Goal: Task Accomplishment & Management: Manage account settings

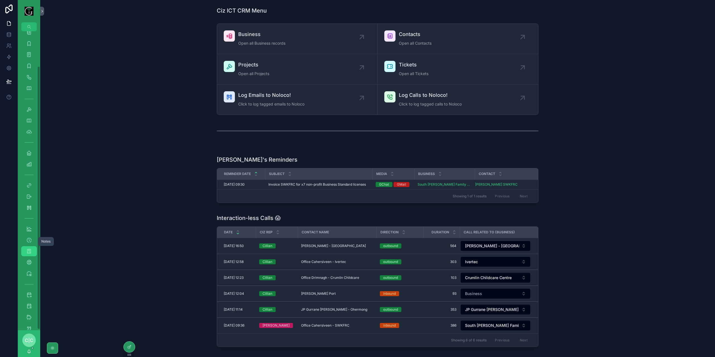
scroll to position [40, 0]
click at [31, 293] on div "Scheduled" at bounding box center [29, 296] width 9 height 9
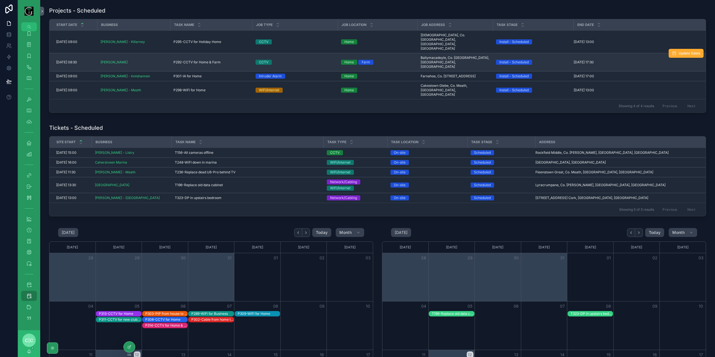
click at [185, 60] on span "P292-CCTV for Home & Farm" at bounding box center [197, 62] width 47 height 4
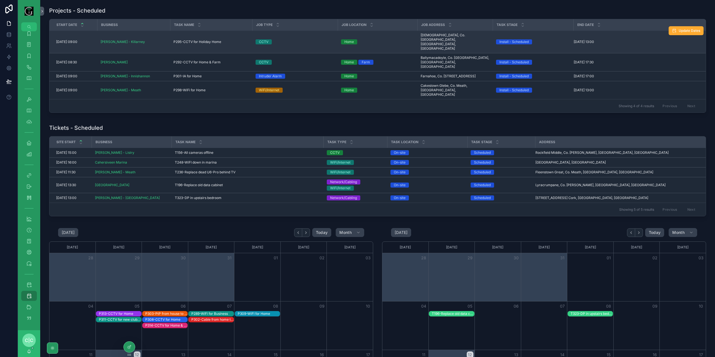
click at [180, 40] on span "P295-CCTV for Holiday Home" at bounding box center [198, 42] width 48 height 4
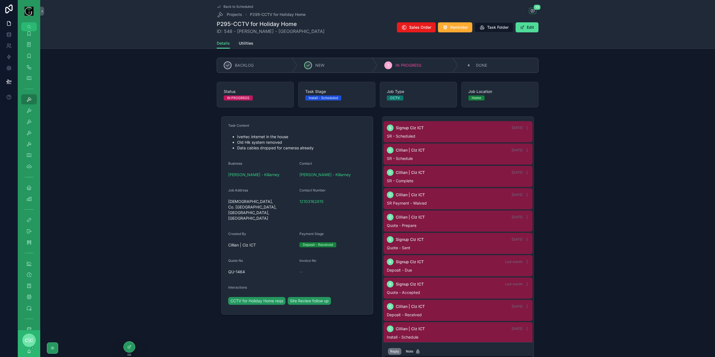
scroll to position [78, 0]
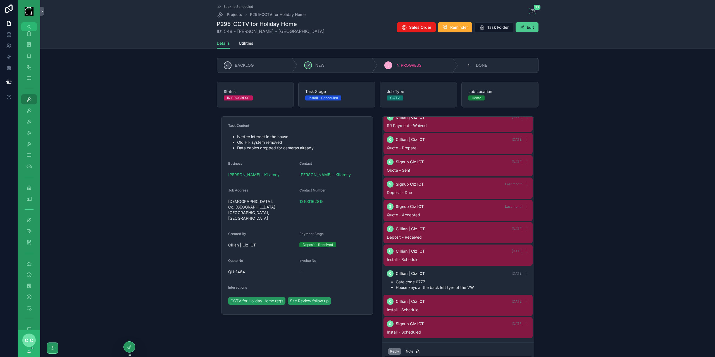
click at [525, 30] on button "Edit" at bounding box center [527, 27] width 23 height 10
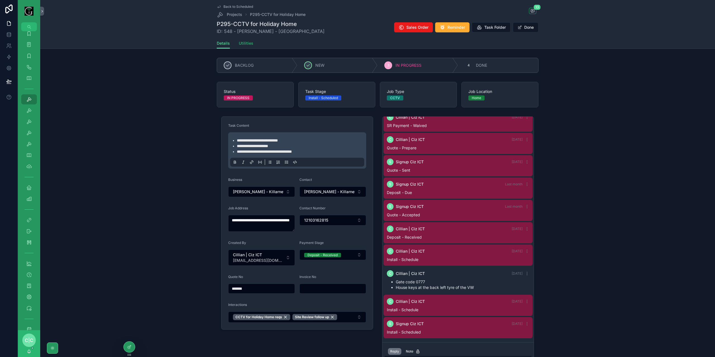
click at [248, 44] on span "Utilities" at bounding box center [246, 44] width 15 height 6
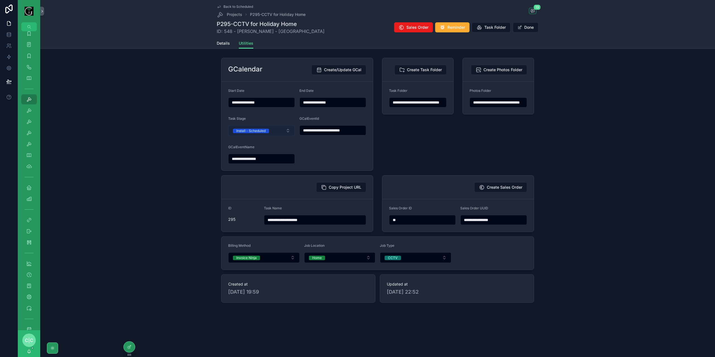
click at [281, 130] on button "Install - Scheduled" at bounding box center [261, 130] width 67 height 11
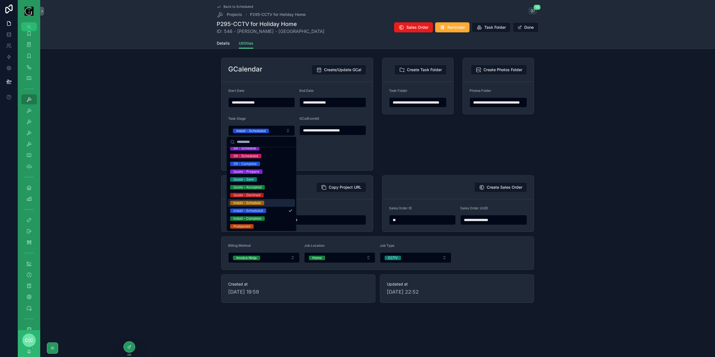
scroll to position [28, 0]
click at [272, 211] on div "Install - Complete" at bounding box center [261, 210] width 67 height 8
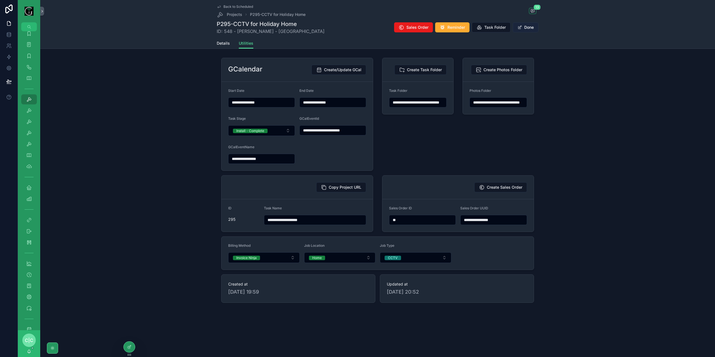
click at [522, 29] on button "Done" at bounding box center [526, 27] width 26 height 10
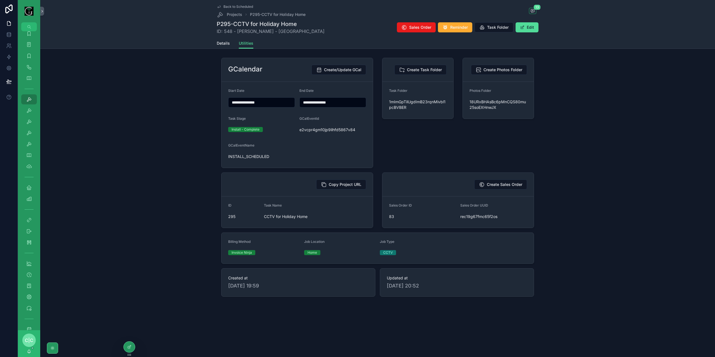
click at [224, 5] on span "Back to Scheduled" at bounding box center [239, 6] width 30 height 4
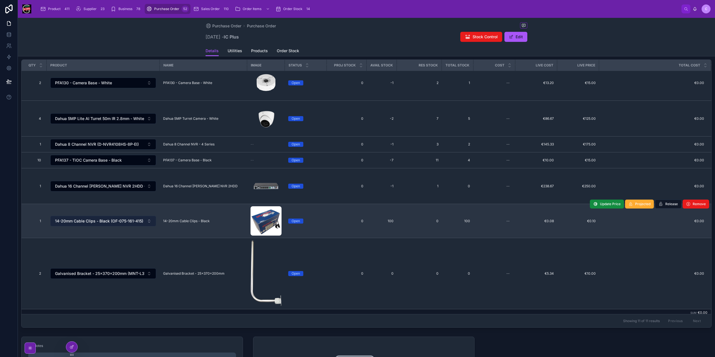
scroll to position [112, 0]
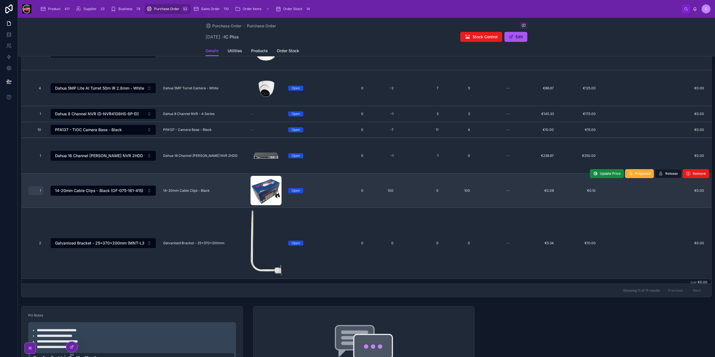
click at [40, 189] on span "1" at bounding box center [35, 191] width 11 height 4
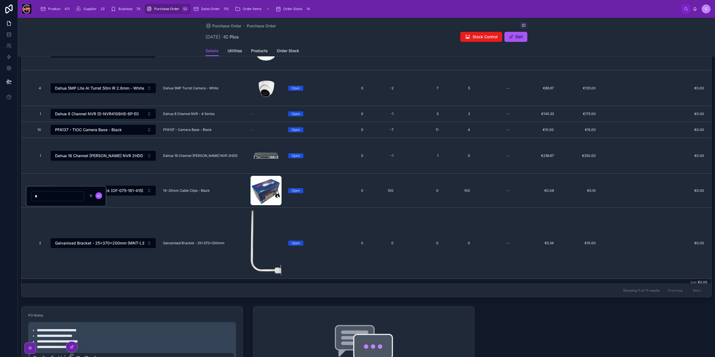
click at [40, 197] on input "*" at bounding box center [58, 197] width 53 height 8
type input "*"
click button "submit" at bounding box center [99, 196] width 7 height 7
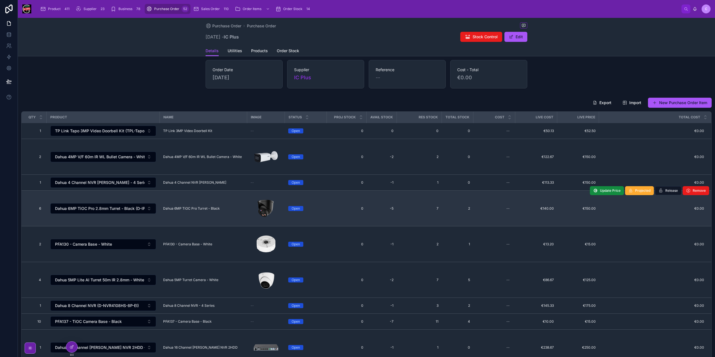
scroll to position [0, 0]
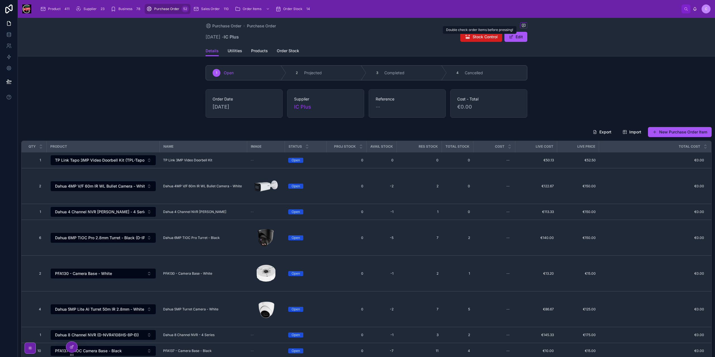
click at [483, 38] on span "Stock Control" at bounding box center [485, 37] width 25 height 6
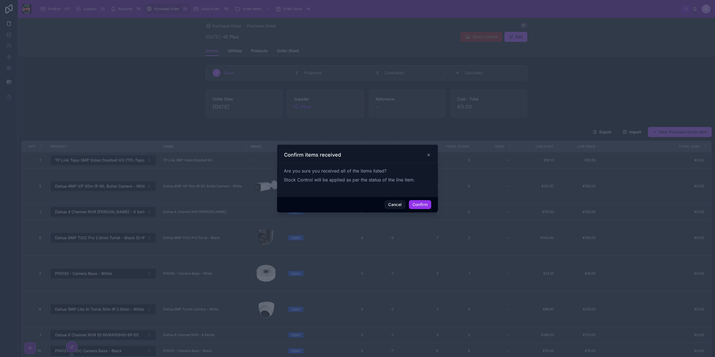
click at [419, 203] on button "Confirm" at bounding box center [420, 204] width 22 height 9
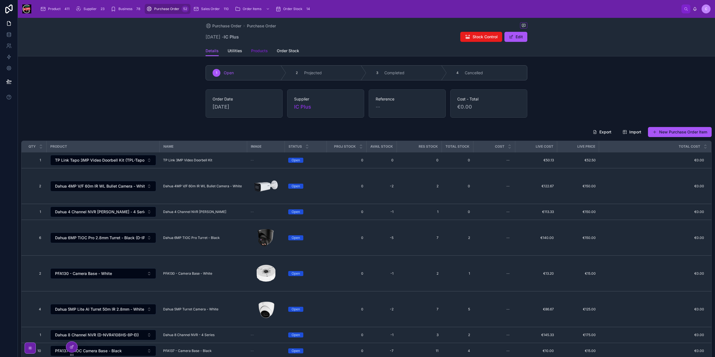
click at [259, 50] on span "Products" at bounding box center [259, 51] width 17 height 6
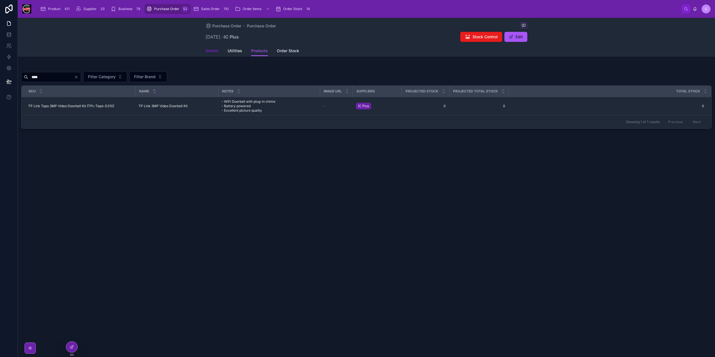
click at [209, 52] on span "Details" at bounding box center [212, 51] width 13 height 6
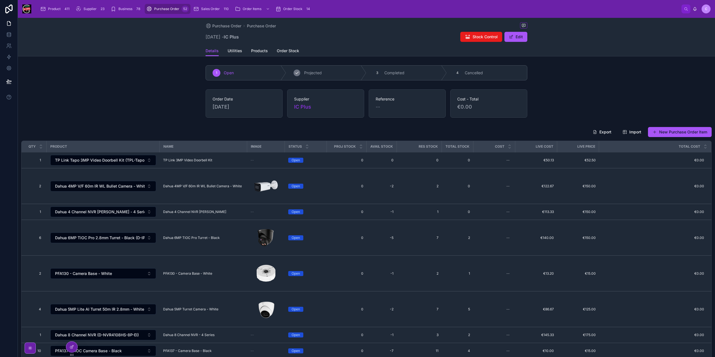
click at [322, 71] on div "2 Projected" at bounding box center [326, 73] width 80 height 15
click at [488, 39] on span "Stock Control" at bounding box center [485, 37] width 25 height 6
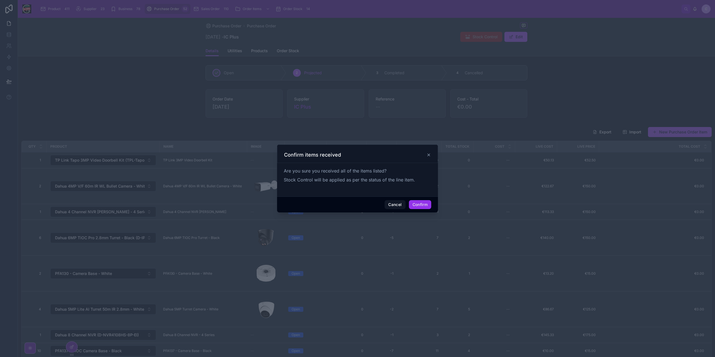
click at [419, 205] on button "Confirm" at bounding box center [420, 204] width 22 height 9
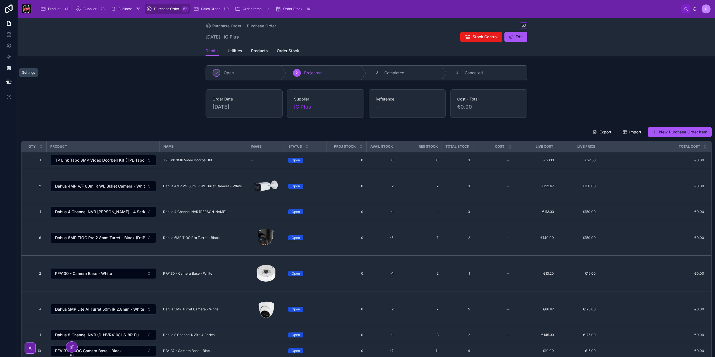
click at [7, 72] on link at bounding box center [9, 68] width 18 height 11
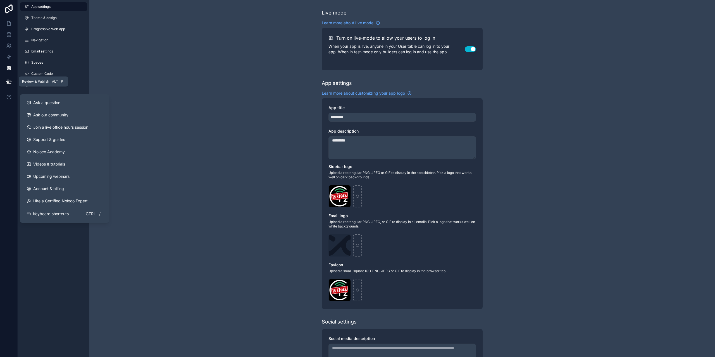
click at [10, 83] on icon at bounding box center [9, 82] width 6 height 6
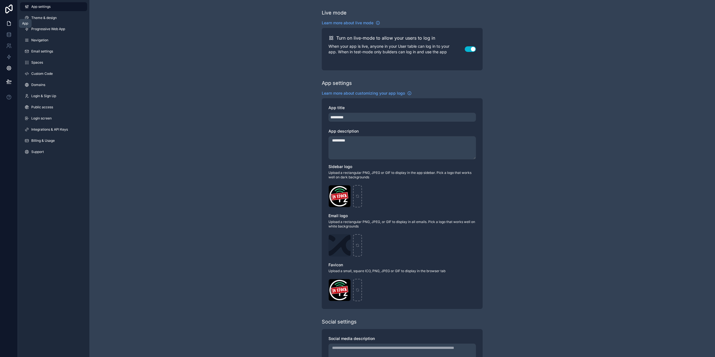
click at [7, 25] on icon at bounding box center [9, 24] width 6 height 6
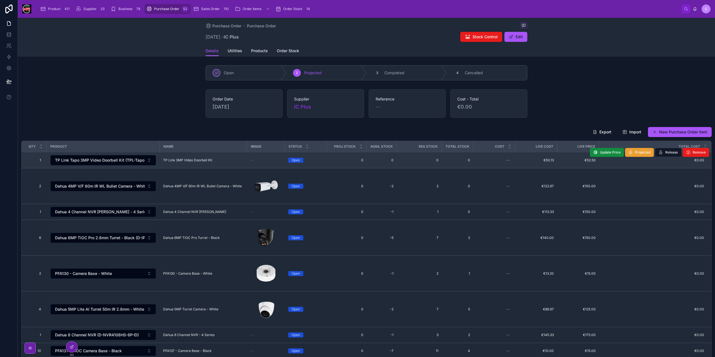
click at [640, 152] on span "Projected" at bounding box center [642, 152] width 15 height 4
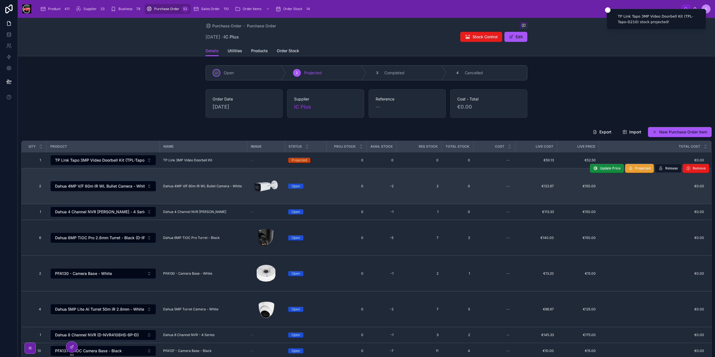
click at [632, 170] on button "Projected" at bounding box center [639, 168] width 29 height 9
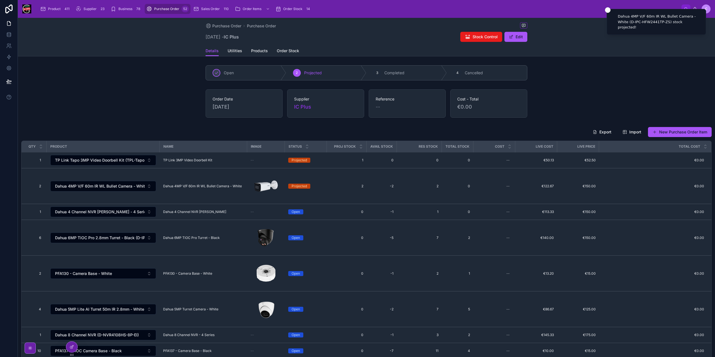
click at [0, 0] on span "Projected" at bounding box center [0, 0] width 0 height 0
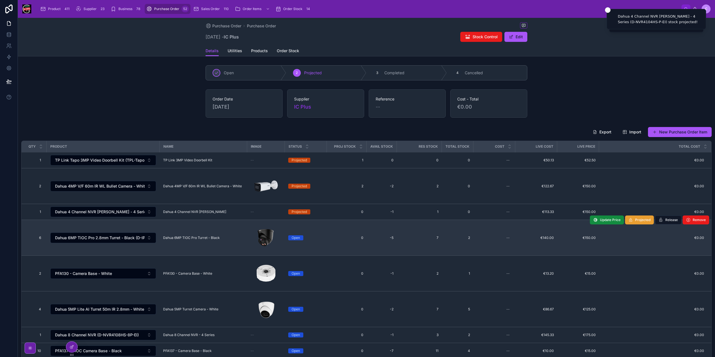
click at [635, 220] on span "Projected" at bounding box center [642, 220] width 15 height 4
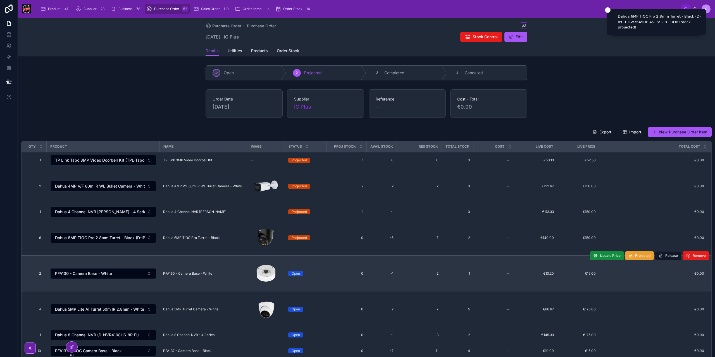
click at [631, 258] on button "Projected" at bounding box center [639, 255] width 29 height 9
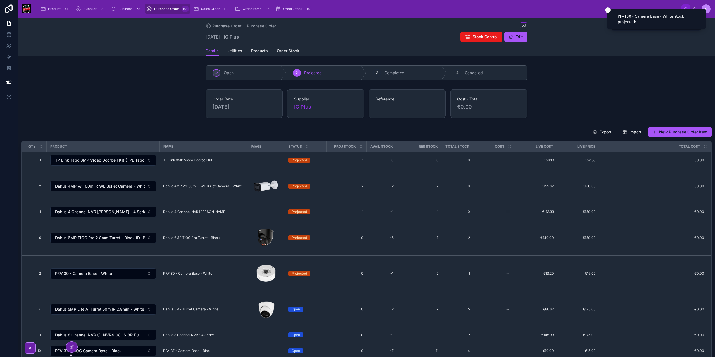
scroll to position [110, 0]
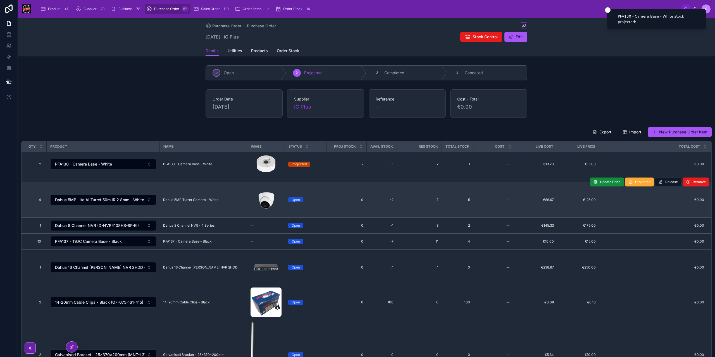
click at [633, 185] on button "Projected" at bounding box center [639, 182] width 29 height 9
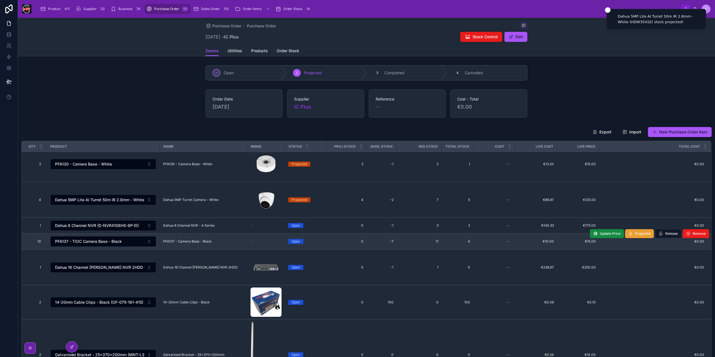
click at [637, 232] on span "Projected" at bounding box center [642, 234] width 15 height 4
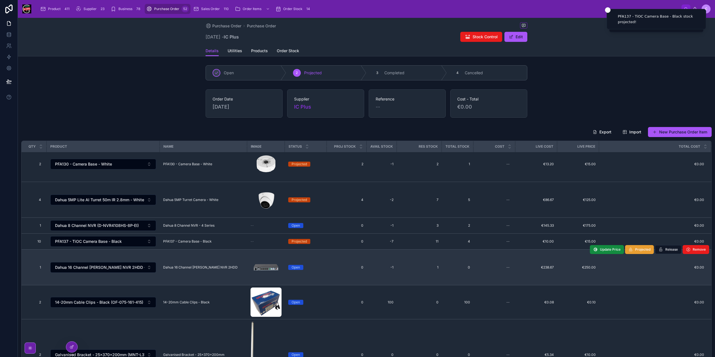
click at [635, 250] on button "Projected" at bounding box center [639, 249] width 29 height 9
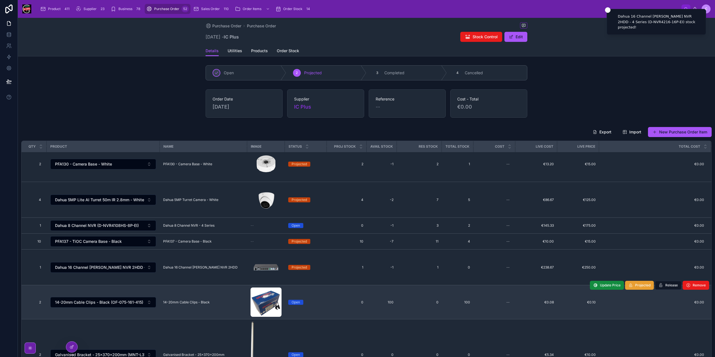
click at [635, 283] on span "Projected" at bounding box center [642, 285] width 15 height 4
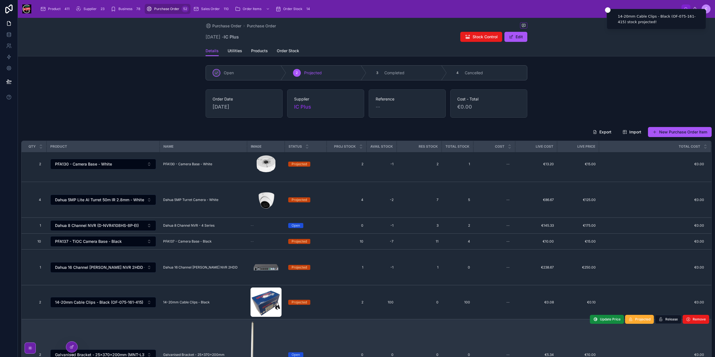
scroll to position [84, 0]
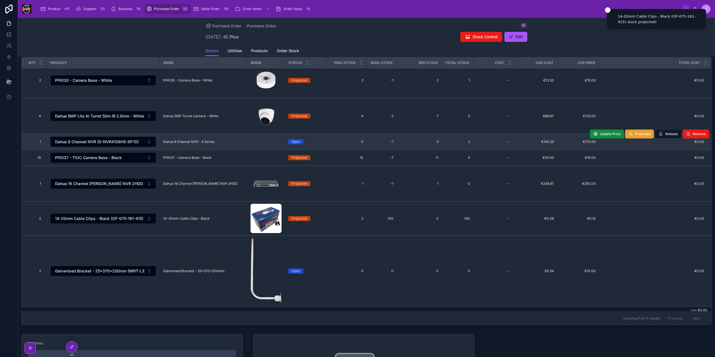
click at [636, 132] on span "Projected" at bounding box center [642, 134] width 15 height 4
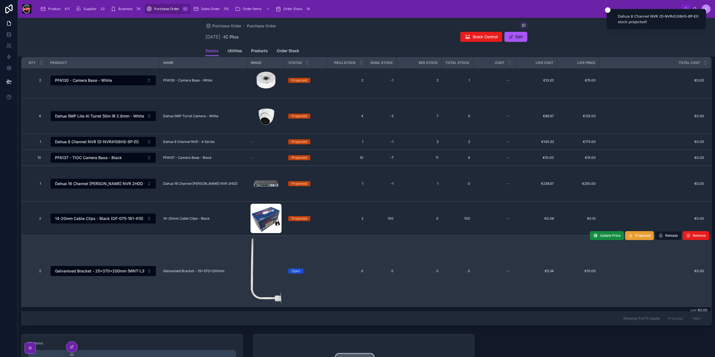
click at [639, 236] on button "Projected" at bounding box center [639, 235] width 29 height 9
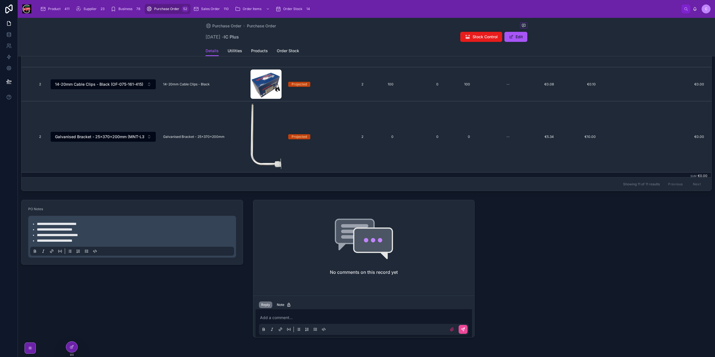
scroll to position [236, 0]
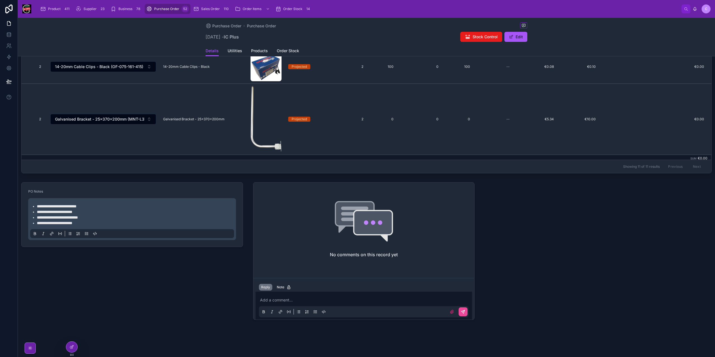
drag, startPoint x: 98, startPoint y: 226, endPoint x: 30, endPoint y: 217, distance: 69.4
click at [30, 217] on div "**********" at bounding box center [132, 219] width 208 height 42
drag, startPoint x: 89, startPoint y: 224, endPoint x: 29, endPoint y: 202, distance: 64.2
click at [29, 202] on div "**********" at bounding box center [132, 219] width 208 height 42
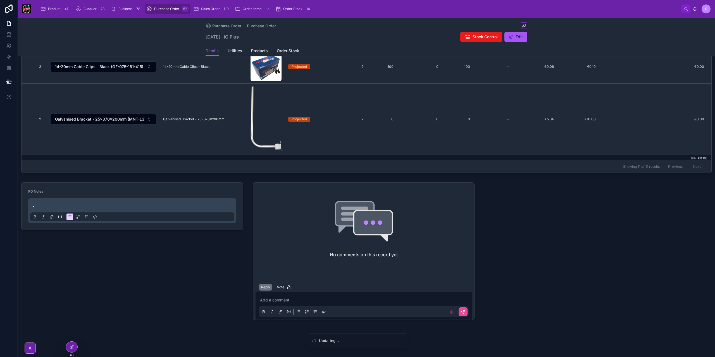
click at [332, 298] on p at bounding box center [365, 301] width 210 height 6
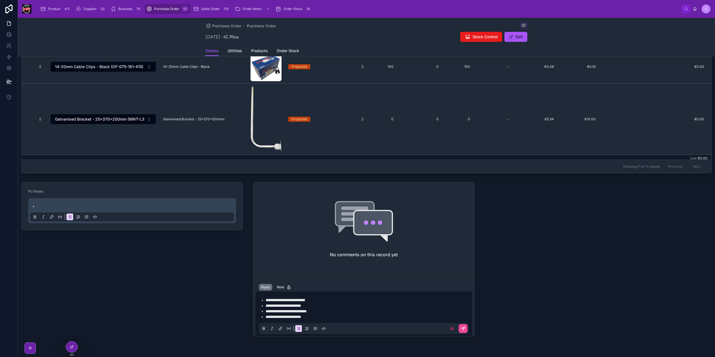
click at [62, 206] on li at bounding box center [136, 207] width 198 height 6
click at [462, 331] on button at bounding box center [463, 328] width 9 height 9
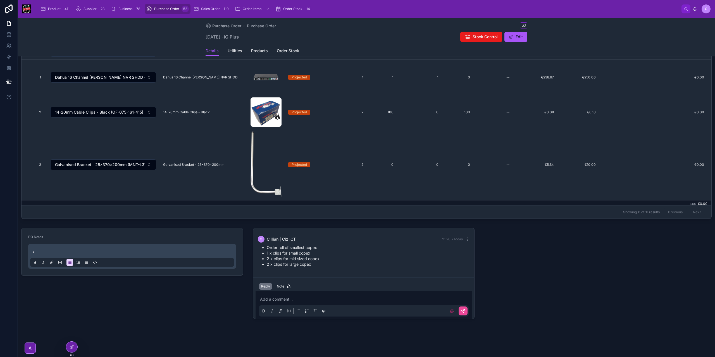
click at [65, 202] on td at bounding box center [103, 204] width 113 height 7
click at [65, 249] on div at bounding box center [132, 257] width 204 height 21
click at [67, 252] on li at bounding box center [136, 253] width 198 height 6
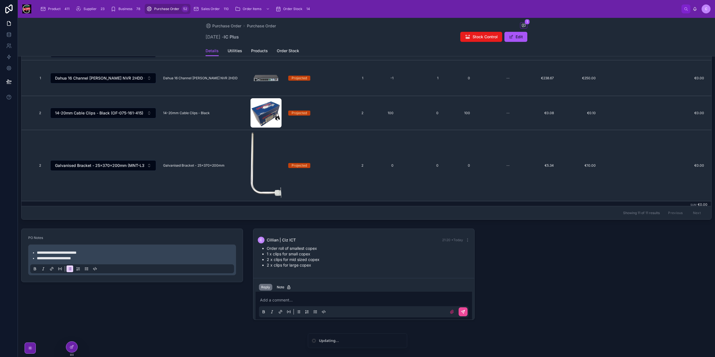
scroll to position [82, 0]
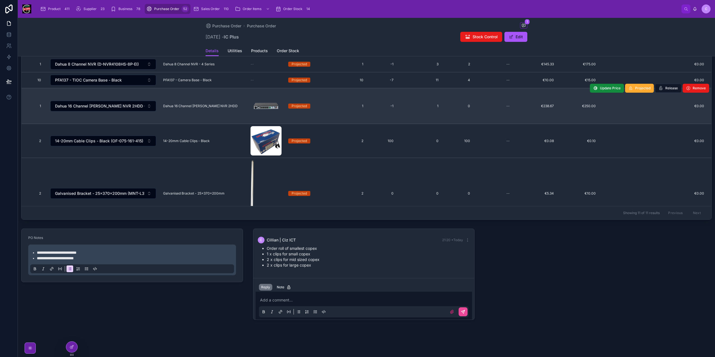
click at [218, 104] on div "Dahua 16 Channel PoE NVR 2HDD Dahua 16 Channel PoE NVR 2HDD" at bounding box center [203, 106] width 81 height 4
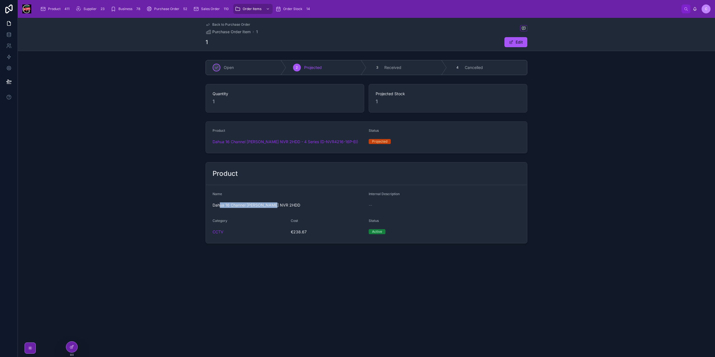
drag, startPoint x: 278, startPoint y: 204, endPoint x: 220, endPoint y: 206, distance: 58.2
click at [220, 206] on span "Dahua 16 Channel PoE NVR 2HDD" at bounding box center [289, 206] width 152 height 6
drag, startPoint x: 341, startPoint y: 142, endPoint x: 298, endPoint y: 145, distance: 43.7
click at [298, 145] on div "Dahua 16 Channel PoE NVR 2HDD - 4 Series (D-NVR4216-16P-EI)" at bounding box center [289, 141] width 152 height 9
copy span "D-NVR4216-16P-EI)"
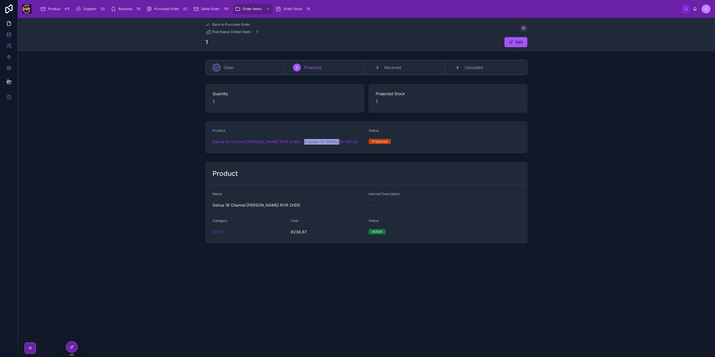
click at [237, 24] on span "Back to Purchase Order" at bounding box center [231, 24] width 38 height 4
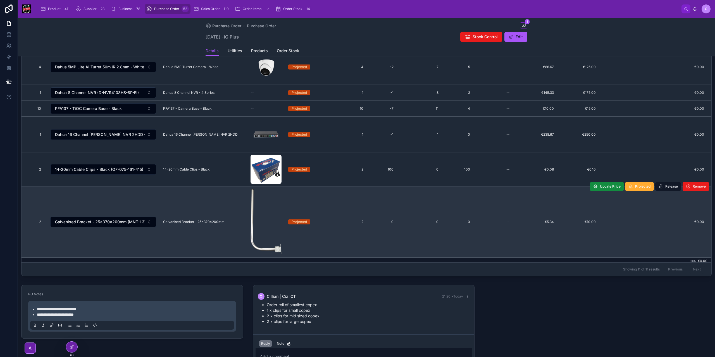
scroll to position [140, 0]
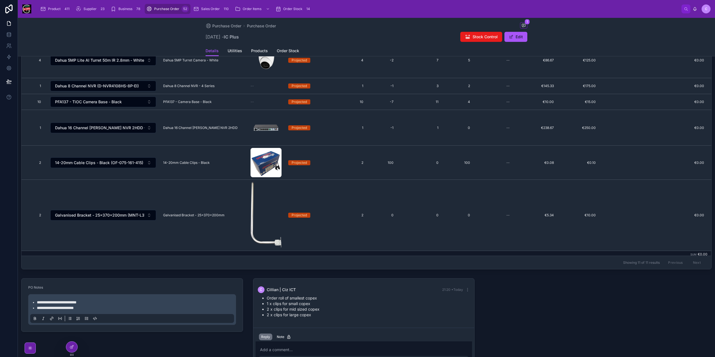
click at [111, 305] on li "**********" at bounding box center [136, 308] width 198 height 6
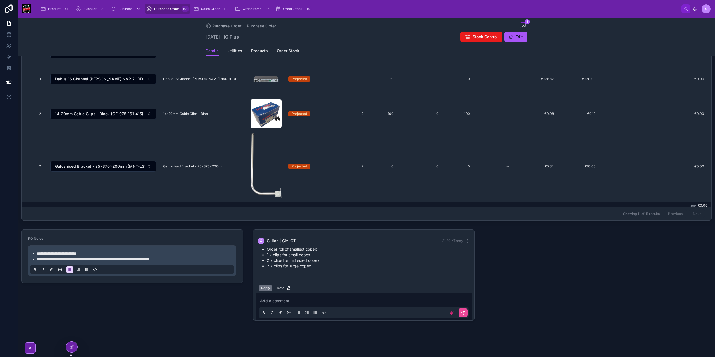
scroll to position [189, 0]
drag, startPoint x: 194, startPoint y: 258, endPoint x: 38, endPoint y: 255, distance: 156.8
click at [38, 255] on ul "**********" at bounding box center [133, 255] width 204 height 11
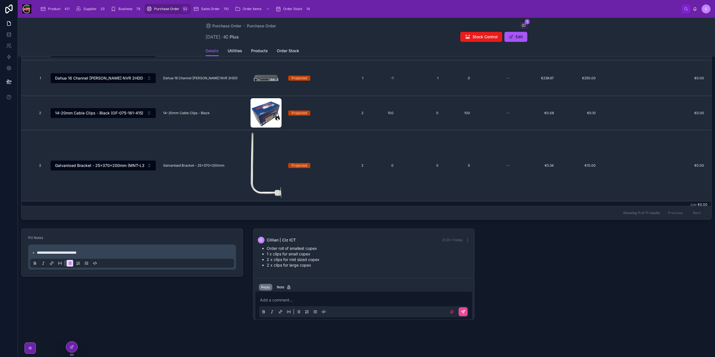
click at [324, 299] on p at bounding box center [365, 301] width 210 height 6
click at [349, 299] on span "**********" at bounding box center [322, 300] width 112 height 4
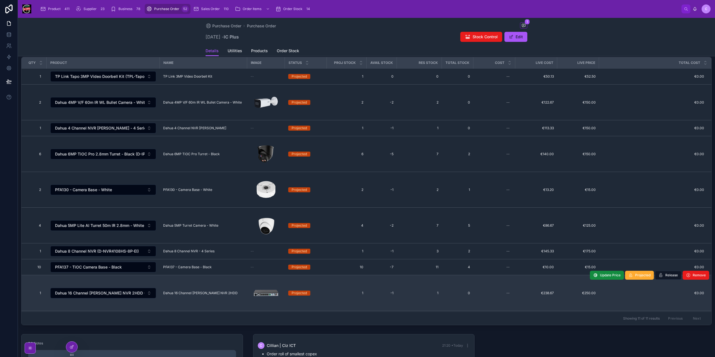
scroll to position [28, 0]
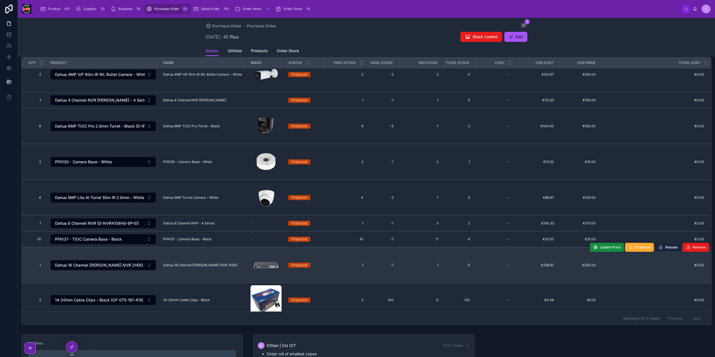
click at [666, 247] on span "Release" at bounding box center [672, 247] width 13 height 4
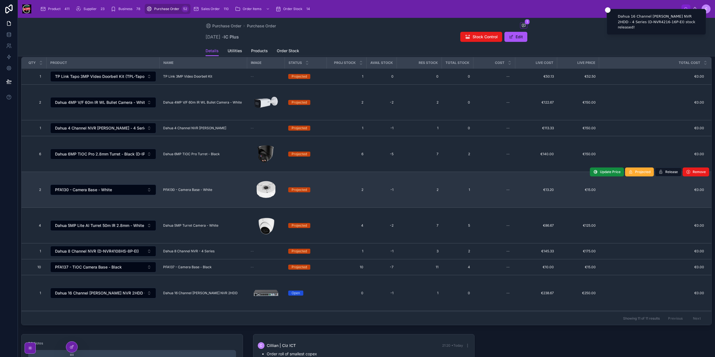
scroll to position [0, 0]
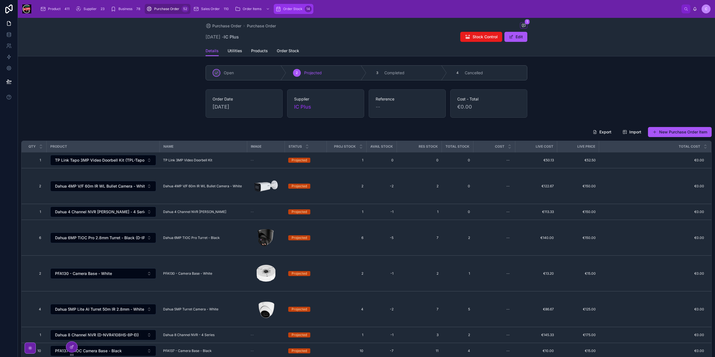
click at [284, 9] on span "Order Stock" at bounding box center [292, 9] width 19 height 4
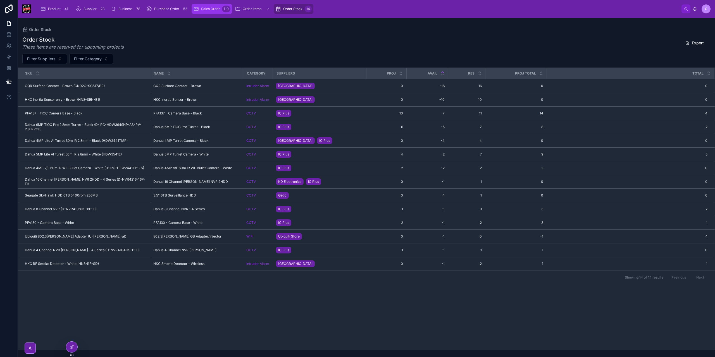
click at [206, 10] on span "Sales Order" at bounding box center [210, 9] width 19 height 4
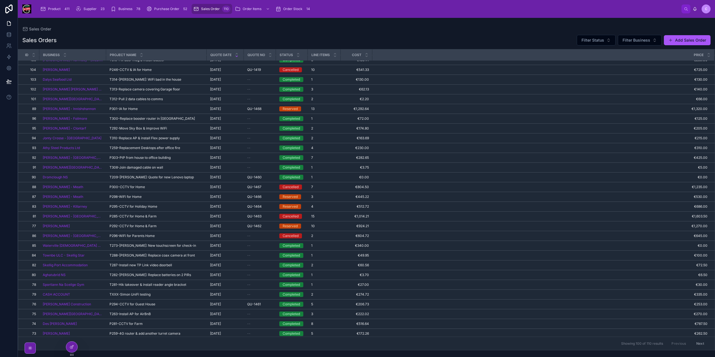
scroll to position [156, 0]
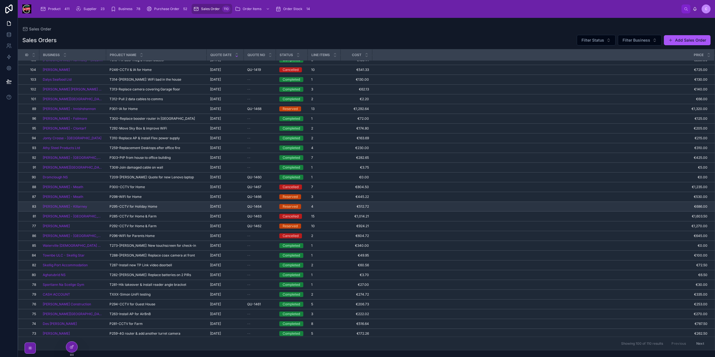
click at [249, 202] on td "QU-1464 QU-1464" at bounding box center [260, 207] width 32 height 10
click at [247, 205] on span "QU-1464" at bounding box center [254, 207] width 15 height 4
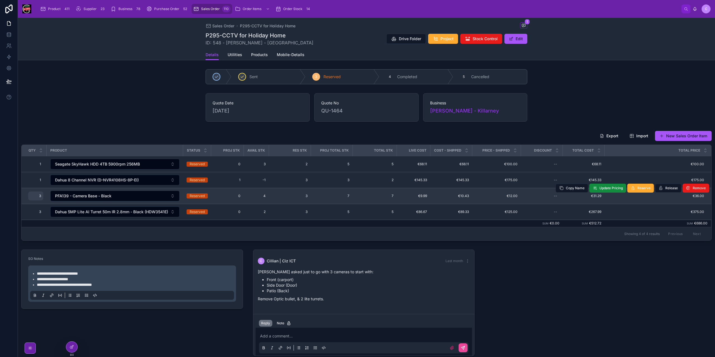
click at [42, 194] on div "3 3" at bounding box center [35, 196] width 15 height 9
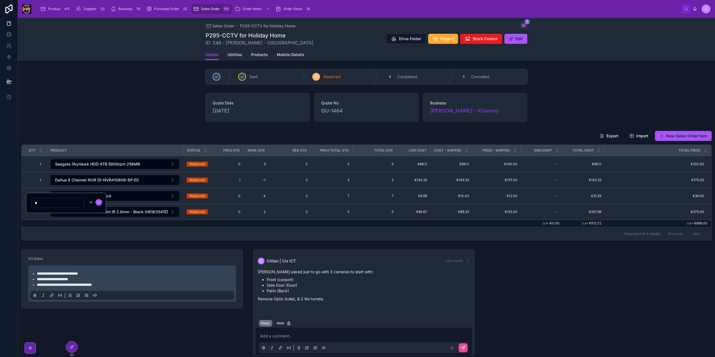
click at [35, 201] on input "*" at bounding box center [58, 203] width 53 height 8
type input "*"
click button "submit" at bounding box center [99, 202] width 7 height 7
click at [673, 134] on button "New Sales Order Item" at bounding box center [683, 136] width 57 height 10
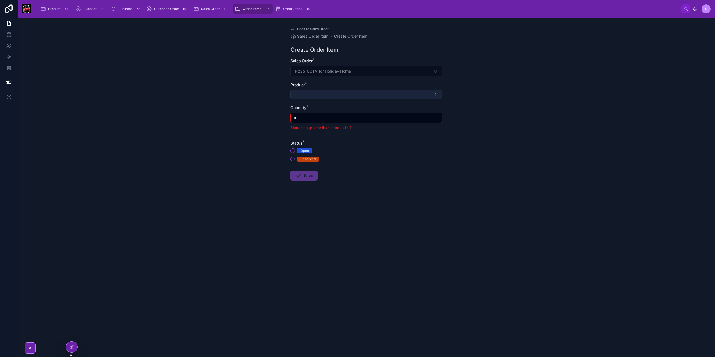
click at [341, 92] on button "Select Button" at bounding box center [367, 94] width 152 height 9
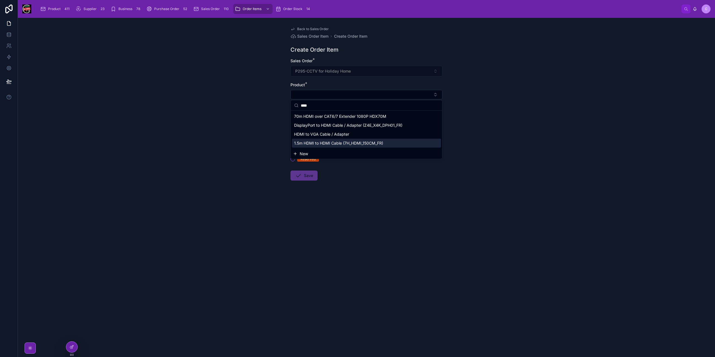
type input "****"
click at [360, 143] on span "1.5m HDMI to HDMI Cable (7H_HDMI_150CM_FR)" at bounding box center [338, 144] width 89 height 6
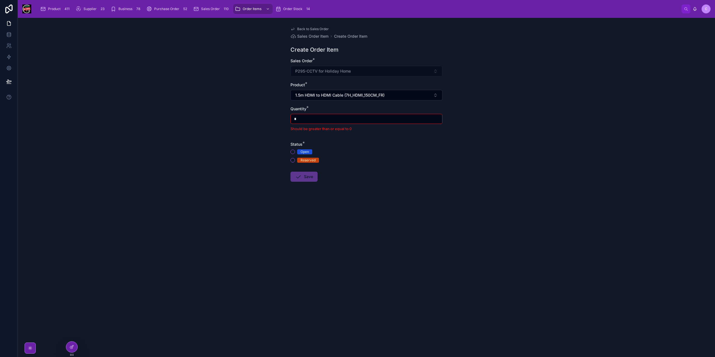
click at [296, 122] on input "*" at bounding box center [366, 119] width 151 height 8
type input "*"
click at [294, 155] on form "Sales Order * P295-CCTV for Holiday Home Product * 1.5m HDMI to HDMI Cable (7H_…" at bounding box center [367, 134] width 152 height 152
click at [294, 153] on button "Reserved" at bounding box center [293, 153] width 4 height 4
click at [309, 171] on button "Save" at bounding box center [304, 169] width 27 height 10
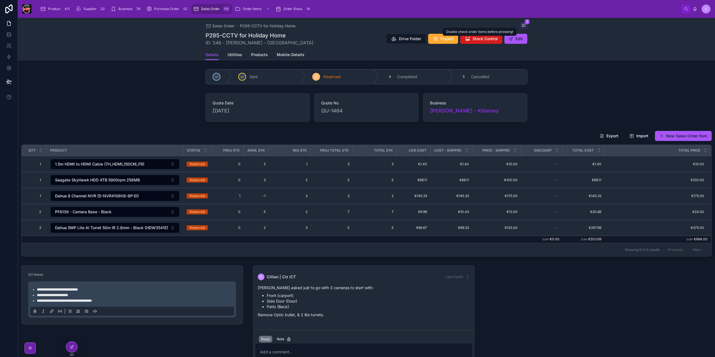
click at [487, 40] on span "Stock Control" at bounding box center [485, 39] width 25 height 6
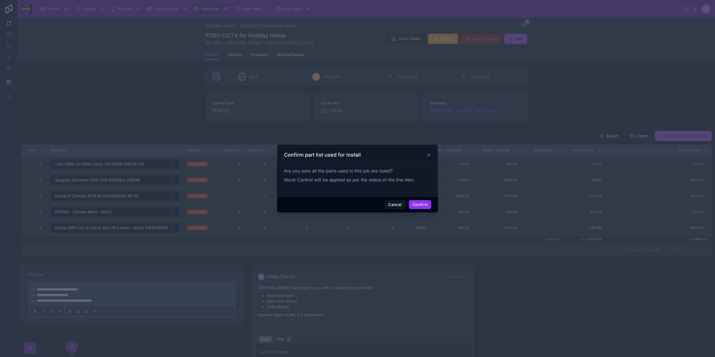
click at [420, 205] on button "Confirm" at bounding box center [420, 204] width 22 height 9
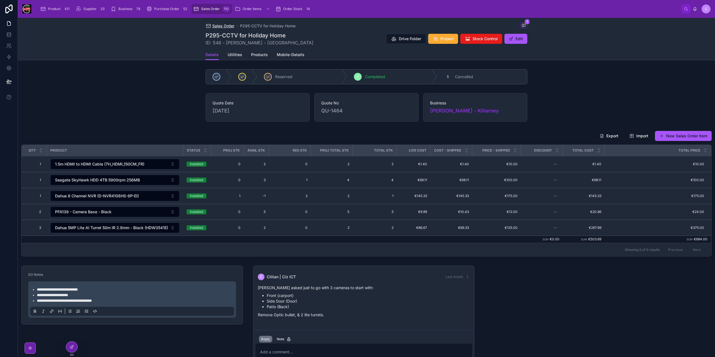
click at [217, 24] on span "Sales Order" at bounding box center [223, 26] width 22 height 6
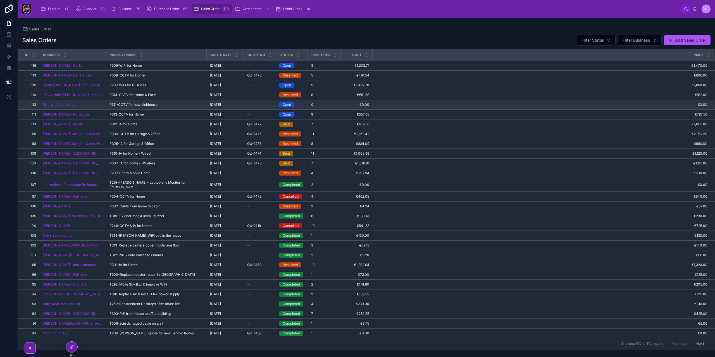
click at [145, 103] on span "P311-CCTV for new clubhouse" at bounding box center [134, 105] width 48 height 4
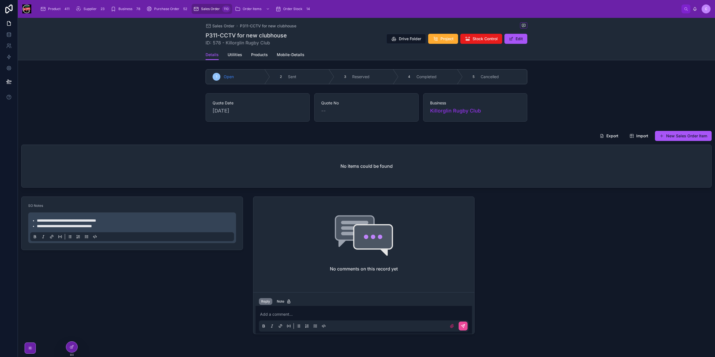
click at [130, 305] on div "**********" at bounding box center [132, 265] width 229 height 142
click at [690, 136] on button "New Sales Order Item" at bounding box center [683, 136] width 57 height 10
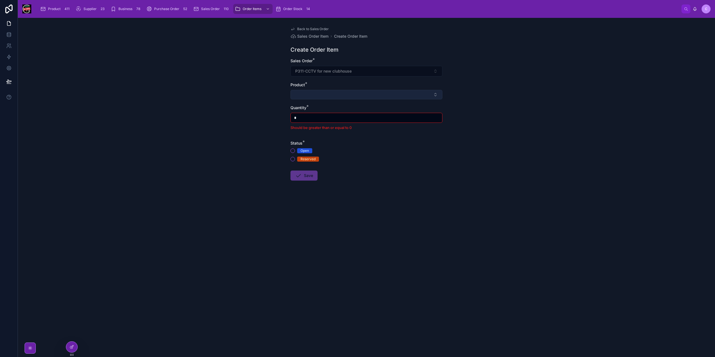
click at [317, 92] on button "Select Button" at bounding box center [367, 94] width 152 height 9
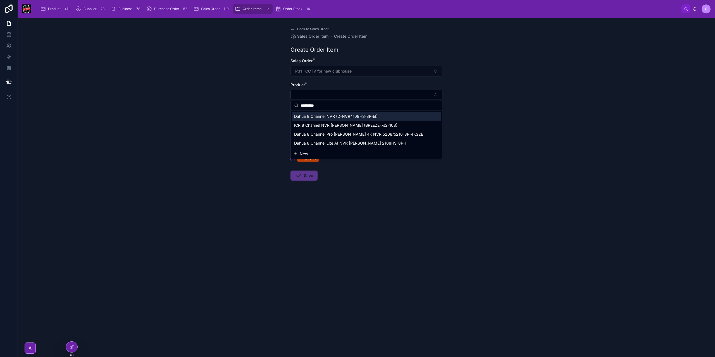
type input "*********"
click at [374, 119] on div "Dahua 8 Channel NVR (D-NVR4108HS-8P-EI)" at bounding box center [366, 116] width 149 height 9
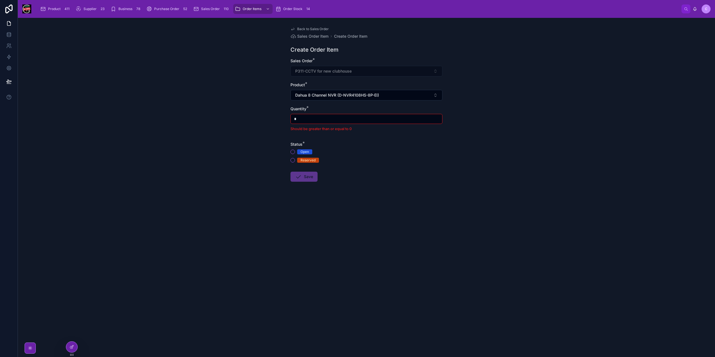
click at [314, 120] on input "*" at bounding box center [366, 119] width 151 height 8
type input "*"
click at [294, 143] on button "Open" at bounding box center [293, 144] width 4 height 4
click at [311, 168] on button "Save" at bounding box center [304, 169] width 27 height 10
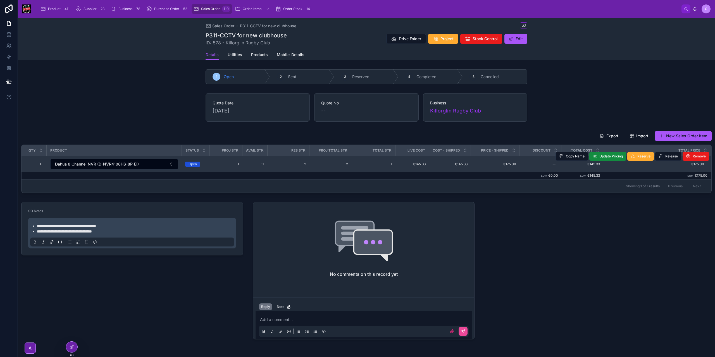
click at [244, 165] on td "-1 -1" at bounding box center [255, 164] width 25 height 16
click at [246, 165] on span "-1" at bounding box center [255, 164] width 18 height 4
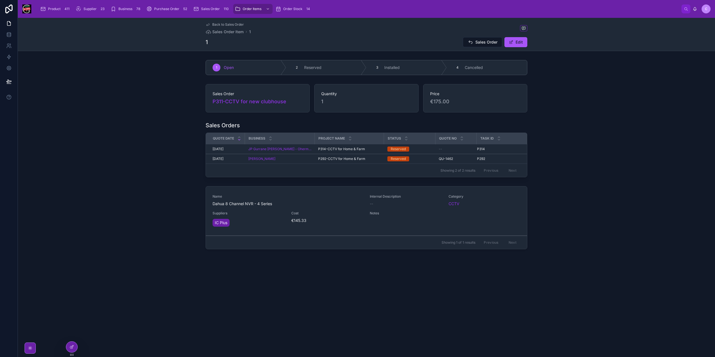
click at [215, 23] on span "Back to Sales Order" at bounding box center [228, 24] width 32 height 4
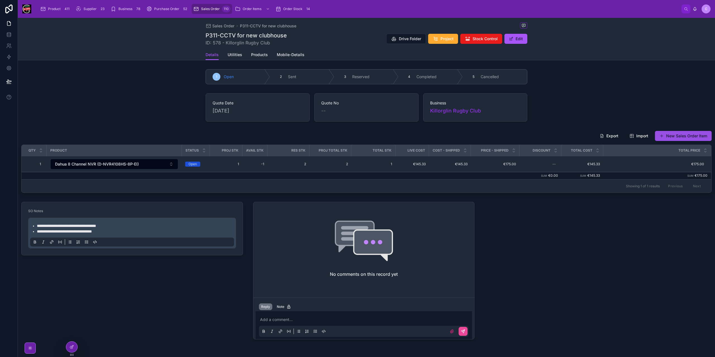
click at [685, 133] on button "New Sales Order Item" at bounding box center [683, 136] width 57 height 10
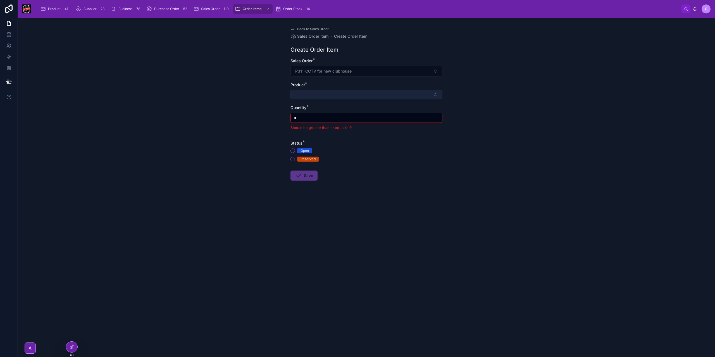
click at [327, 95] on button "Select Button" at bounding box center [367, 94] width 152 height 9
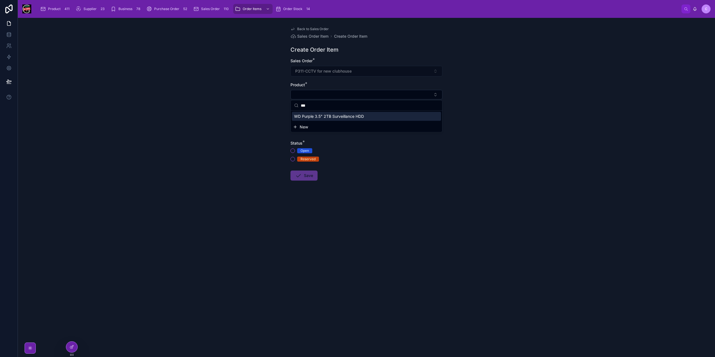
drag, startPoint x: 303, startPoint y: 106, endPoint x: 297, endPoint y: 106, distance: 6.7
click at [297, 106] on div "***" at bounding box center [366, 106] width 151 height 10
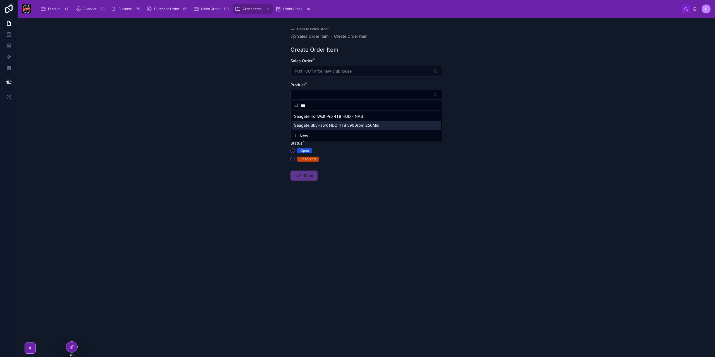
type input "***"
click at [347, 124] on span "Seagate SkyHawk HDD 4TB 5900rpm 256MB" at bounding box center [336, 126] width 85 height 6
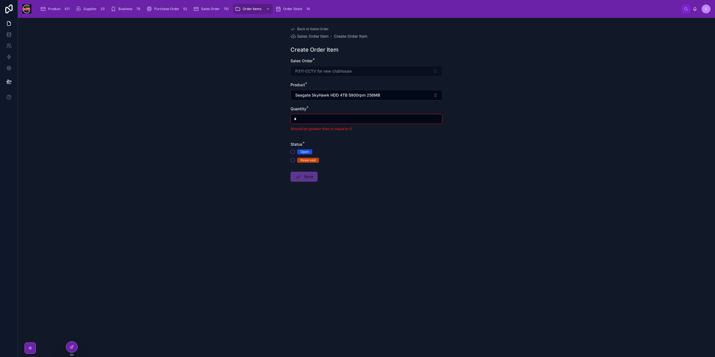
click at [317, 122] on input "*" at bounding box center [366, 119] width 151 height 8
type input "*"
click at [295, 144] on button "Open" at bounding box center [293, 144] width 4 height 4
click at [307, 171] on button "Save" at bounding box center [304, 169] width 27 height 10
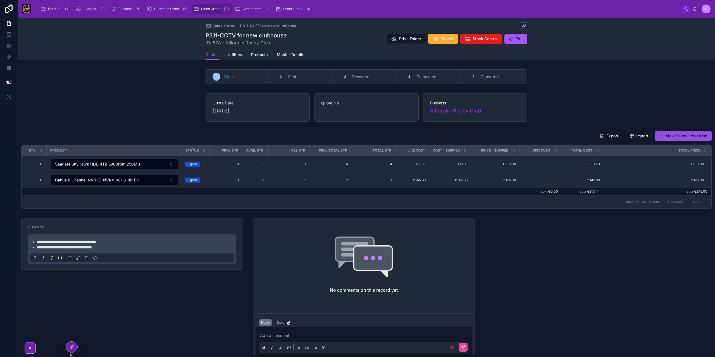
click at [682, 136] on button "New Sales Order Item" at bounding box center [683, 136] width 57 height 10
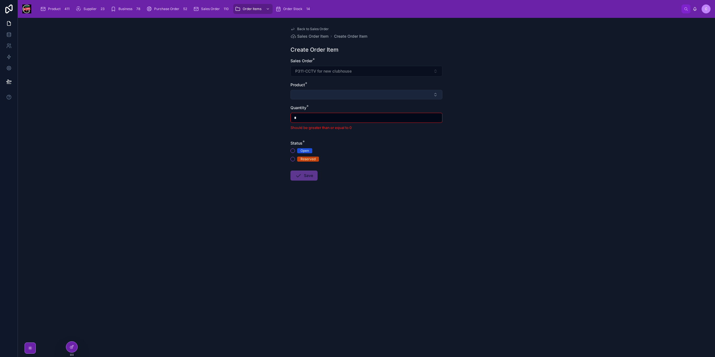
click at [306, 91] on button "Select Button" at bounding box center [367, 94] width 152 height 9
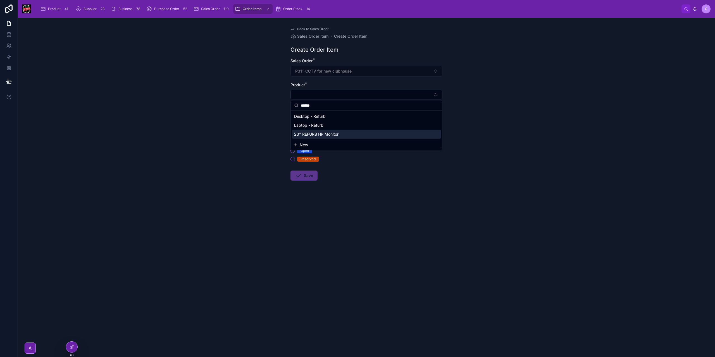
type input "******"
click at [326, 134] on span "23" REFURB HP Monitor" at bounding box center [316, 135] width 44 height 6
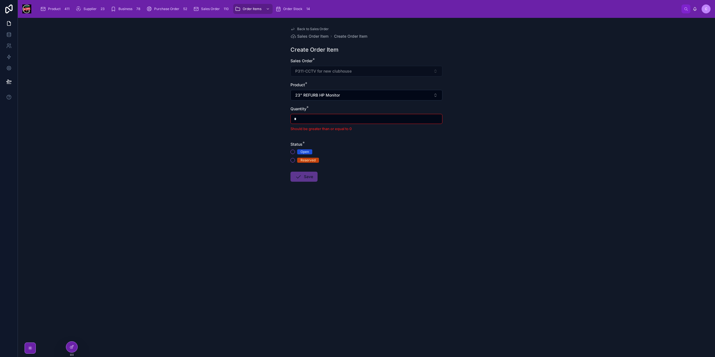
click at [305, 121] on input "*" at bounding box center [366, 119] width 151 height 8
type input "*"
click at [292, 144] on button "Open" at bounding box center [293, 144] width 4 height 4
click at [307, 173] on button "Save" at bounding box center [304, 169] width 27 height 10
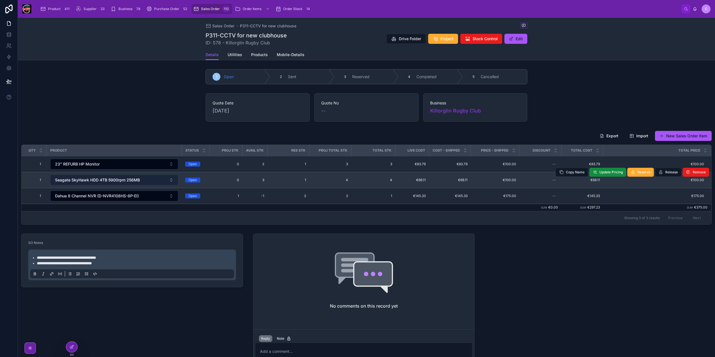
click at [135, 177] on span "Seagate SkyHawk HDD 4TB 5900rpm 256MB" at bounding box center [97, 180] width 85 height 6
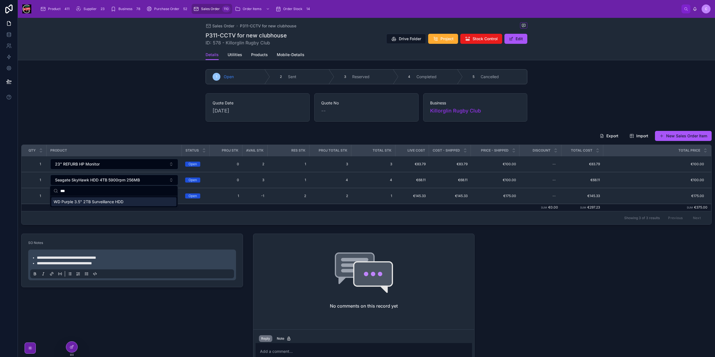
type input "***"
click at [109, 201] on span "WD Purple 3.5" 2TB Surveillance HDD" at bounding box center [89, 202] width 70 height 6
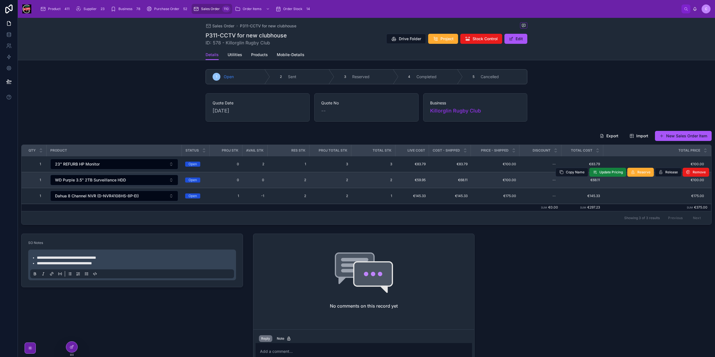
click at [601, 172] on span "Update Pricing" at bounding box center [611, 172] width 23 height 4
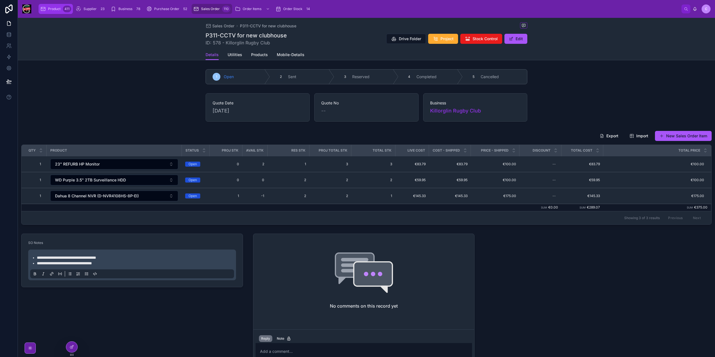
click at [61, 8] on div "Product 411" at bounding box center [55, 8] width 31 height 9
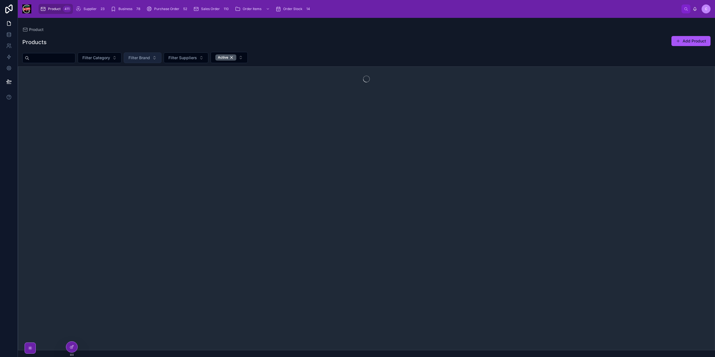
click at [150, 56] on span "Filter Brand" at bounding box center [140, 58] width 22 height 6
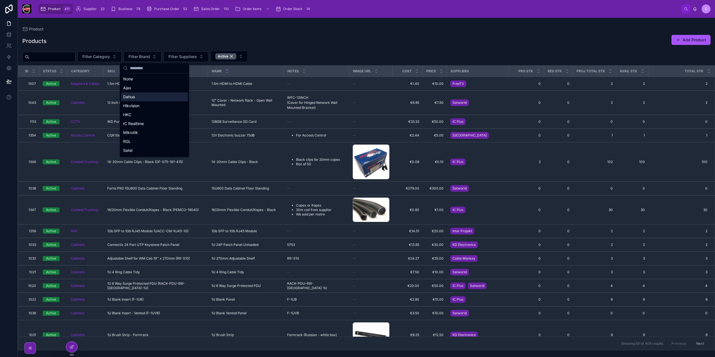
click at [140, 96] on div "Dahua" at bounding box center [154, 96] width 67 height 9
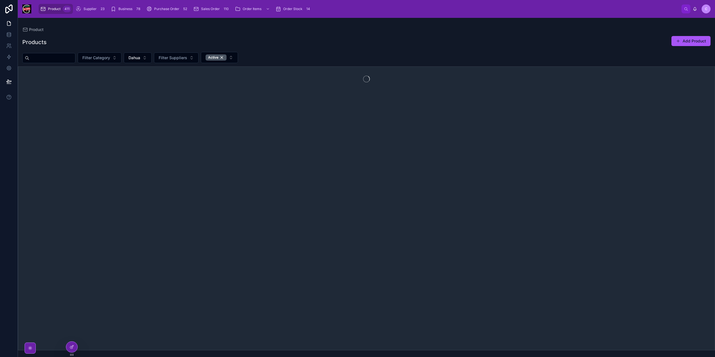
click at [65, 59] on input "text" at bounding box center [52, 58] width 46 height 8
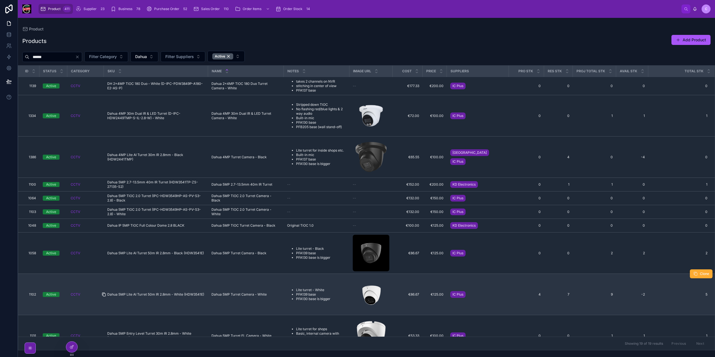
type input "******"
click at [104, 294] on icon at bounding box center [104, 295] width 4 height 4
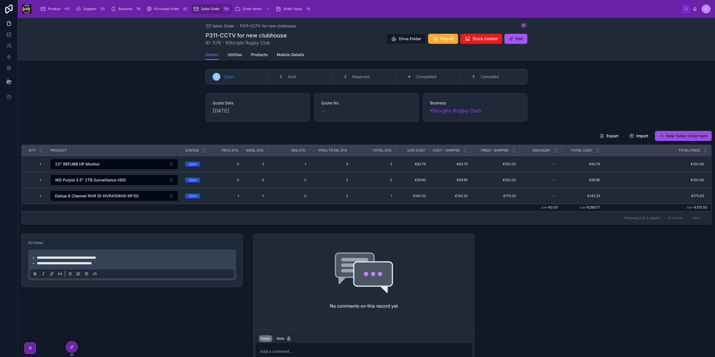
click at [685, 134] on button "New Sales Order Item" at bounding box center [683, 136] width 57 height 10
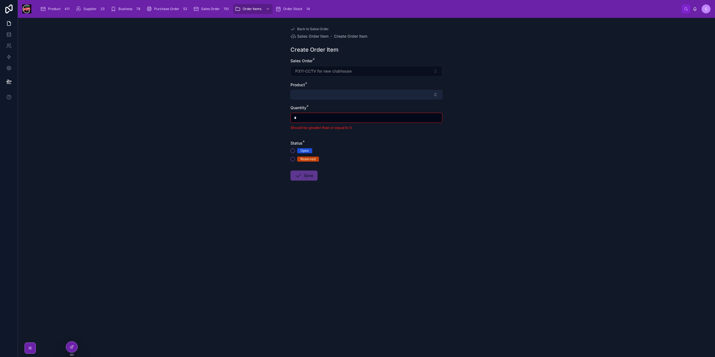
click at [333, 94] on button "Select Button" at bounding box center [367, 94] width 152 height 9
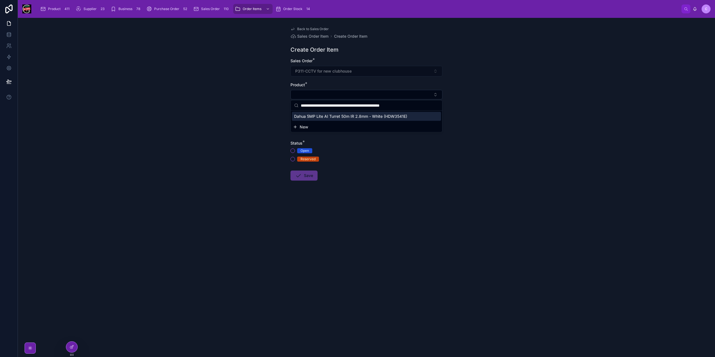
type input "**********"
click at [325, 114] on span "Dahua 5MP Lite AI Turret 50m IR 2.8mm - White (HDW3541E)" at bounding box center [350, 117] width 113 height 6
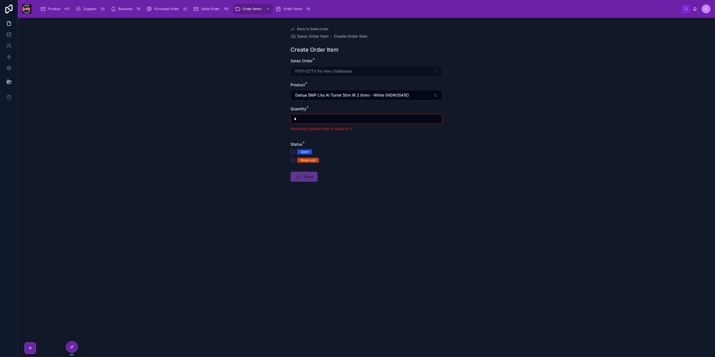
click at [301, 120] on input "*" at bounding box center [366, 119] width 151 height 8
type input "*"
click at [293, 142] on button "Open" at bounding box center [293, 144] width 4 height 4
click at [303, 173] on button "Save" at bounding box center [304, 169] width 27 height 10
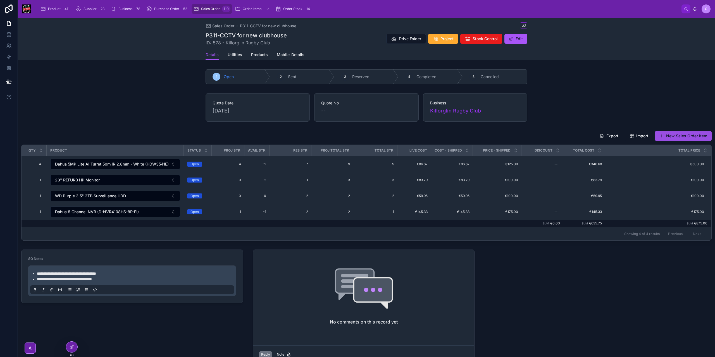
click at [690, 136] on button "New Sales Order Item" at bounding box center [683, 136] width 57 height 10
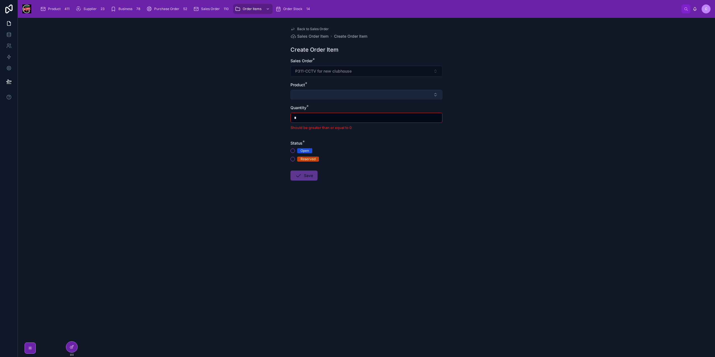
click at [332, 92] on button "Select Button" at bounding box center [367, 94] width 152 height 9
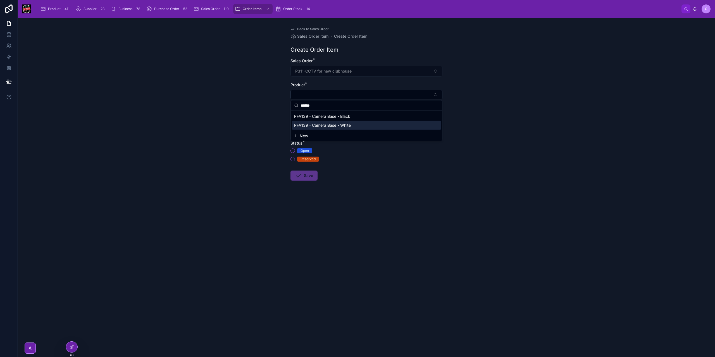
type input "******"
click at [339, 127] on span "PFA139 - Camera Base - White" at bounding box center [322, 126] width 57 height 6
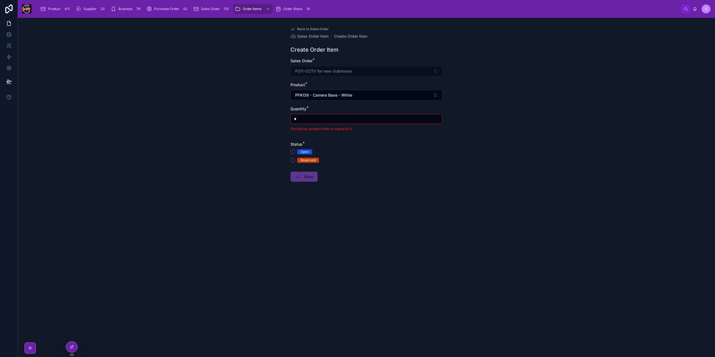
click at [335, 118] on input "*" at bounding box center [366, 119] width 151 height 8
type input "*"
click at [293, 144] on button "Open" at bounding box center [293, 144] width 4 height 4
click at [307, 169] on button "Save" at bounding box center [304, 169] width 27 height 10
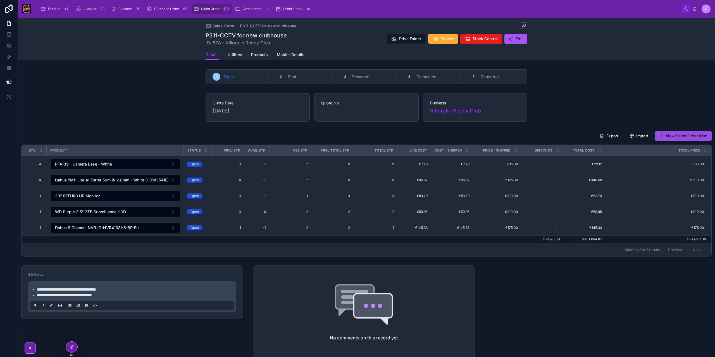
click at [673, 137] on button "New Sales Order Item" at bounding box center [683, 136] width 57 height 10
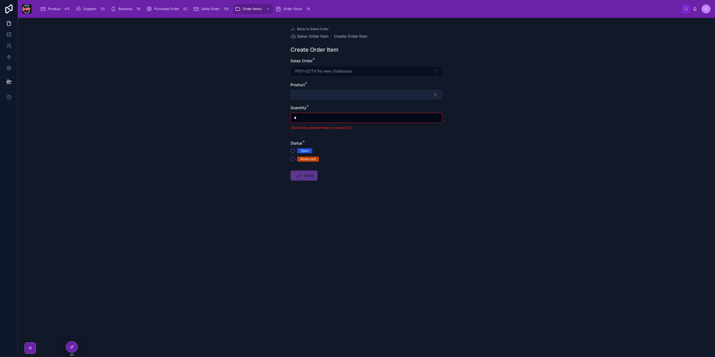
click at [317, 95] on button "Select Button" at bounding box center [367, 94] width 152 height 9
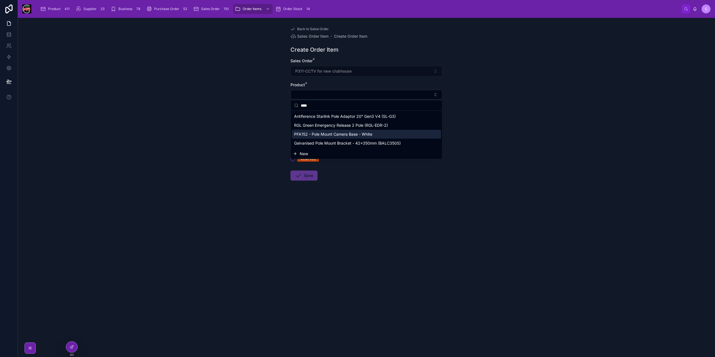
type input "****"
click at [324, 133] on span "PFA152 - Pole Mount Camera Base - White" at bounding box center [333, 135] width 78 height 6
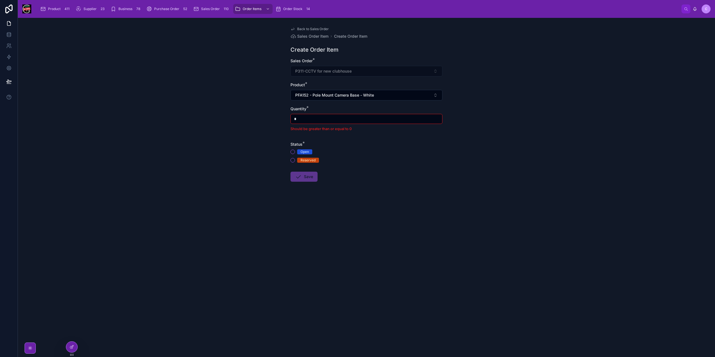
click at [319, 120] on input "*" at bounding box center [366, 119] width 151 height 8
type input "*"
click at [293, 145] on button "Open" at bounding box center [293, 144] width 4 height 4
click at [306, 170] on button "Save" at bounding box center [304, 169] width 27 height 10
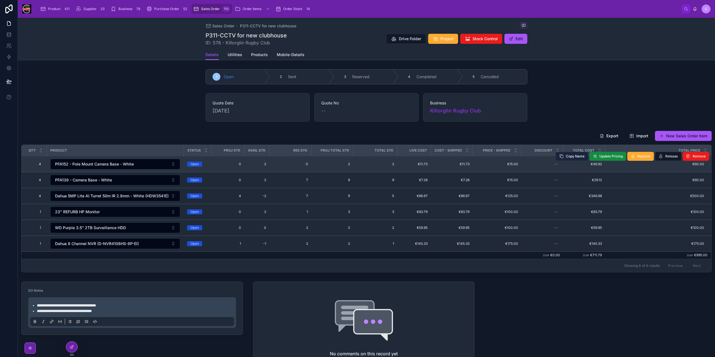
click at [574, 156] on span "Copy Name" at bounding box center [575, 156] width 19 height 4
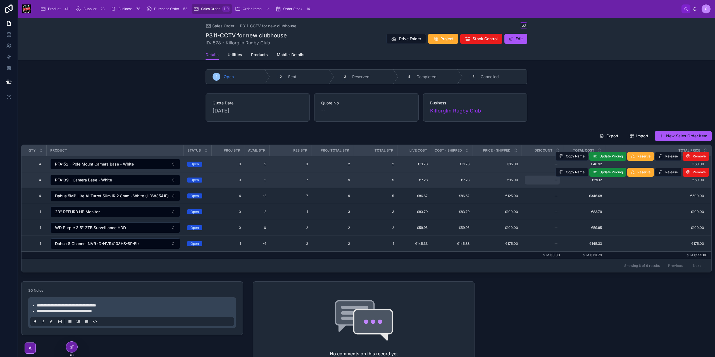
click at [556, 183] on div "--" at bounding box center [542, 180] width 35 height 9
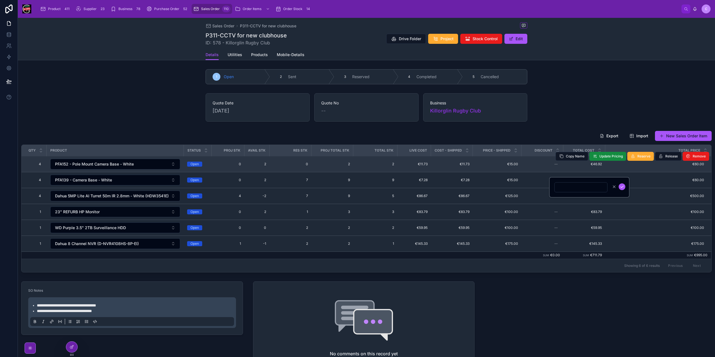
click at [609, 302] on div "1 Open 2 Sent 3 Reserved 4 Completed 5 Cancelled Quote Date 05/08/2025 Quote No…" at bounding box center [366, 244] width 697 height 355
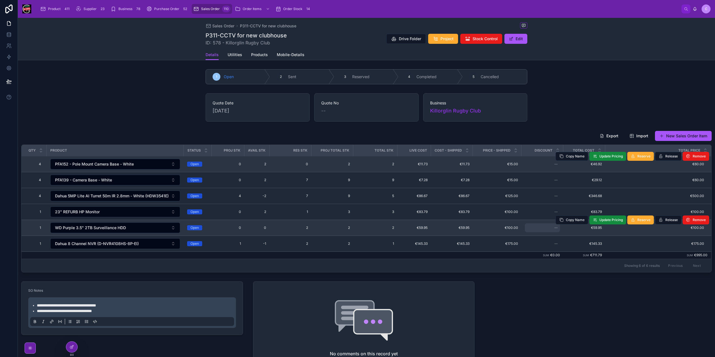
click at [555, 227] on div "--" at bounding box center [556, 228] width 3 height 4
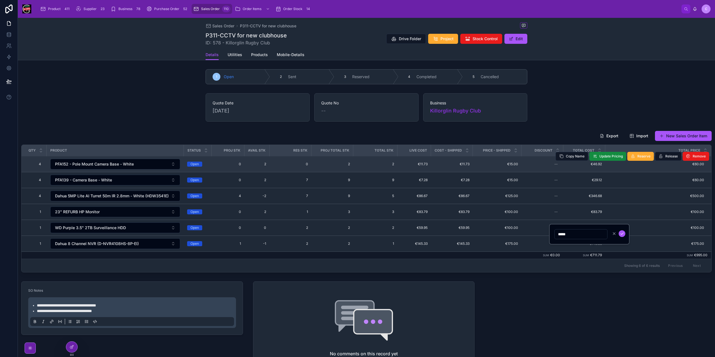
type input "******"
click button "submit" at bounding box center [622, 234] width 7 height 7
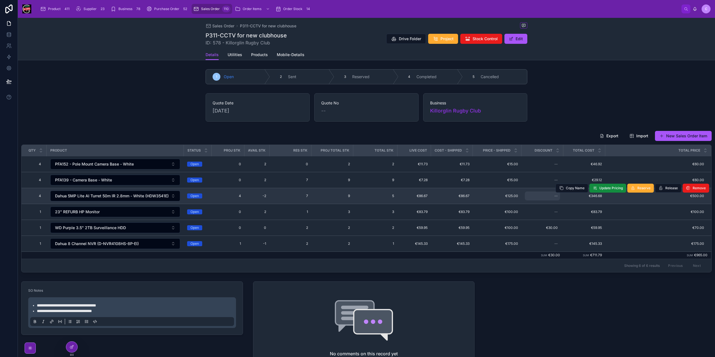
click at [555, 196] on div "--" at bounding box center [556, 196] width 3 height 4
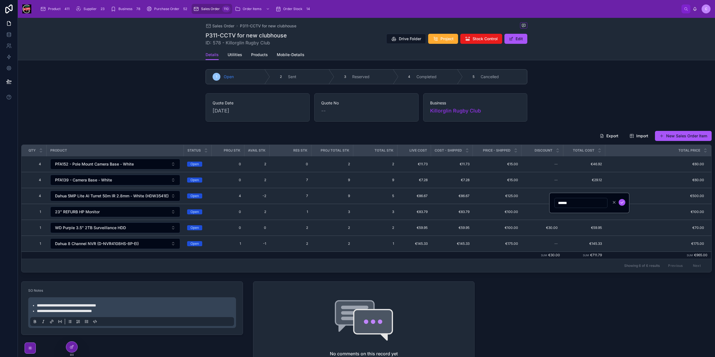
type input "*******"
click button "submit" at bounding box center [622, 202] width 7 height 7
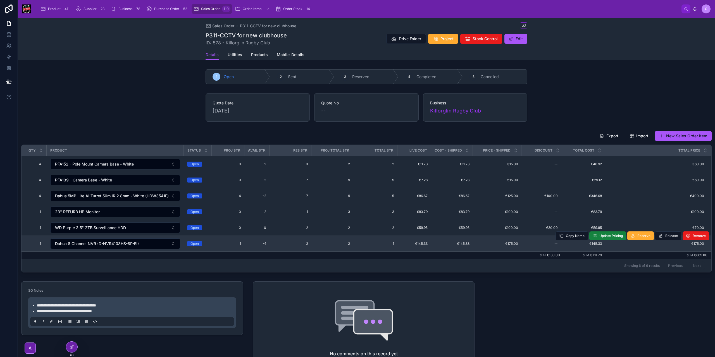
click at [612, 234] on span "Update Pricing" at bounding box center [611, 236] width 23 height 4
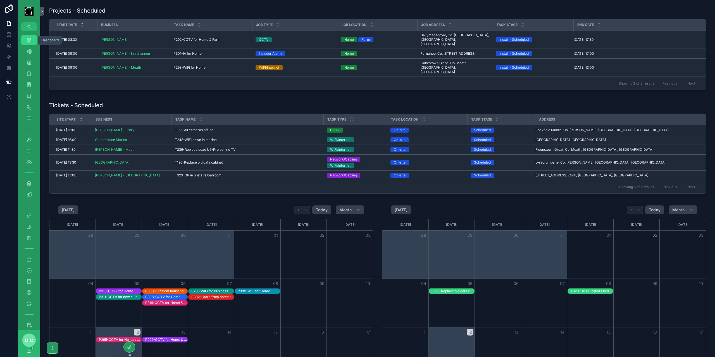
click at [31, 41] on icon "scrollable content" at bounding box center [29, 40] width 6 height 6
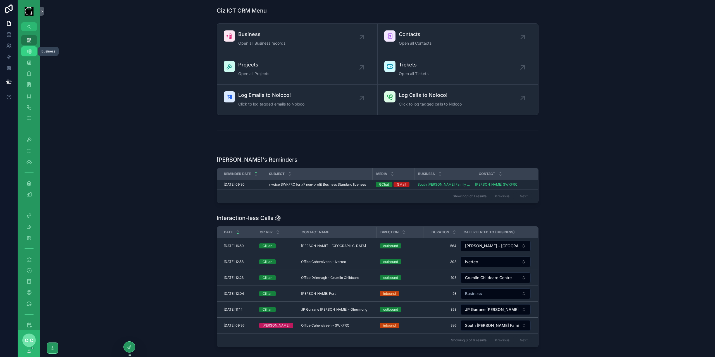
click at [32, 51] on div "Business 508" at bounding box center [29, 51] width 9 height 9
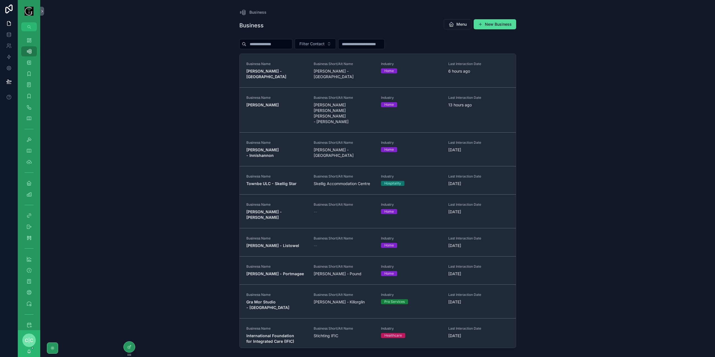
click at [291, 44] on input "scrollable content" at bounding box center [269, 44] width 46 height 8
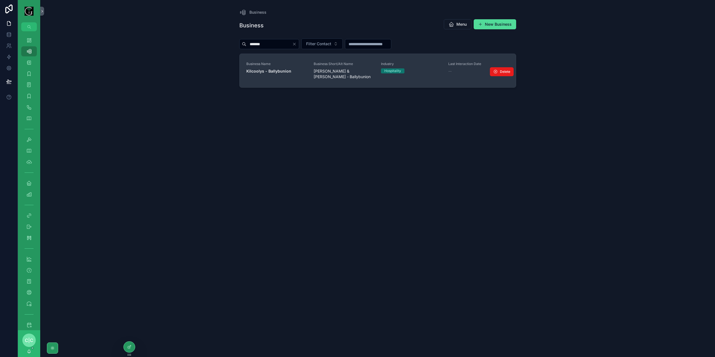
type input "*******"
click at [283, 71] on strong "Kilcoolys - Ballybunion" at bounding box center [268, 71] width 45 height 5
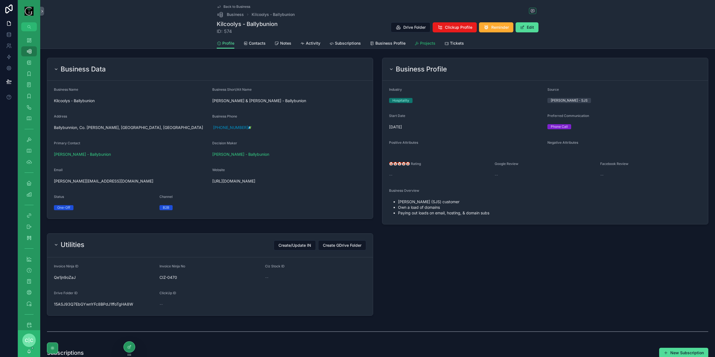
click at [425, 42] on span "Projects" at bounding box center [427, 44] width 15 height 6
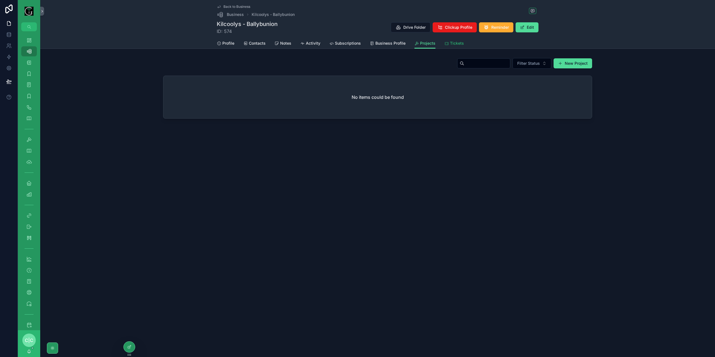
drag, startPoint x: 455, startPoint y: 45, endPoint x: 461, endPoint y: 54, distance: 11.0
click at [455, 45] on span "Tickets" at bounding box center [457, 44] width 14 height 6
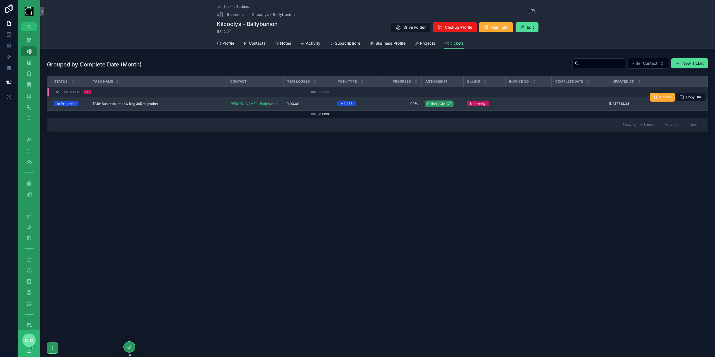
click at [171, 103] on div "T318-Business email & Reg 365 migration T318-Business email & Reg 365 migration" at bounding box center [157, 104] width 130 height 4
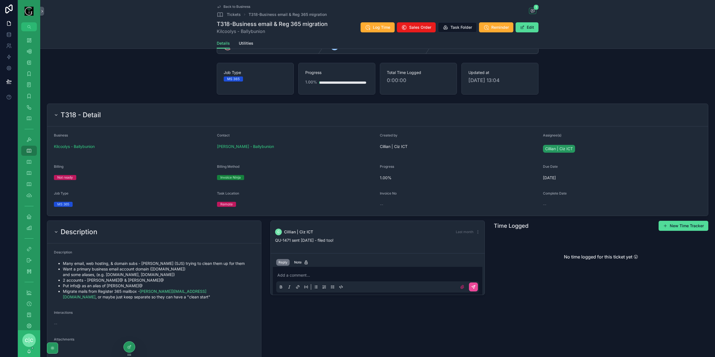
scroll to position [28, 0]
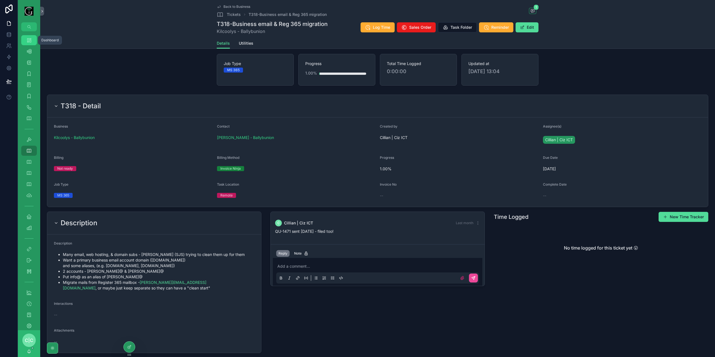
click at [26, 43] on div "Dashboard" at bounding box center [29, 40] width 9 height 9
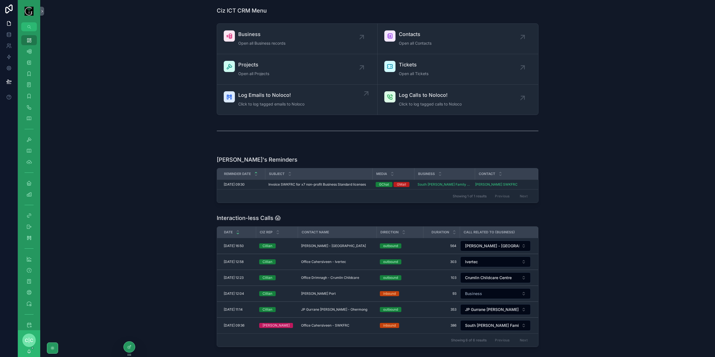
click at [286, 96] on span "Log Emails to Noloco!" at bounding box center [271, 95] width 66 height 8
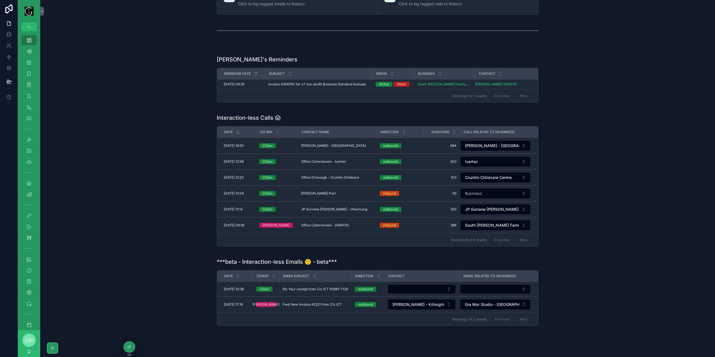
scroll to position [115, 0]
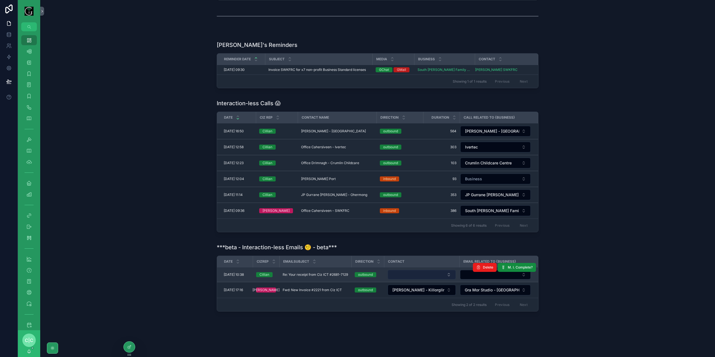
click at [424, 270] on button "Select Button" at bounding box center [422, 274] width 68 height 9
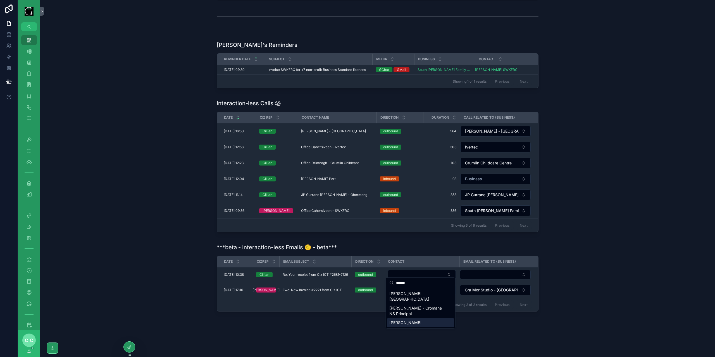
type input "******"
click at [422, 320] on span "[PERSON_NAME]" at bounding box center [405, 323] width 32 height 6
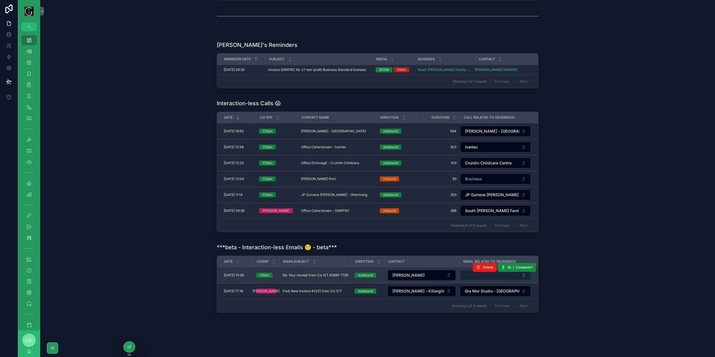
click at [463, 272] on button "Select Button" at bounding box center [495, 275] width 71 height 9
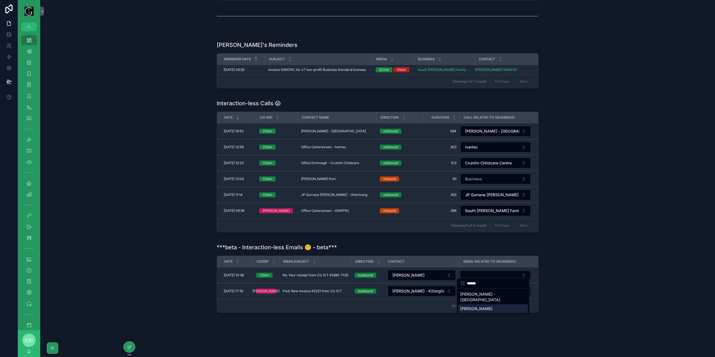
type input "******"
click at [481, 306] on span "[PERSON_NAME]" at bounding box center [476, 309] width 32 height 6
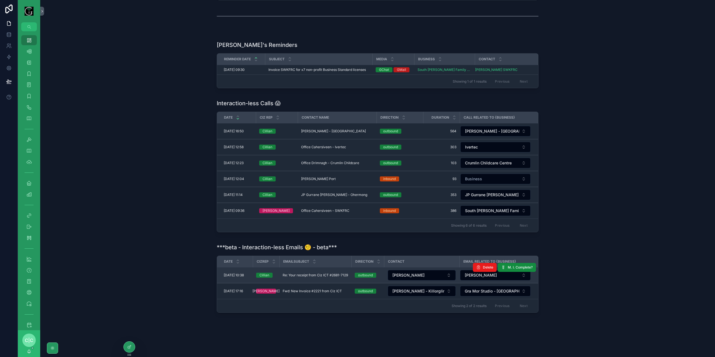
click at [315, 273] on span "Re: Your receipt from Ciz ICT #2681-7129" at bounding box center [315, 275] width 65 height 4
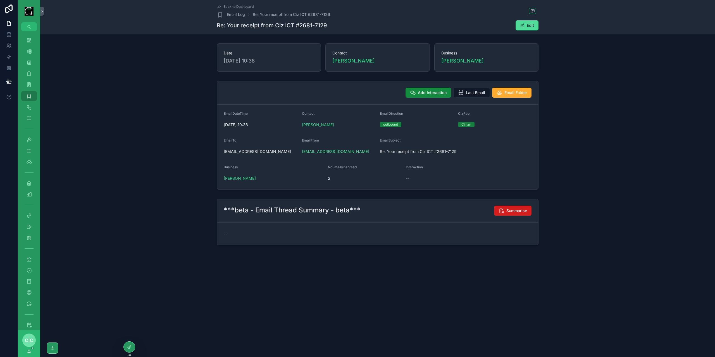
click at [521, 209] on span "Summarise" at bounding box center [517, 211] width 21 height 6
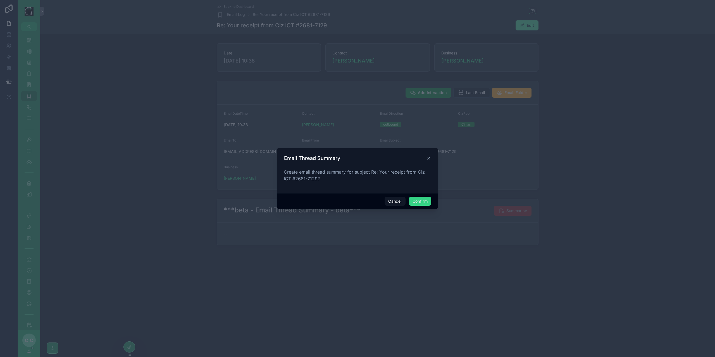
click at [426, 200] on button "Confirm" at bounding box center [420, 201] width 22 height 9
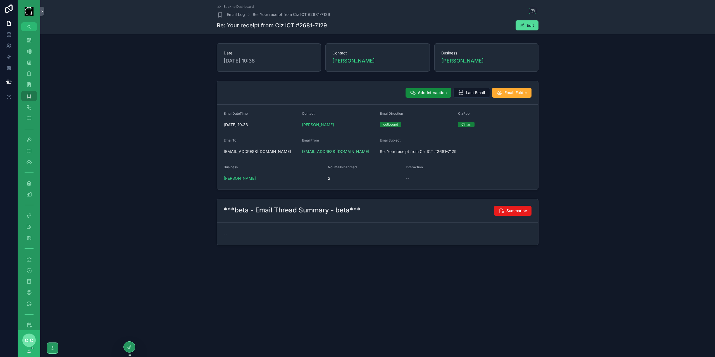
click at [225, 8] on span "Back to Dashboard" at bounding box center [239, 6] width 30 height 4
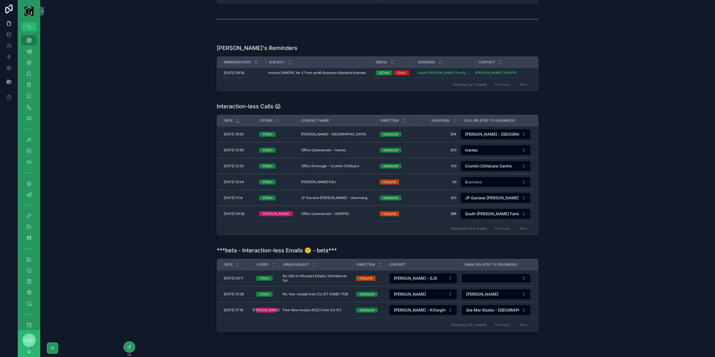
scroll to position [132, 0]
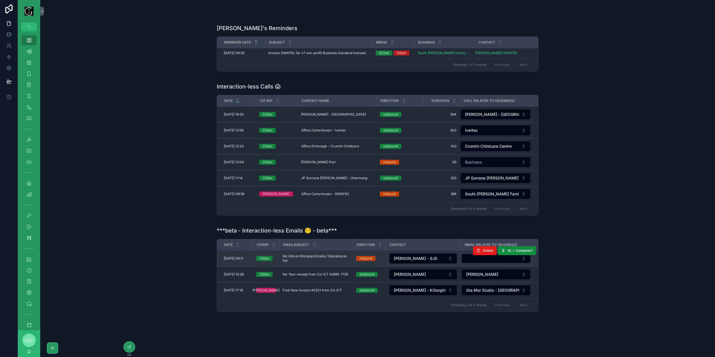
click at [327, 254] on span "Re: Info on Kilcoolys Emails / Domains so Far" at bounding box center [316, 258] width 67 height 9
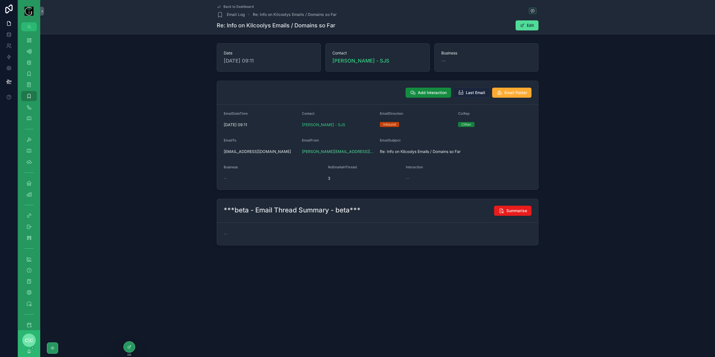
click at [471, 92] on span "Last Email" at bounding box center [475, 93] width 19 height 6
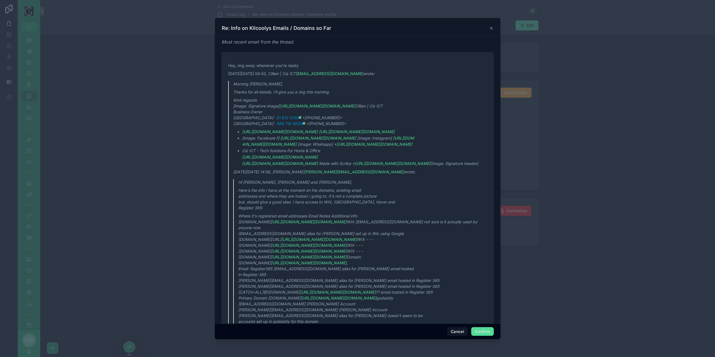
click at [490, 28] on icon at bounding box center [491, 28] width 4 height 4
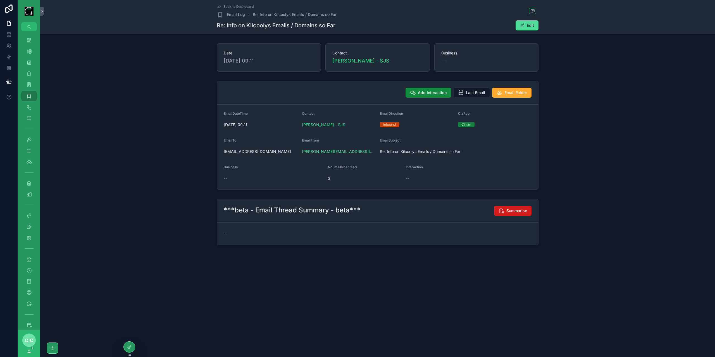
click at [519, 206] on button "Summarise" at bounding box center [512, 211] width 37 height 10
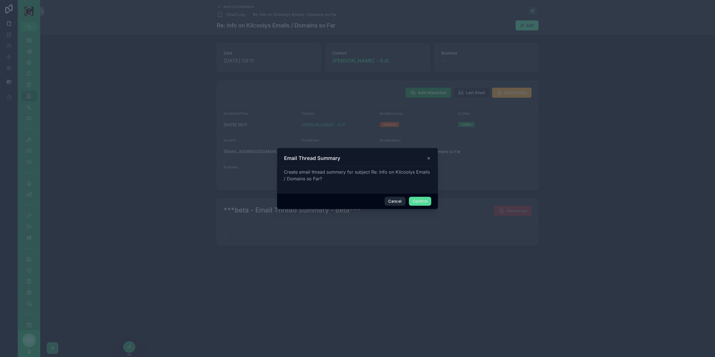
click at [396, 202] on button "Cancel" at bounding box center [395, 201] width 21 height 9
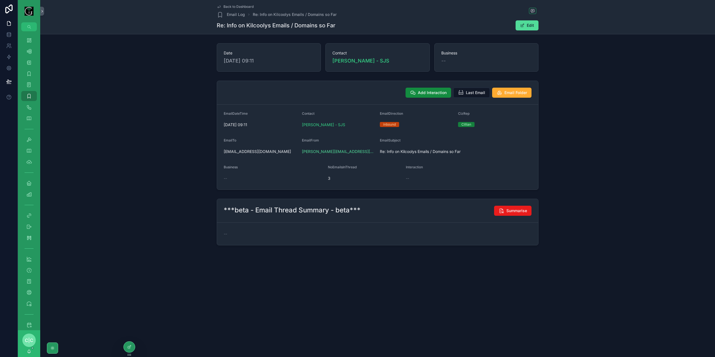
click at [220, 6] on icon "scrollable content" at bounding box center [219, 7] width 3 height 2
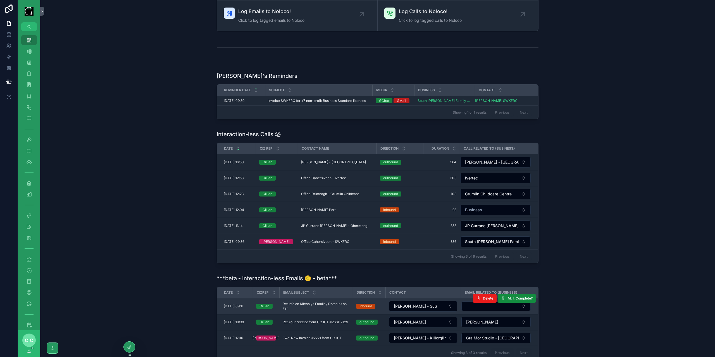
scroll to position [132, 0]
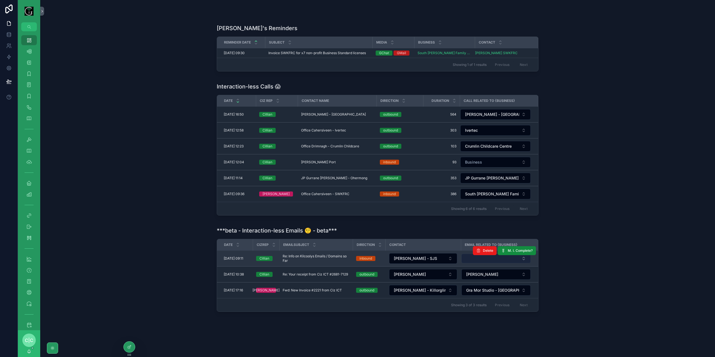
click at [474, 257] on button "Select Button" at bounding box center [496, 258] width 69 height 9
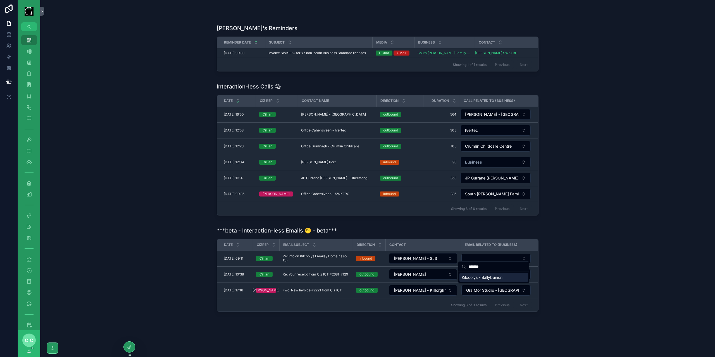
type input "*******"
click at [479, 277] on span "Kilcoolys - Ballybunion" at bounding box center [482, 278] width 41 height 6
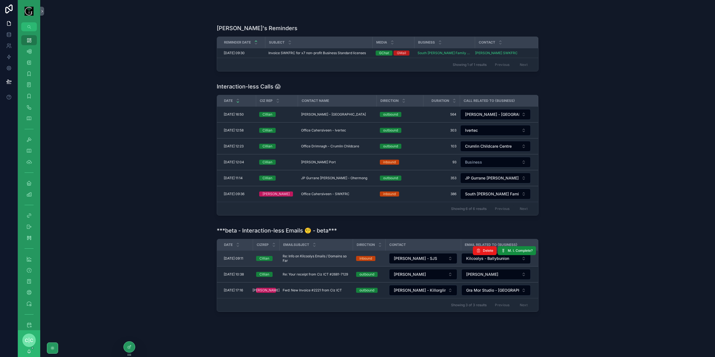
click at [320, 255] on span "Re: Info on Kilcoolys Emails / Domains so Far" at bounding box center [316, 258] width 67 height 9
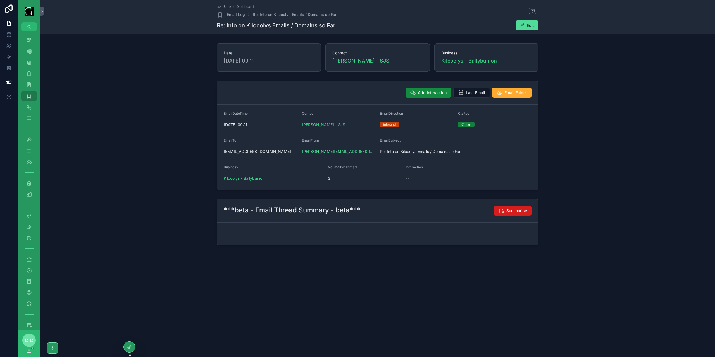
click at [524, 214] on button "Summarise" at bounding box center [512, 211] width 37 height 10
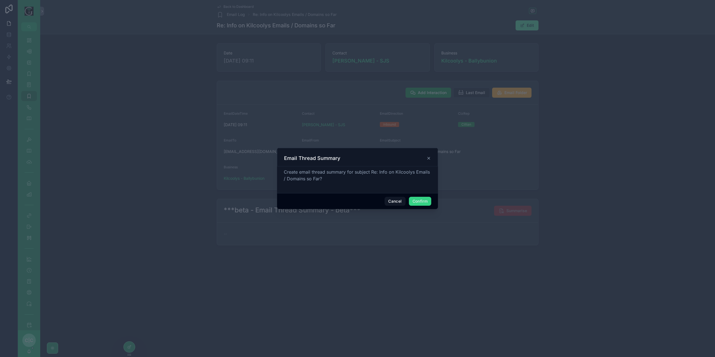
click at [421, 201] on button "Confirm" at bounding box center [420, 201] width 22 height 9
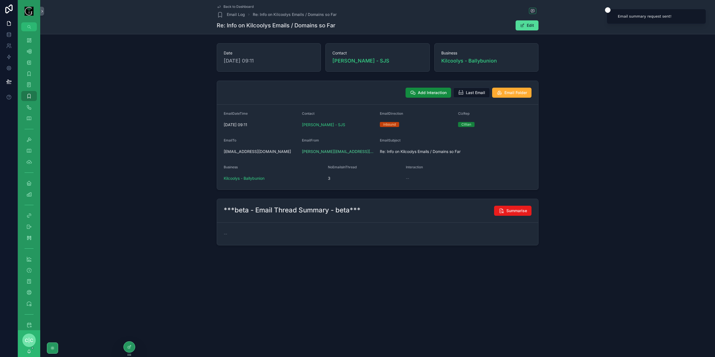
click at [225, 8] on span "Back to Dashboard" at bounding box center [239, 6] width 30 height 4
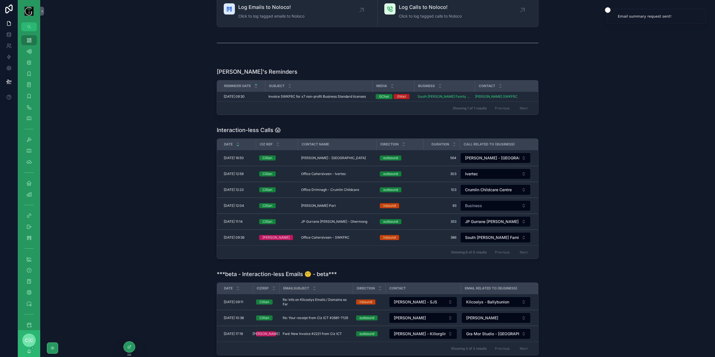
scroll to position [132, 0]
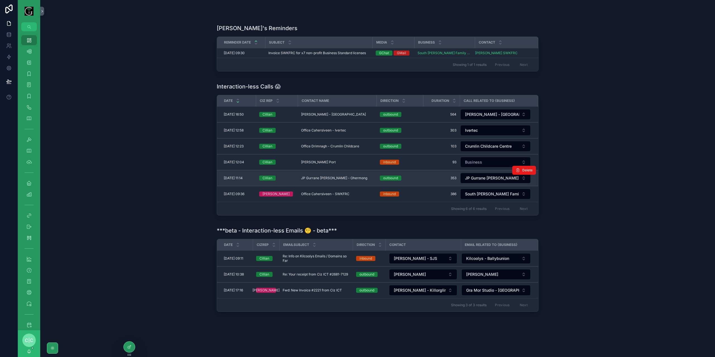
click at [340, 176] on span "JP Gurrane [PERSON_NAME] - Ohermong" at bounding box center [334, 178] width 66 height 4
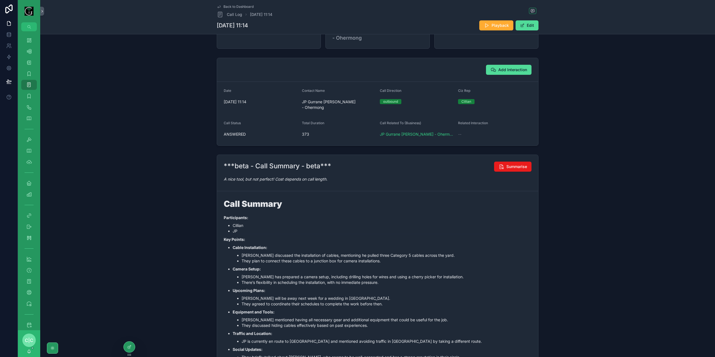
scroll to position [88, 0]
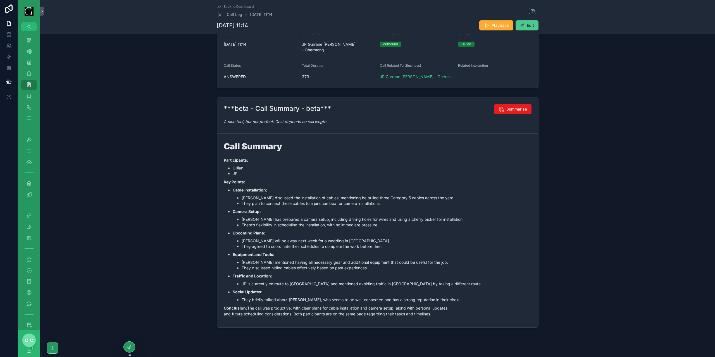
click at [524, 24] on button "Edit" at bounding box center [527, 25] width 23 height 10
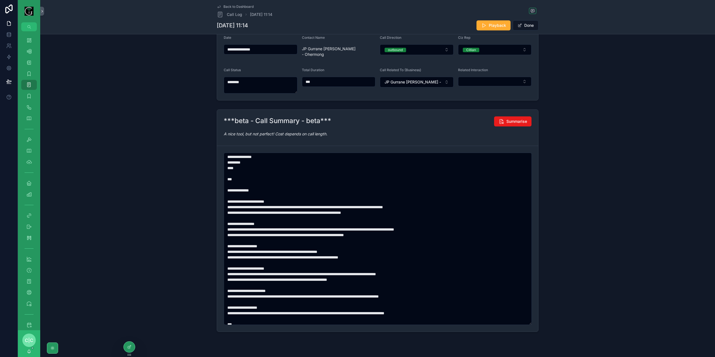
scroll to position [0, 0]
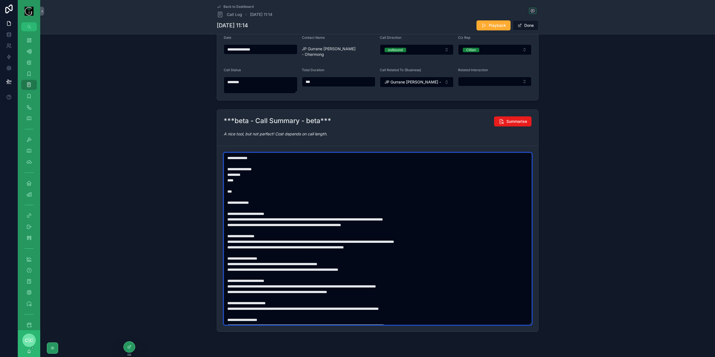
click at [237, 206] on textarea "scrollable content" at bounding box center [378, 239] width 308 height 172
click at [234, 228] on textarea "scrollable content" at bounding box center [378, 239] width 308 height 172
paste textarea "scrollable content"
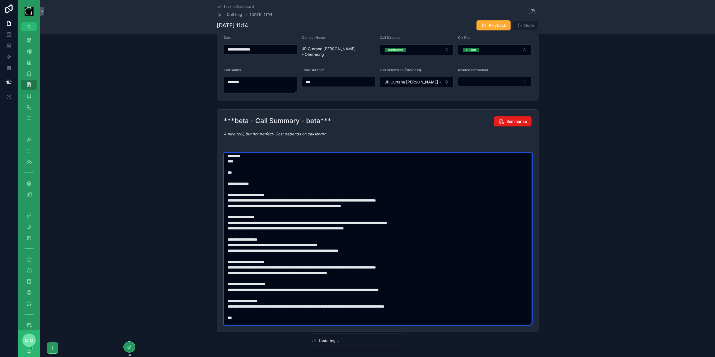
scroll to position [28, 0]
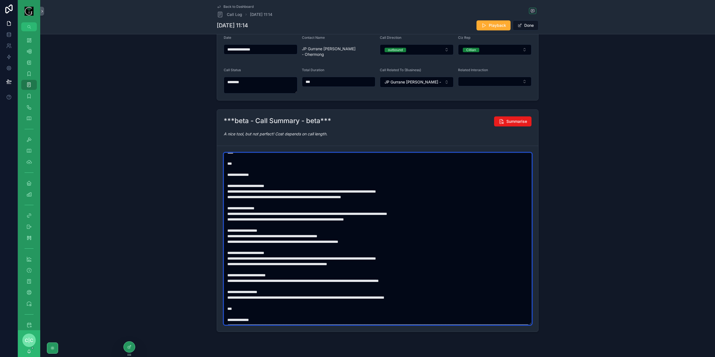
click at [292, 202] on textarea "scrollable content" at bounding box center [378, 239] width 308 height 172
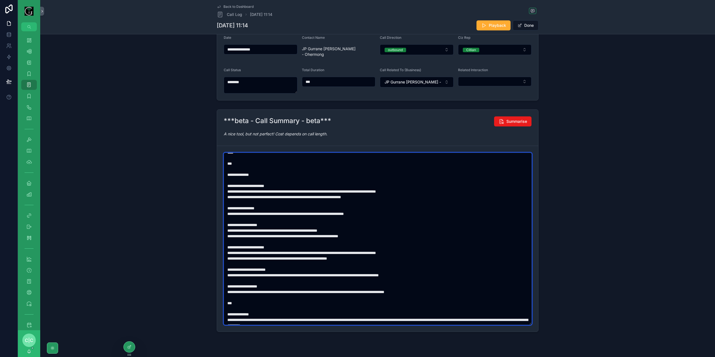
click at [237, 218] on textarea "scrollable content" at bounding box center [378, 239] width 308 height 172
paste textarea "scrollable content"
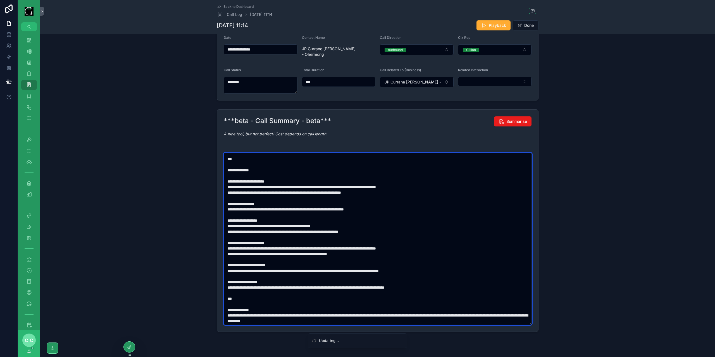
scroll to position [34, 0]
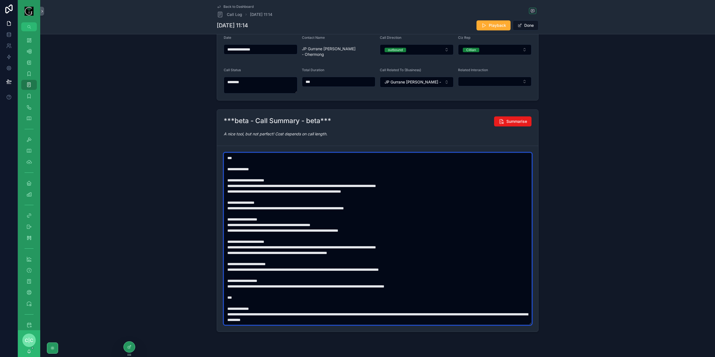
click at [238, 237] on textarea "scrollable content" at bounding box center [378, 239] width 308 height 172
paste textarea "scrollable content"
click at [370, 241] on textarea "scrollable content" at bounding box center [378, 239] width 308 height 172
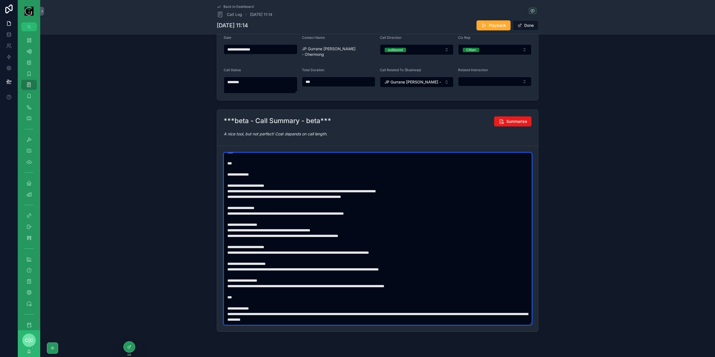
scroll to position [28, 0]
click at [235, 259] on textarea "scrollable content" at bounding box center [378, 239] width 308 height 172
type textarea "**********"
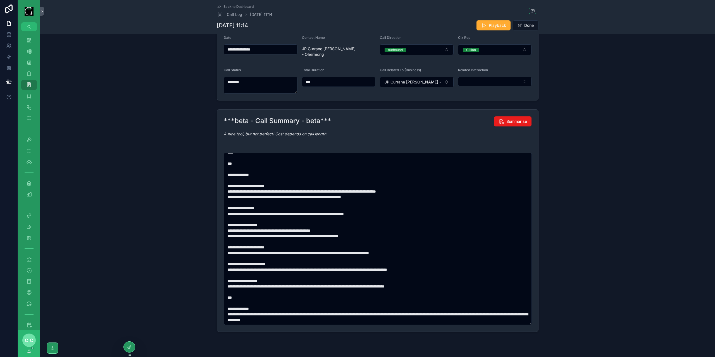
click at [629, 134] on div "***beta - Call Summary - beta*** Summarise A nice tool, but not perfect! Cost d…" at bounding box center [377, 220] width 671 height 227
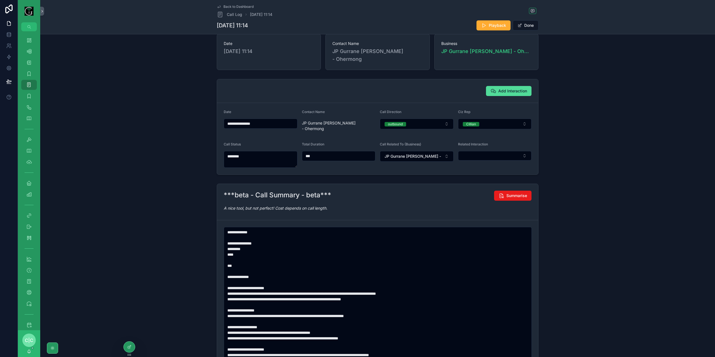
scroll to position [0, 0]
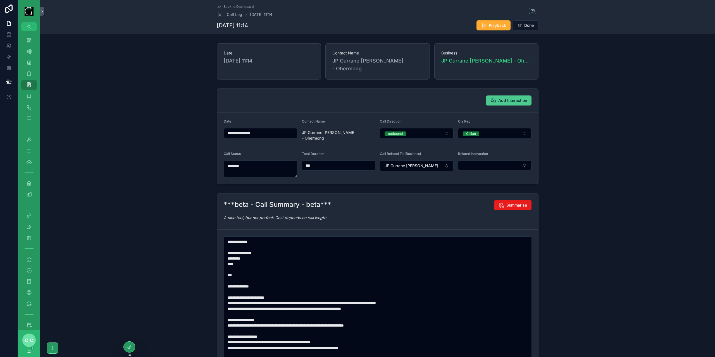
click at [516, 98] on span "Add Interaction" at bounding box center [512, 101] width 29 height 6
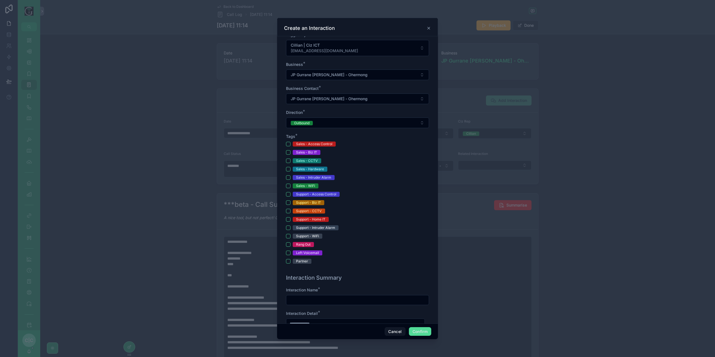
scroll to position [84, 0]
click at [287, 160] on div "**********" at bounding box center [358, 119] width 148 height 303
click at [287, 160] on button "Sales - CCTV" at bounding box center [288, 160] width 4 height 4
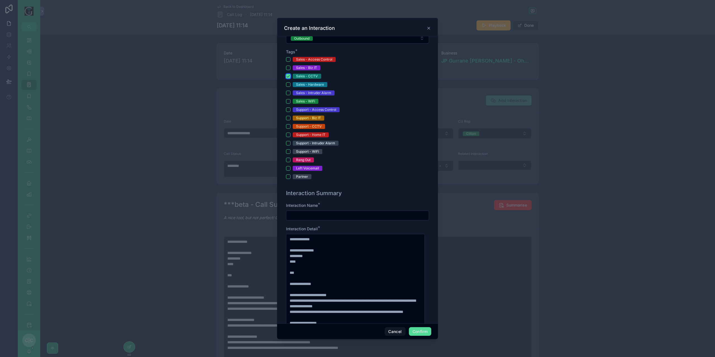
scroll to position [224, 0]
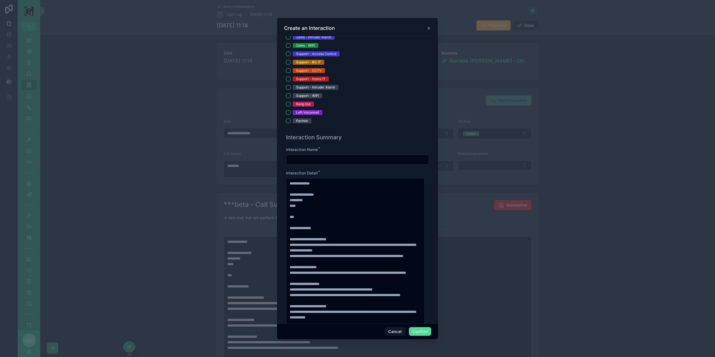
click at [351, 156] on input "text" at bounding box center [357, 160] width 142 height 8
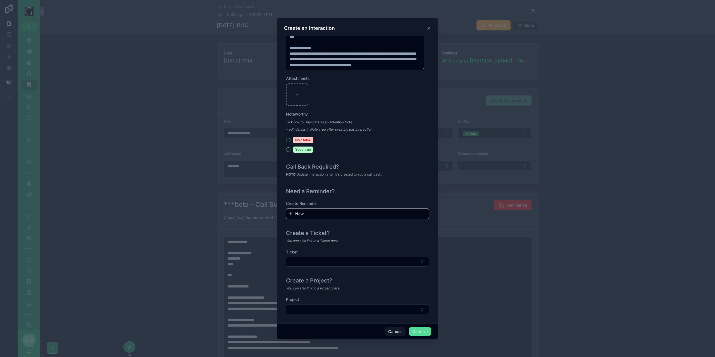
scroll to position [505, 0]
type input "**********"
click at [361, 309] on button "Select Button" at bounding box center [357, 308] width 143 height 9
click at [346, 329] on div "P314-CCTV for Home & Farm" at bounding box center [356, 329] width 136 height 9
click at [420, 330] on button "Confirm" at bounding box center [420, 331] width 22 height 9
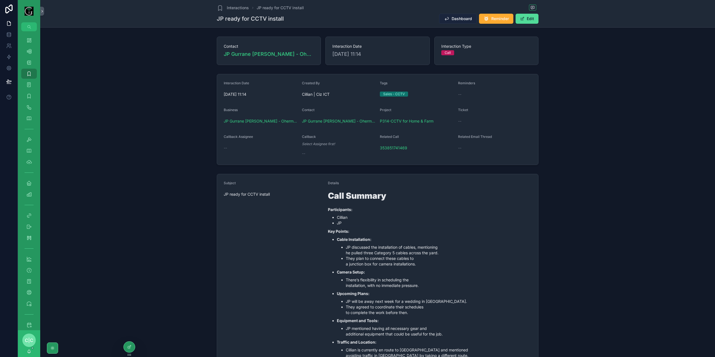
click at [460, 19] on span "Dashboard" at bounding box center [462, 19] width 20 height 6
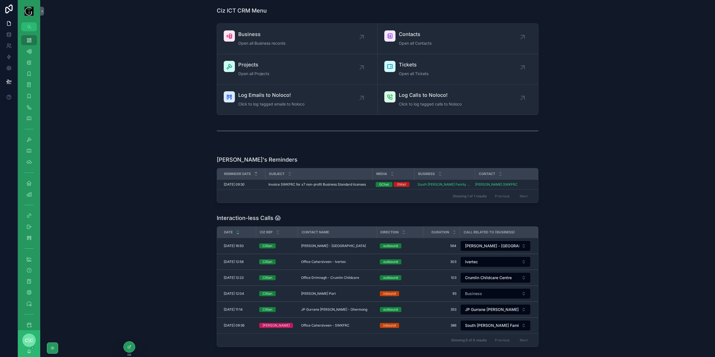
scroll to position [112, 0]
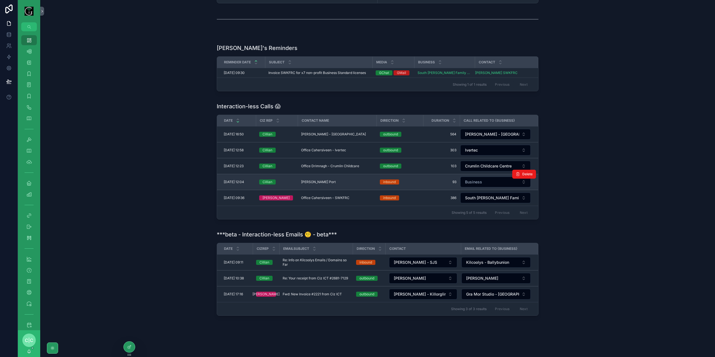
click at [319, 181] on span "[PERSON_NAME] Port" at bounding box center [318, 182] width 35 height 4
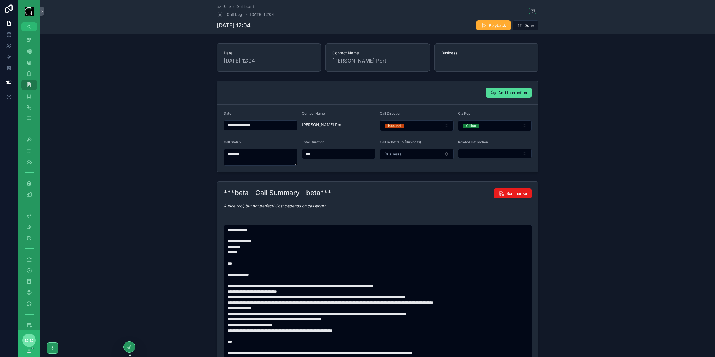
click at [231, 7] on span "Back to Dashboard" at bounding box center [239, 6] width 30 height 4
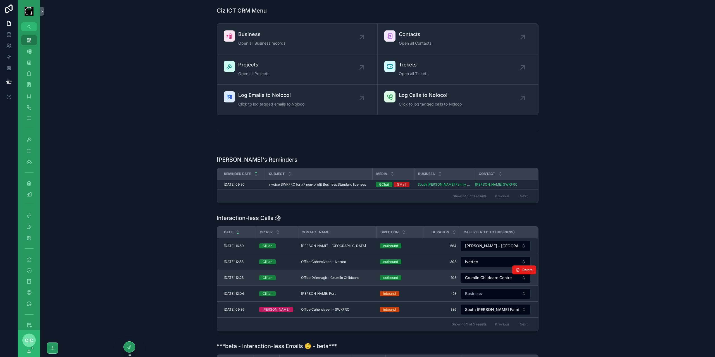
click at [338, 276] on span "Office Drimnagh - Crumlin Childcare" at bounding box center [330, 278] width 58 height 4
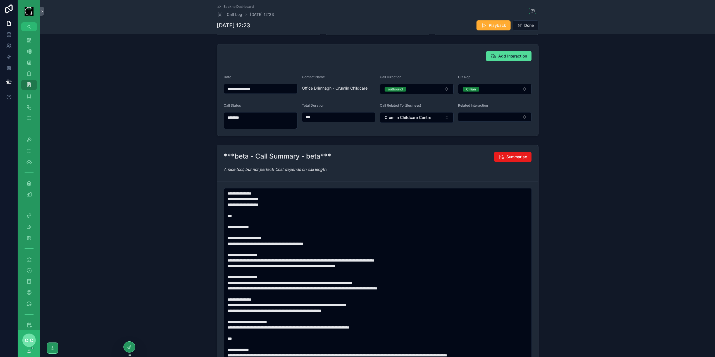
scroll to position [28, 0]
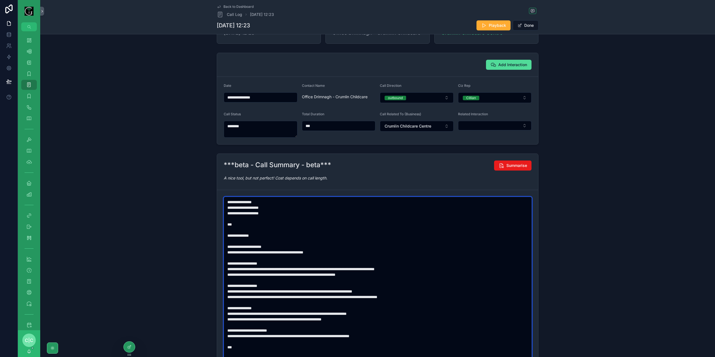
click at [235, 252] on textarea "scrollable content" at bounding box center [378, 283] width 308 height 172
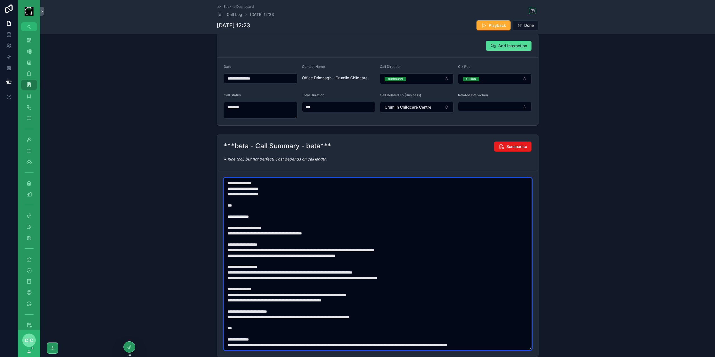
scroll to position [56, 0]
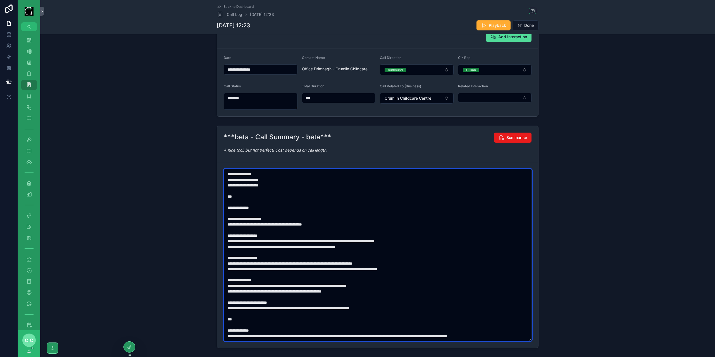
click at [236, 225] on textarea "scrollable content" at bounding box center [378, 255] width 308 height 172
click at [401, 241] on textarea "scrollable content" at bounding box center [378, 255] width 308 height 172
paste textarea "scrollable content"
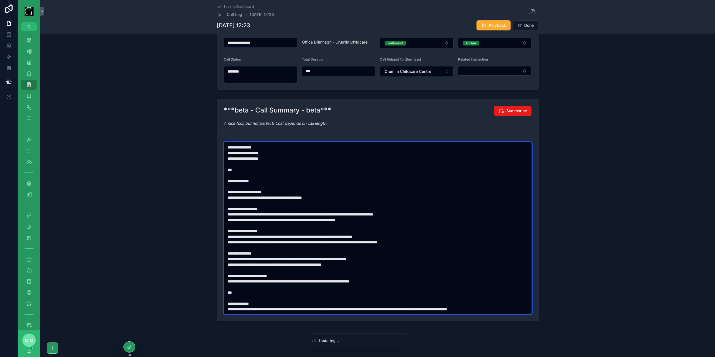
scroll to position [84, 0]
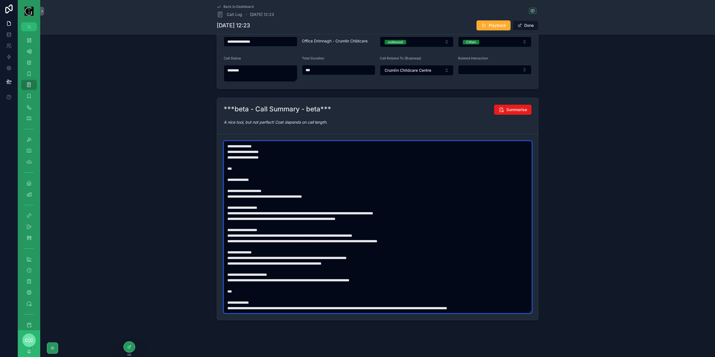
click at [271, 241] on textarea "scrollable content" at bounding box center [378, 227] width 308 height 172
paste textarea "scrollable content"
click at [236, 255] on textarea "scrollable content" at bounding box center [378, 227] width 308 height 172
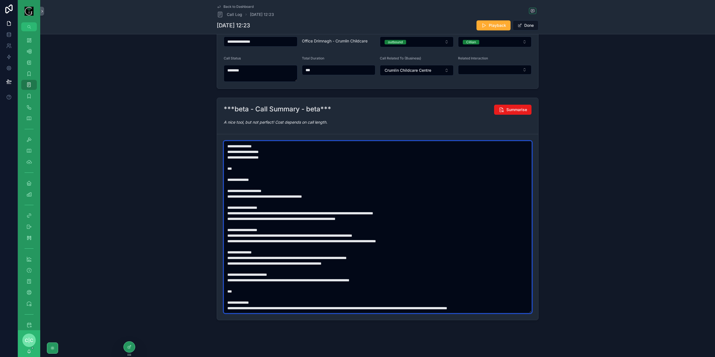
paste textarea "scrollable content"
click at [266, 263] on textarea "scrollable content" at bounding box center [378, 227] width 308 height 172
paste textarea "scrollable content"
click at [289, 278] on textarea "scrollable content" at bounding box center [378, 227] width 308 height 172
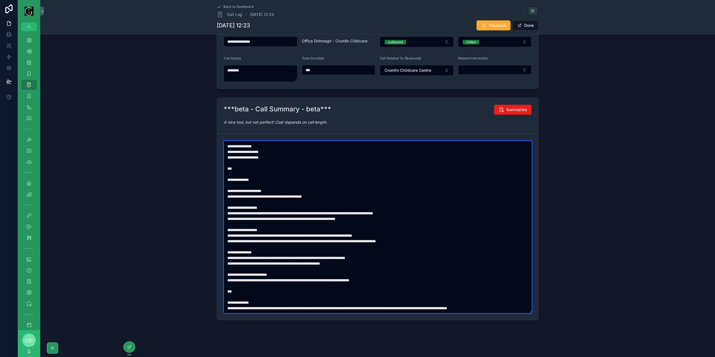
click at [289, 278] on textarea "scrollable content" at bounding box center [378, 227] width 308 height 172
paste textarea "scrollable content"
click at [449, 308] on textarea "scrollable content" at bounding box center [378, 227] width 308 height 172
paste textarea "scrollable content"
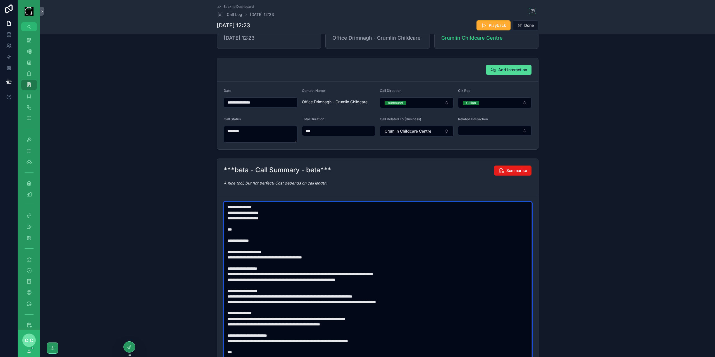
scroll to position [0, 0]
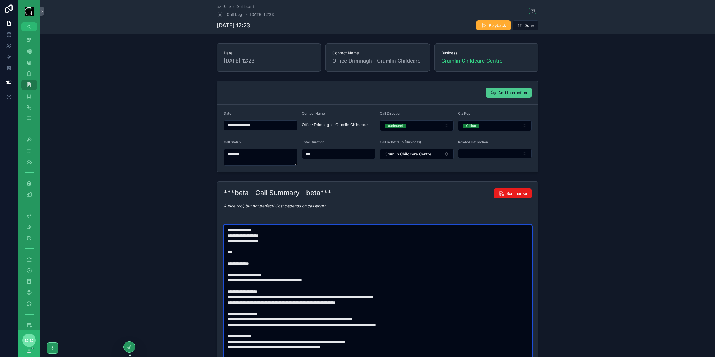
type textarea "**********"
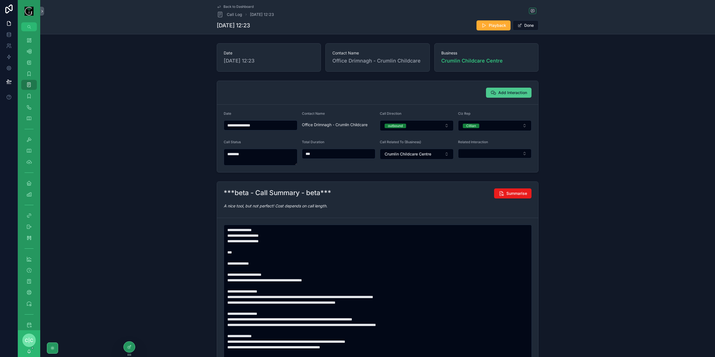
click at [503, 93] on span "Add Interaction" at bounding box center [512, 93] width 29 height 6
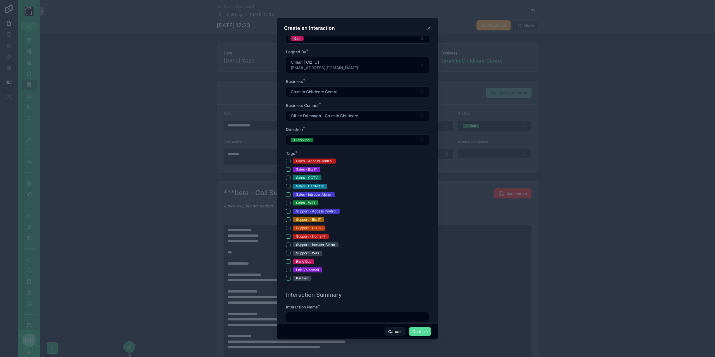
scroll to position [112, 0]
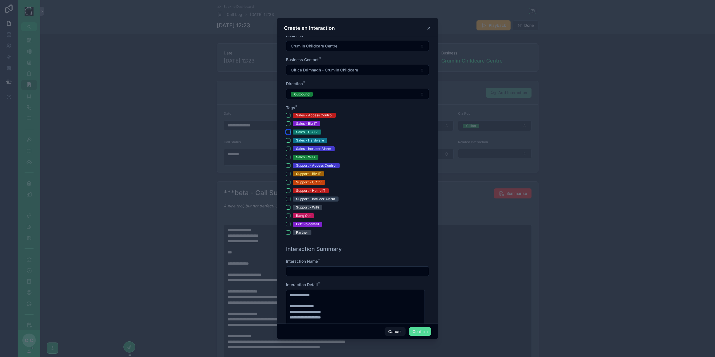
click at [288, 130] on button "Sales - CCTV" at bounding box center [288, 132] width 4 height 4
click at [288, 157] on button "Sales - WiFi" at bounding box center [288, 157] width 4 height 4
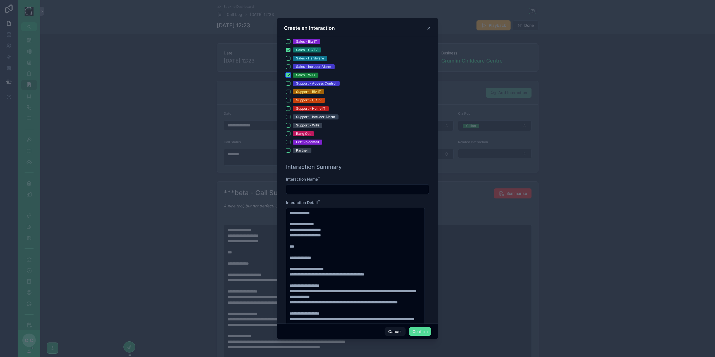
scroll to position [196, 0]
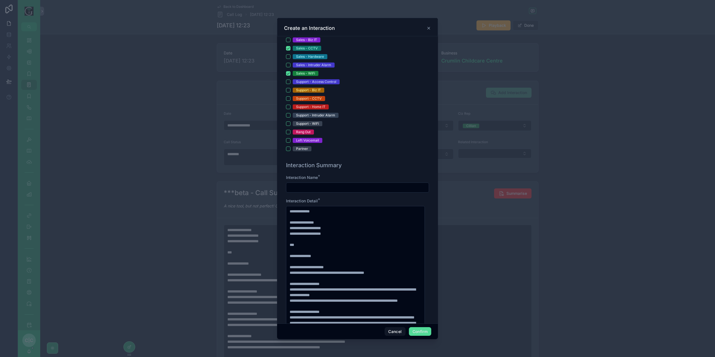
click at [334, 184] on input "text" at bounding box center [357, 188] width 142 height 8
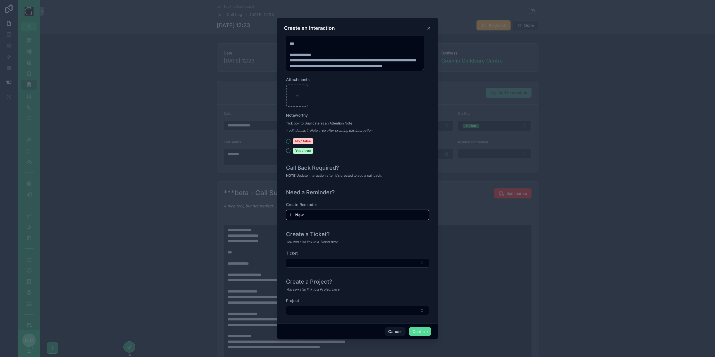
scroll to position [505, 0]
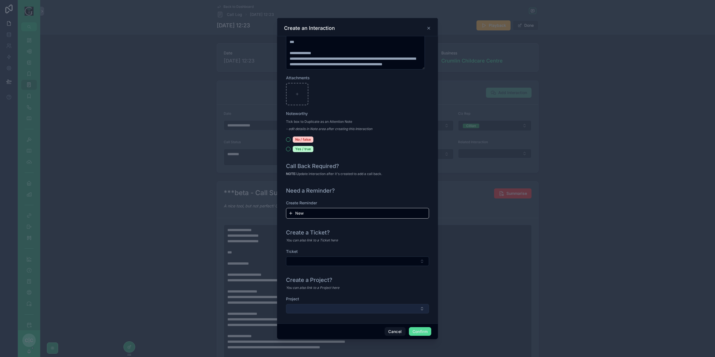
type input "**********"
click at [365, 305] on button "Select Button" at bounding box center [357, 308] width 143 height 9
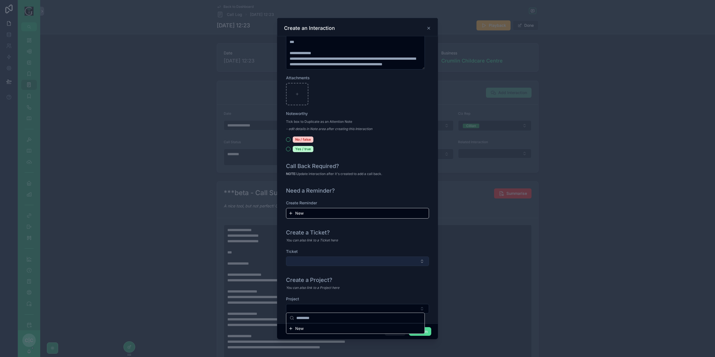
click at [366, 259] on button "Select Button" at bounding box center [357, 261] width 143 height 9
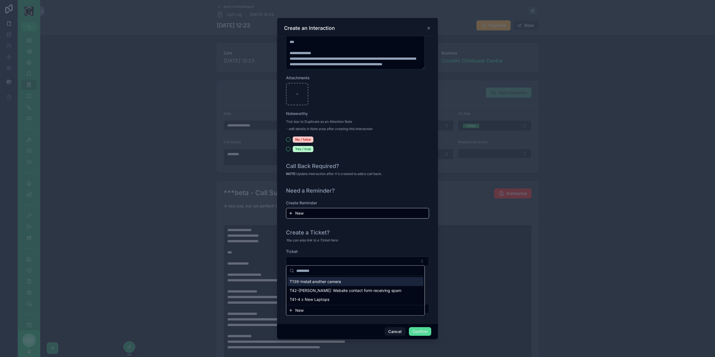
click at [423, 241] on div "You can also link to a Ticket here" at bounding box center [357, 241] width 143 height 6
click at [424, 332] on button "Confirm" at bounding box center [420, 331] width 22 height 9
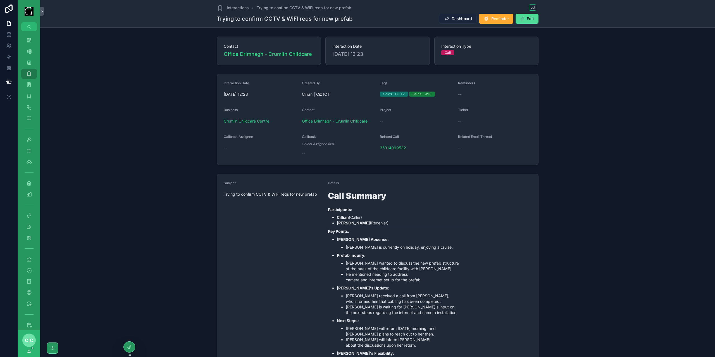
click at [459, 20] on span "Dashboard" at bounding box center [462, 19] width 20 height 6
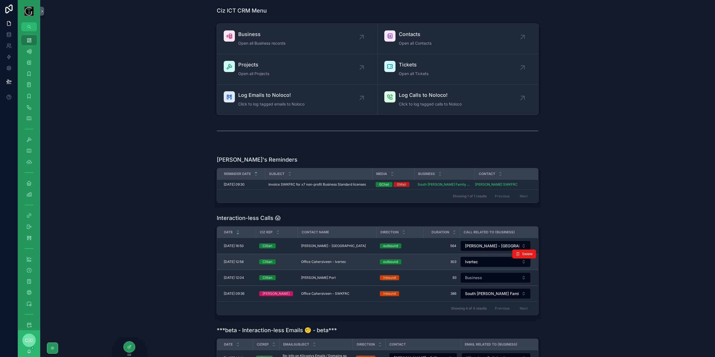
scroll to position [28, 0]
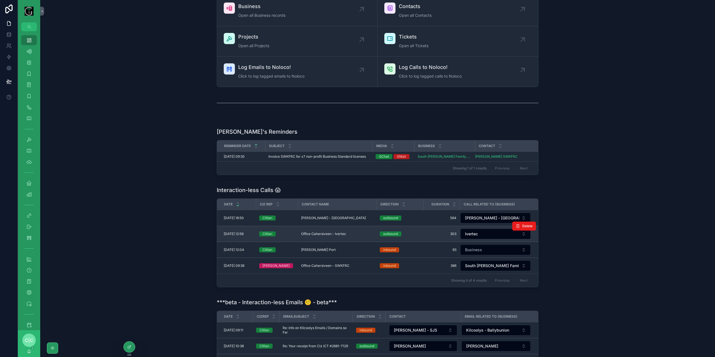
click at [341, 234] on span "Office Cahersiveen - Ivertec" at bounding box center [323, 234] width 45 height 4
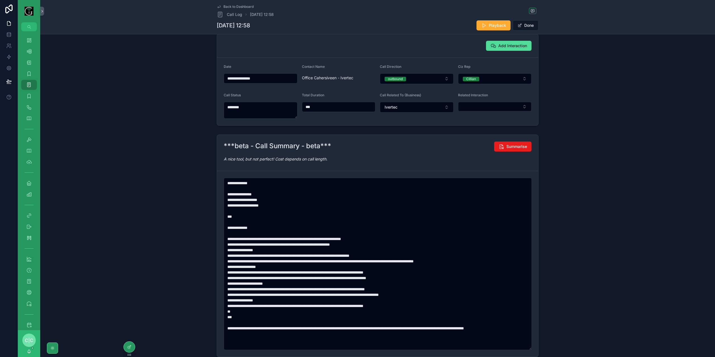
scroll to position [56, 0]
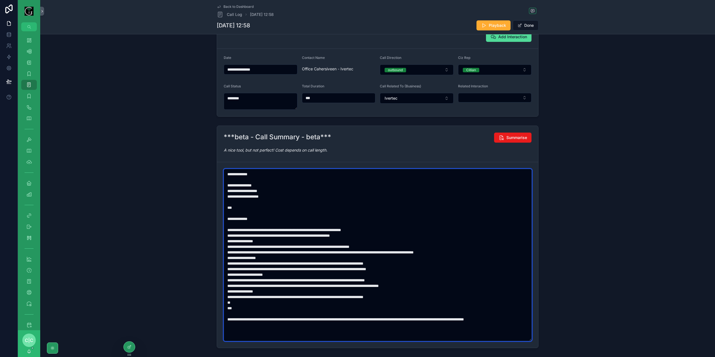
click at [343, 229] on textarea "scrollable content" at bounding box center [378, 255] width 308 height 172
click at [295, 245] on textarea "scrollable content" at bounding box center [378, 255] width 308 height 172
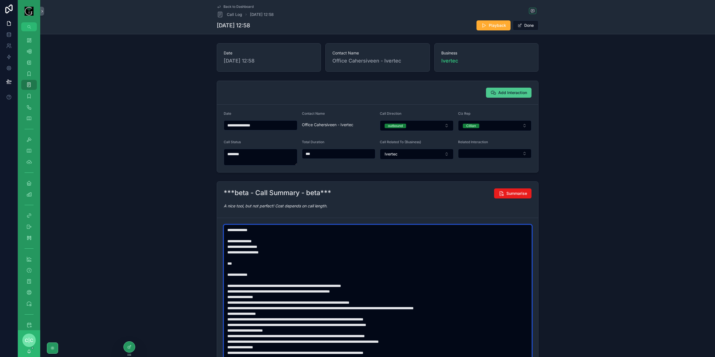
type textarea "**********"
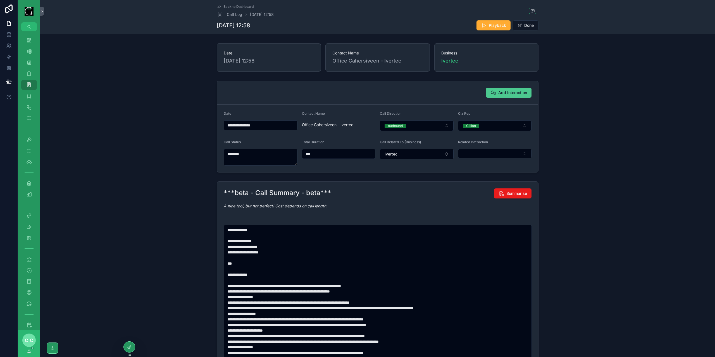
click at [503, 94] on span "Add Interaction" at bounding box center [512, 93] width 29 height 6
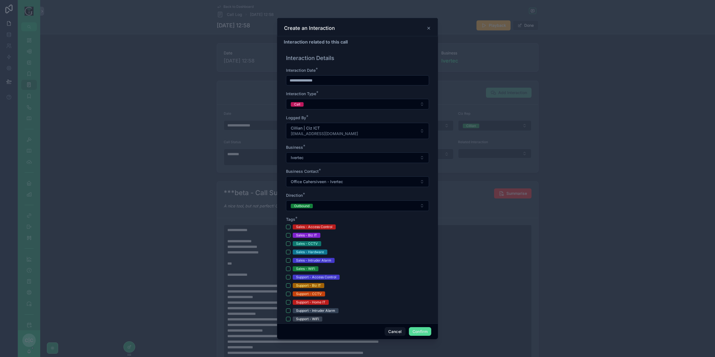
click at [430, 25] on div "Create an Interaction" at bounding box center [357, 28] width 147 height 7
click at [428, 28] on icon at bounding box center [429, 28] width 4 height 4
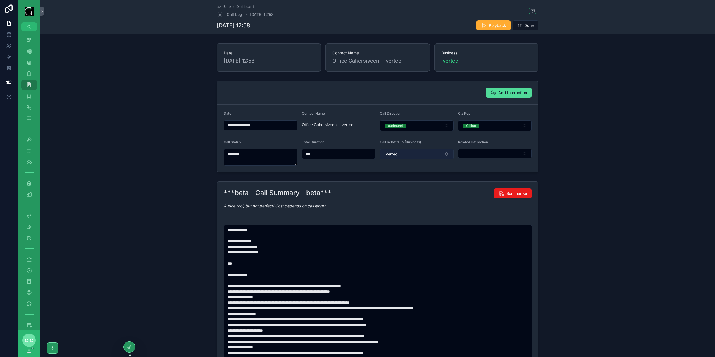
click at [429, 151] on button "Ivertec" at bounding box center [417, 154] width 74 height 11
type input "*******"
click at [409, 177] on span "[PERSON_NAME] - Killarney" at bounding box center [407, 176] width 51 height 6
click at [506, 94] on span "Add Interaction" at bounding box center [512, 93] width 29 height 6
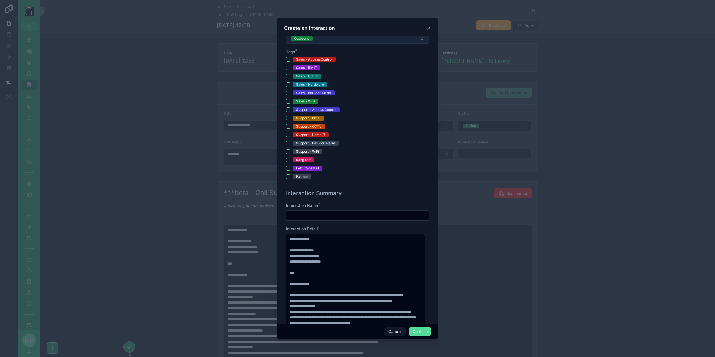
scroll to position [140, 0]
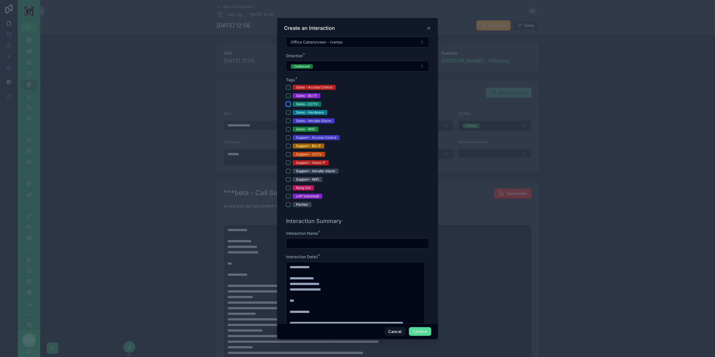
click at [286, 103] on button "Sales - CCTV" at bounding box center [288, 104] width 4 height 4
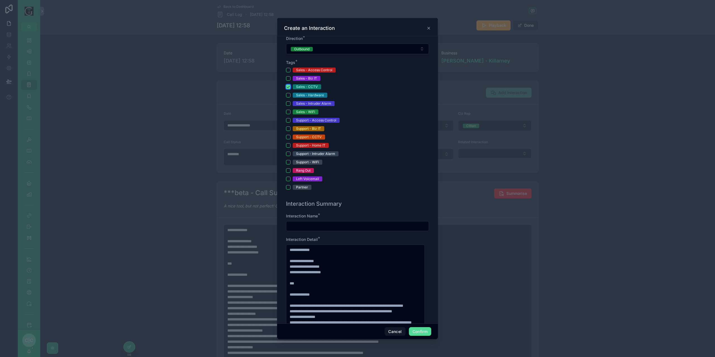
scroll to position [224, 0]
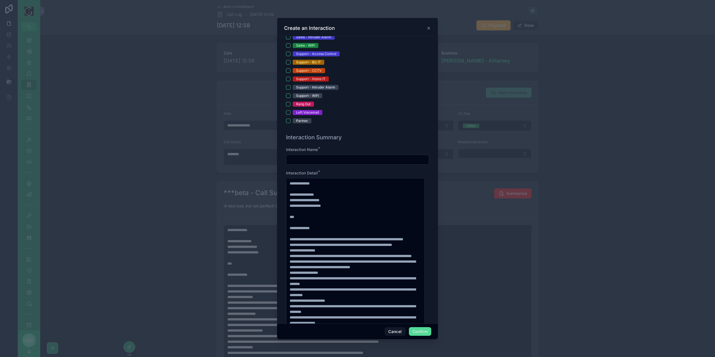
click at [347, 158] on input "text" at bounding box center [357, 160] width 142 height 8
type input "*"
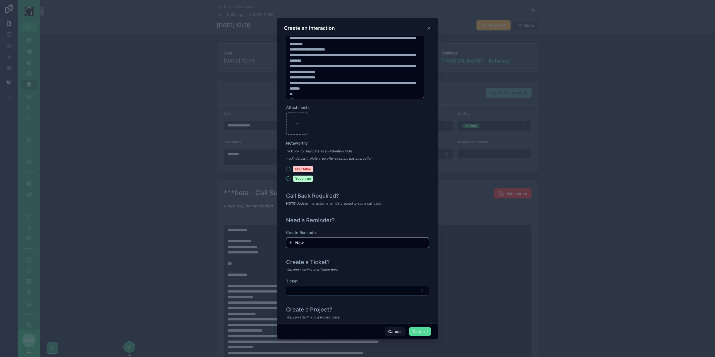
scroll to position [505, 0]
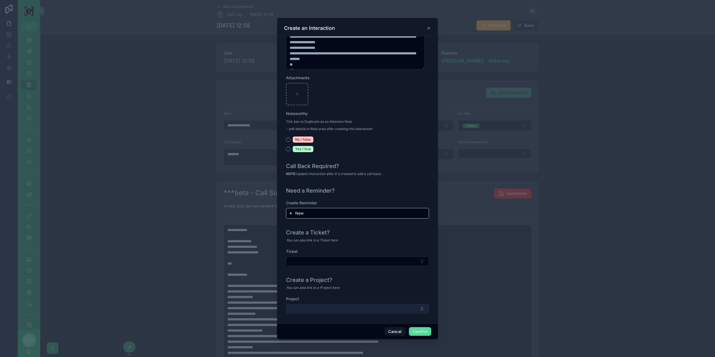
type input "**********"
drag, startPoint x: 365, startPoint y: 307, endPoint x: 368, endPoint y: 310, distance: 4.4
click at [365, 307] on button "Select Button" at bounding box center [357, 308] width 143 height 9
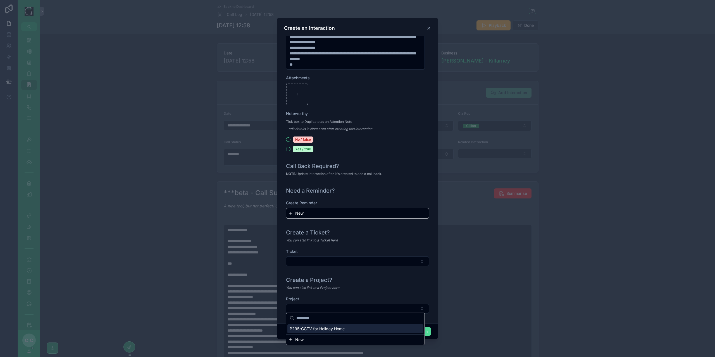
click at [336, 327] on span "P295-CCTV for Holiday Home" at bounding box center [317, 329] width 55 height 6
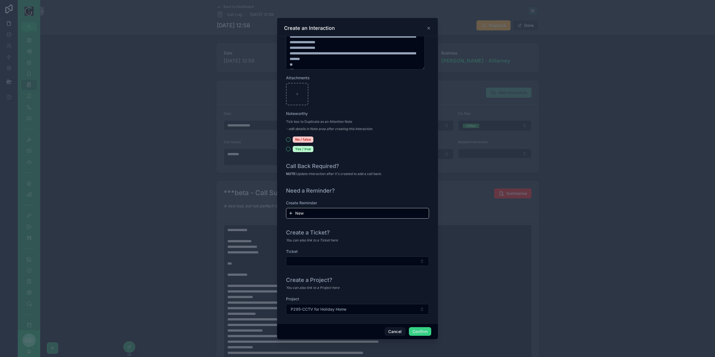
click at [424, 332] on button "Confirm" at bounding box center [420, 331] width 22 height 9
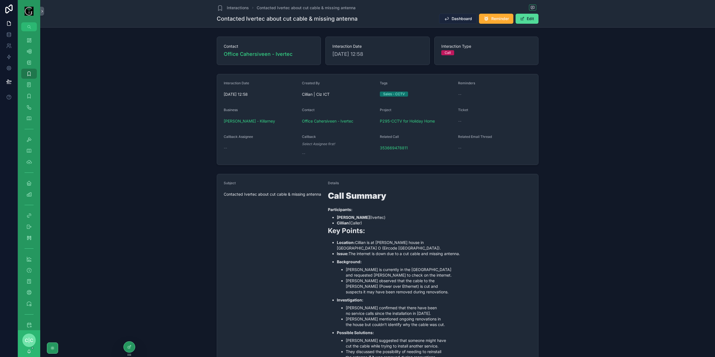
click at [452, 16] on span "Dashboard" at bounding box center [462, 19] width 20 height 6
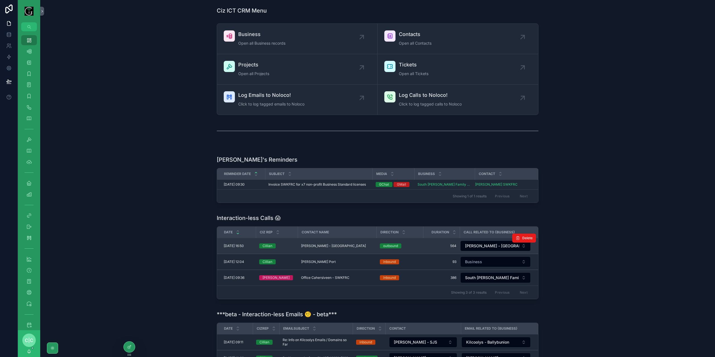
click at [431, 249] on td "564 564" at bounding box center [441, 246] width 37 height 16
click at [431, 244] on span "564" at bounding box center [442, 246] width 30 height 4
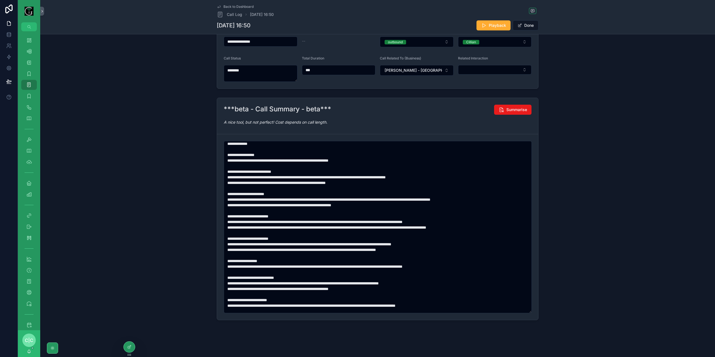
scroll to position [56, 0]
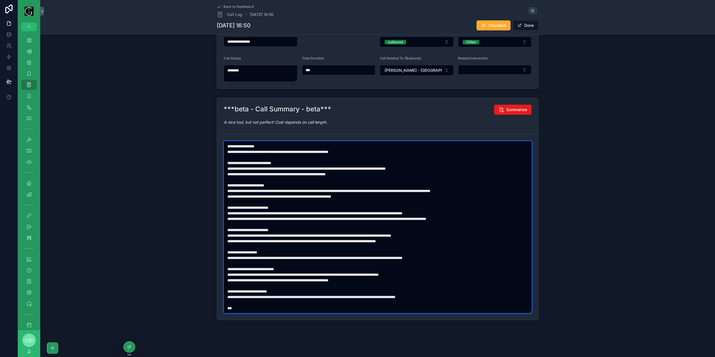
click at [477, 221] on textarea "scrollable content" at bounding box center [378, 227] width 308 height 172
click at [477, 219] on textarea "scrollable content" at bounding box center [378, 227] width 308 height 172
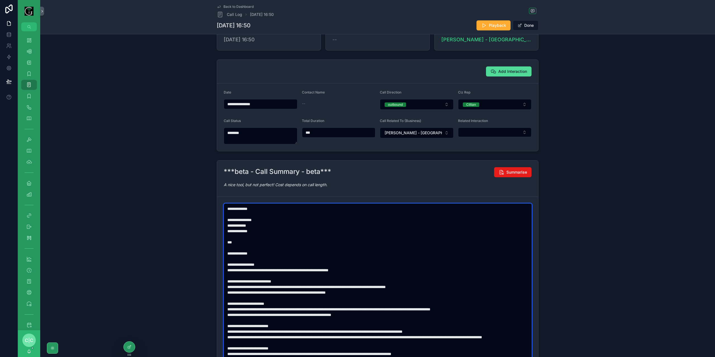
scroll to position [0, 0]
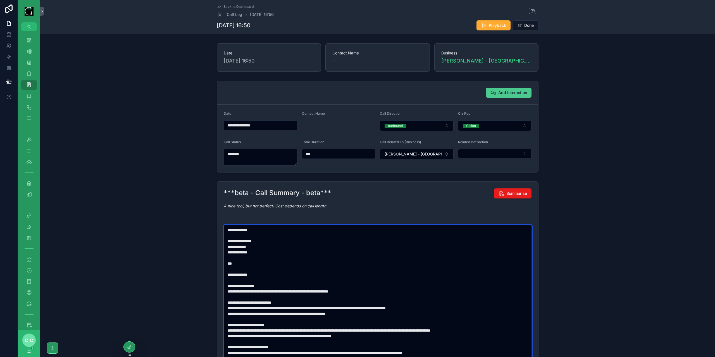
type textarea "**********"
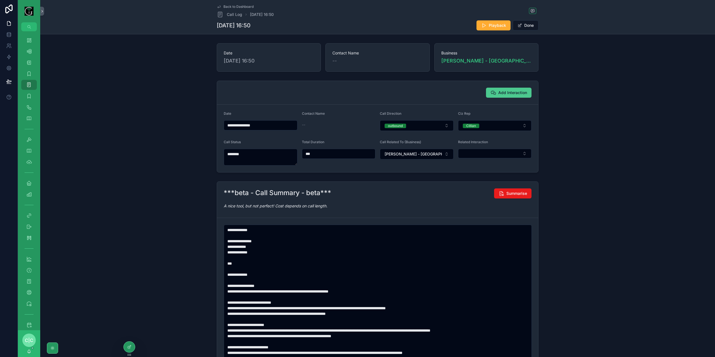
click at [517, 91] on span "Add Interaction" at bounding box center [512, 93] width 29 height 6
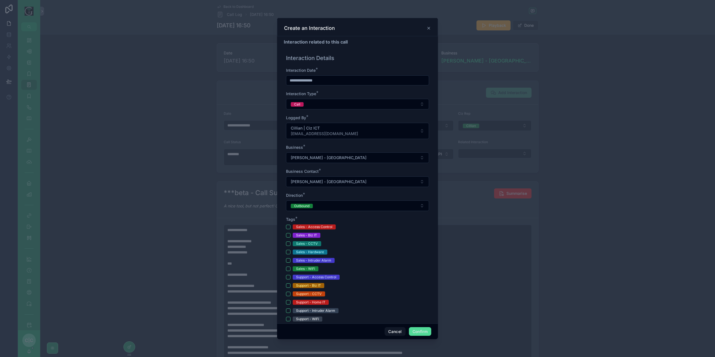
scroll to position [84, 0]
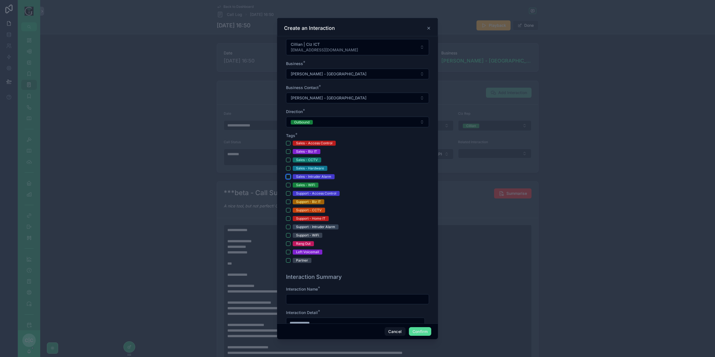
click at [288, 175] on button "Sales - Intruder Alarm" at bounding box center [288, 177] width 4 height 4
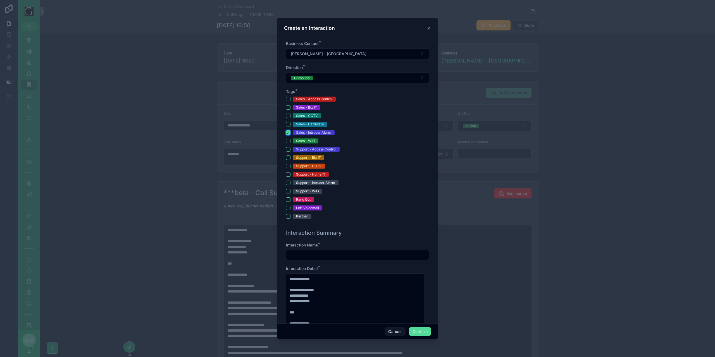
scroll to position [168, 0]
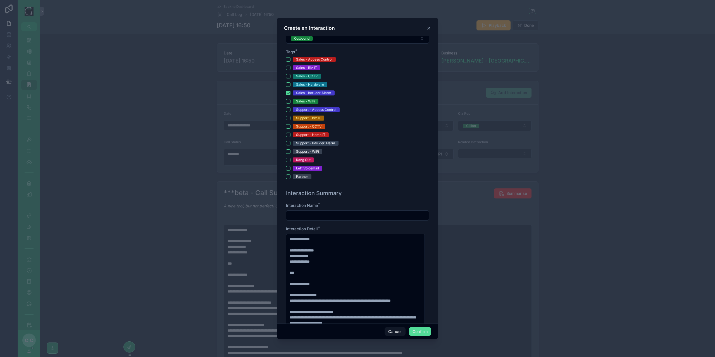
click at [332, 215] on input "text" at bounding box center [357, 216] width 142 height 8
type input "**********"
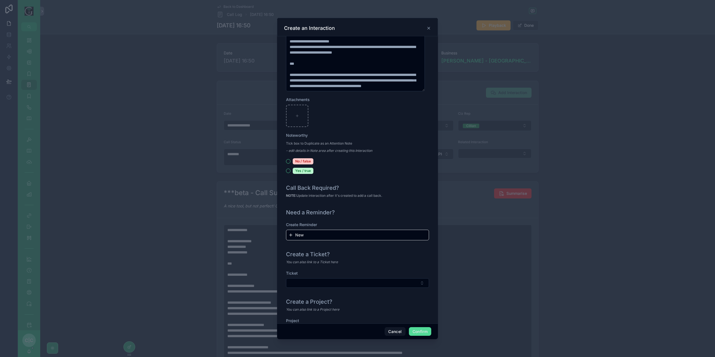
scroll to position [505, 0]
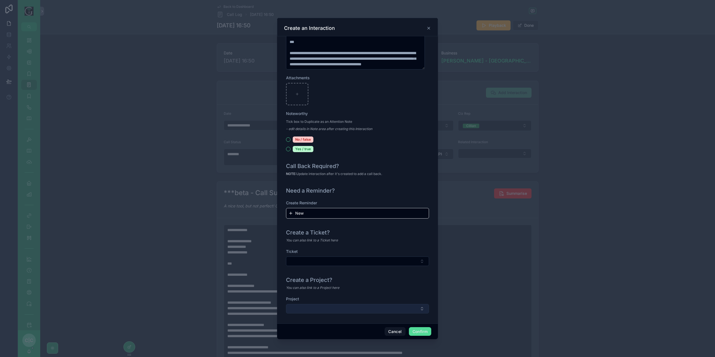
type input "**********"
click at [362, 308] on button "Select Button" at bounding box center [357, 308] width 143 height 9
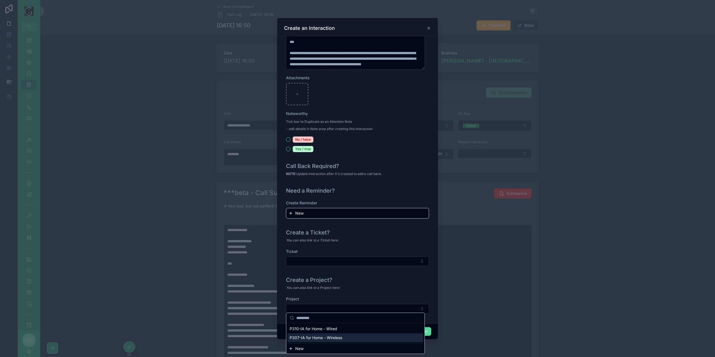
click at [338, 339] on span "P307-IA for Home - Wireless" at bounding box center [316, 338] width 53 height 6
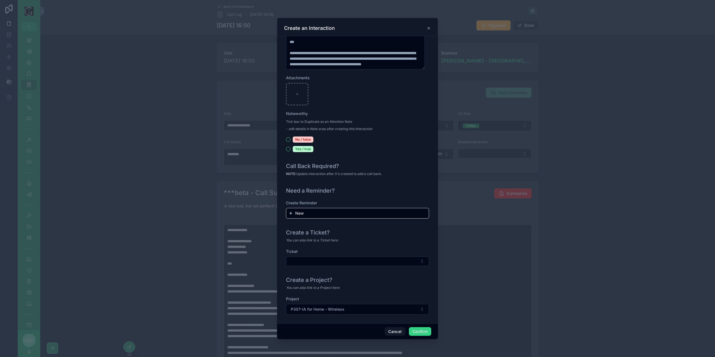
click at [424, 332] on button "Confirm" at bounding box center [420, 331] width 22 height 9
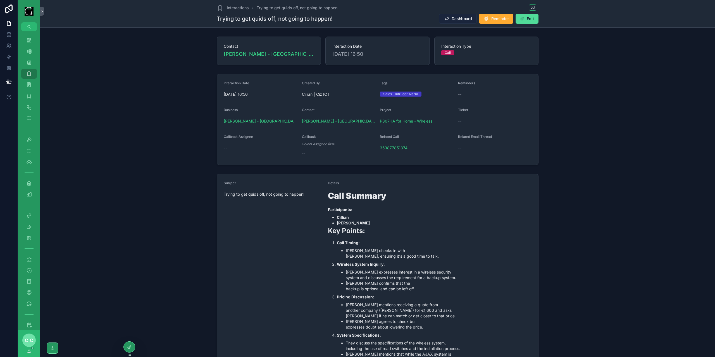
click at [469, 18] on span "Dashboard" at bounding box center [462, 19] width 20 height 6
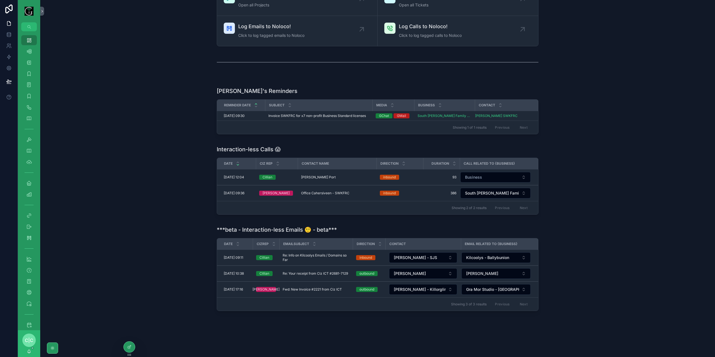
scroll to position [69, 0]
click at [336, 271] on span "Re: Your receipt from Ciz ICT #2681-7129" at bounding box center [315, 273] width 65 height 4
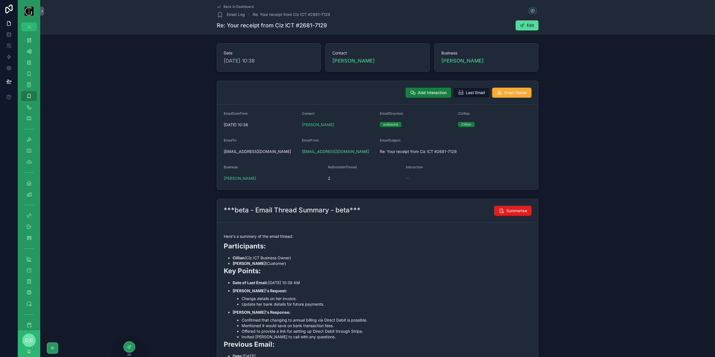
click at [426, 94] on span "Add Interaction" at bounding box center [432, 93] width 29 height 6
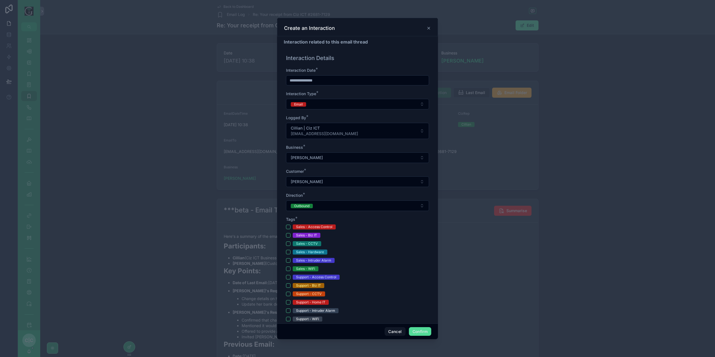
scroll to position [112, 0]
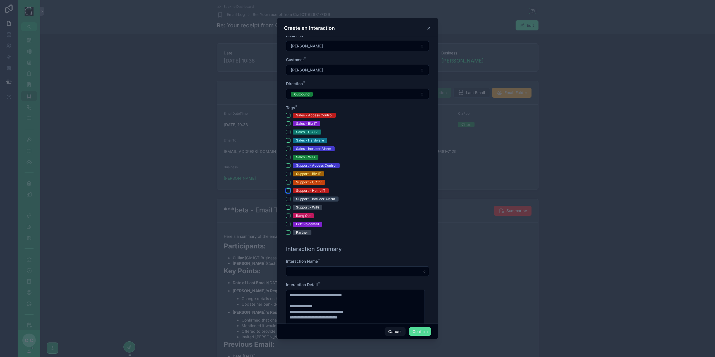
click at [288, 191] on button "Support - Home IT" at bounding box center [288, 191] width 4 height 4
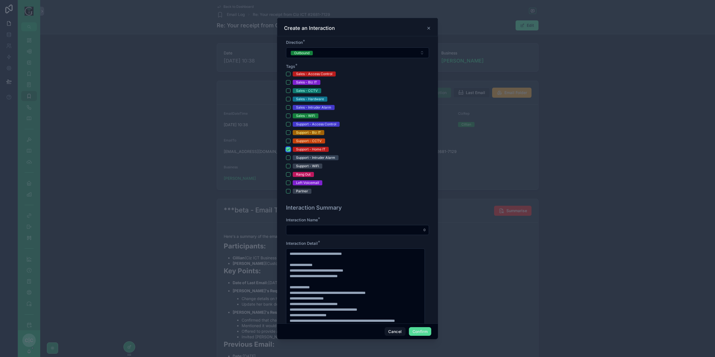
scroll to position [224, 0]
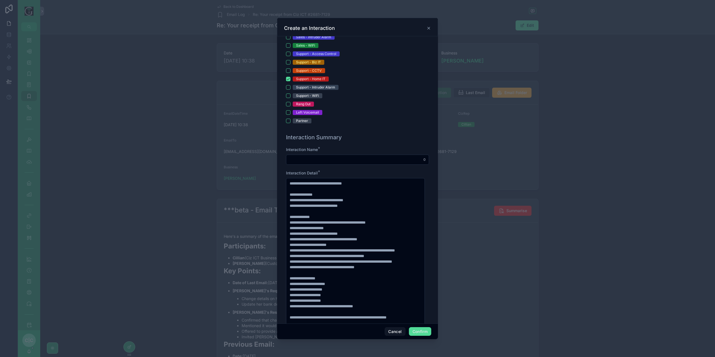
click at [351, 156] on input "text" at bounding box center [357, 160] width 142 height 8
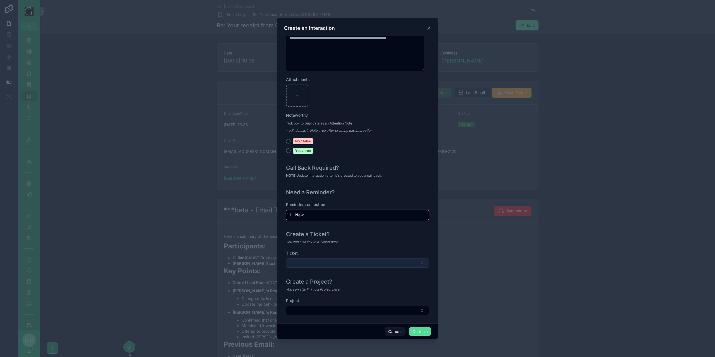
scroll to position [505, 0]
type input "**********"
click at [422, 332] on button "Confirm" at bounding box center [420, 331] width 22 height 9
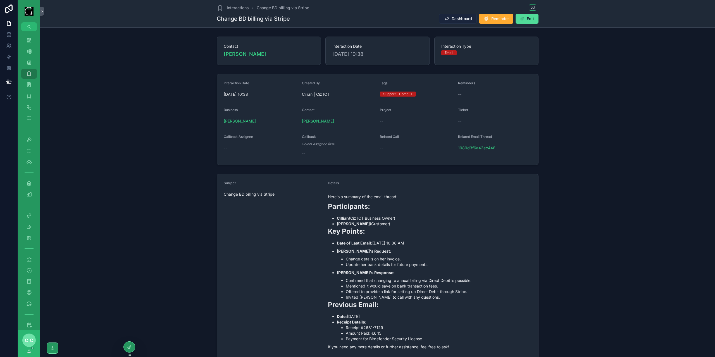
click at [462, 19] on span "Dashboard" at bounding box center [462, 19] width 20 height 6
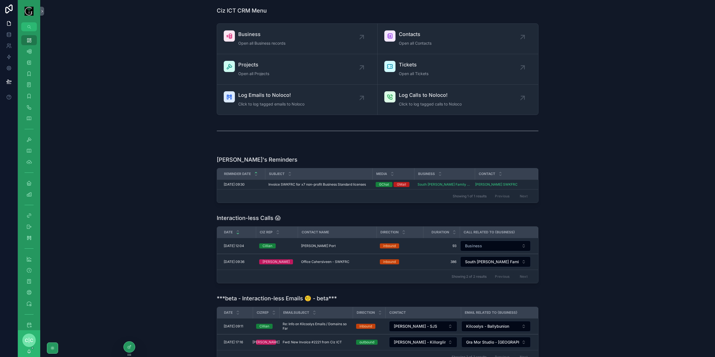
scroll to position [53, 0]
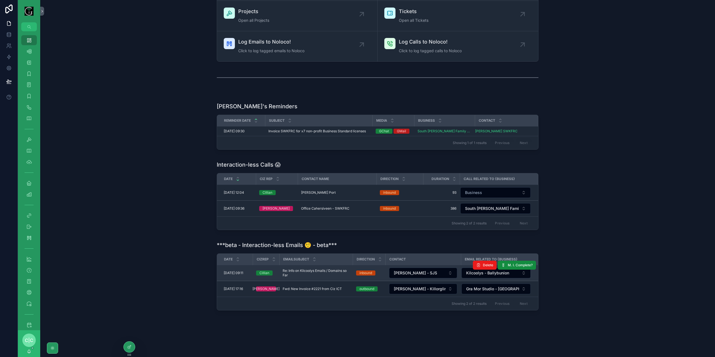
click at [300, 271] on span "Re: Info on Kilcoolys Emails / Domains so Far" at bounding box center [316, 273] width 67 height 9
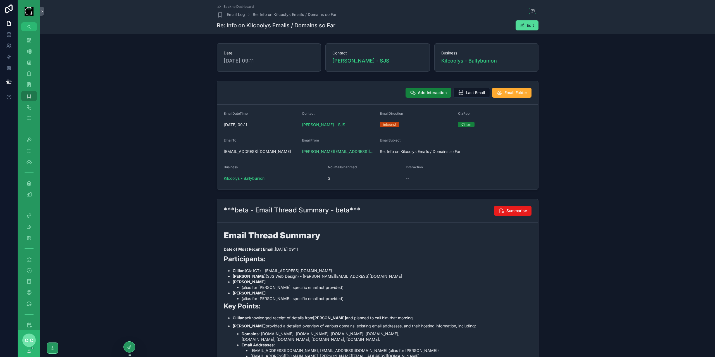
click at [415, 92] on button "Add Interaction" at bounding box center [429, 93] width 46 height 10
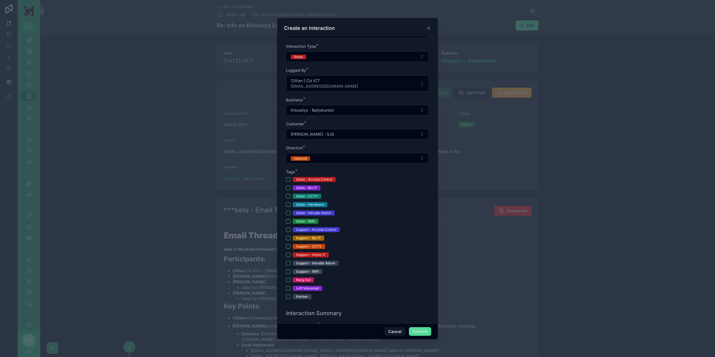
scroll to position [112, 0]
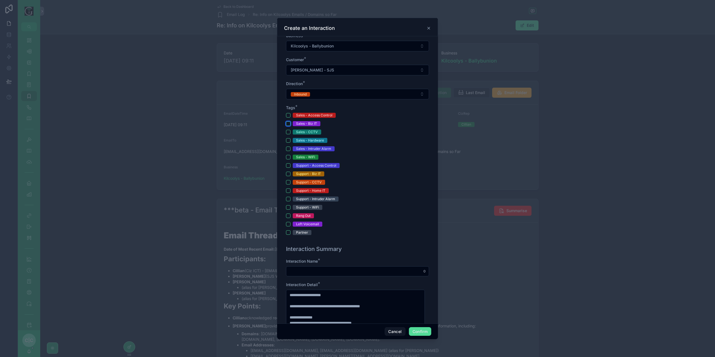
click at [289, 124] on button "Sales - Biz IT" at bounding box center [288, 124] width 4 height 4
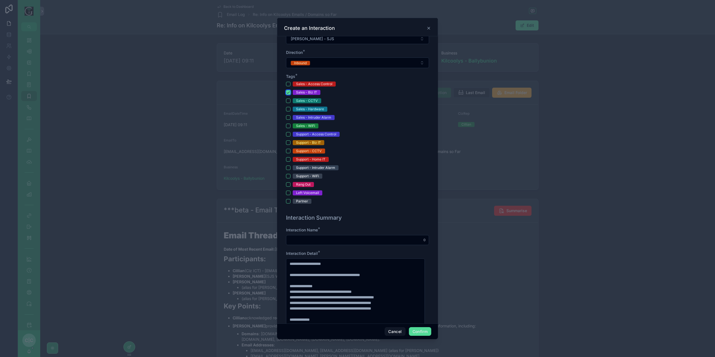
scroll to position [168, 0]
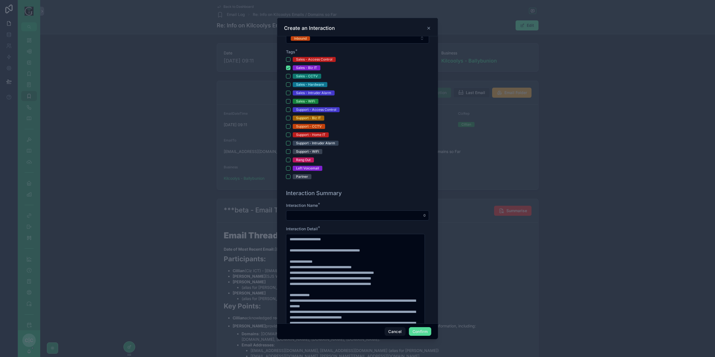
click at [360, 214] on input "text" at bounding box center [357, 216] width 142 height 8
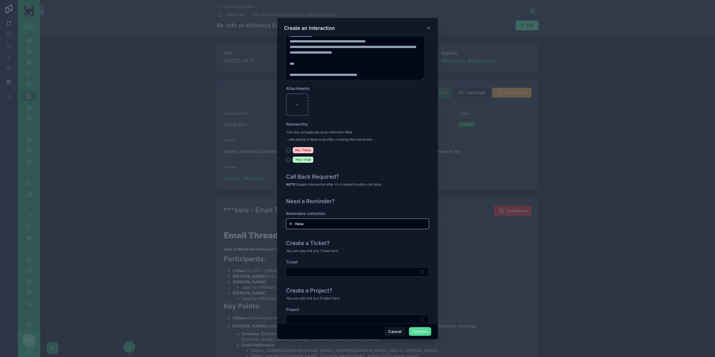
scroll to position [505, 0]
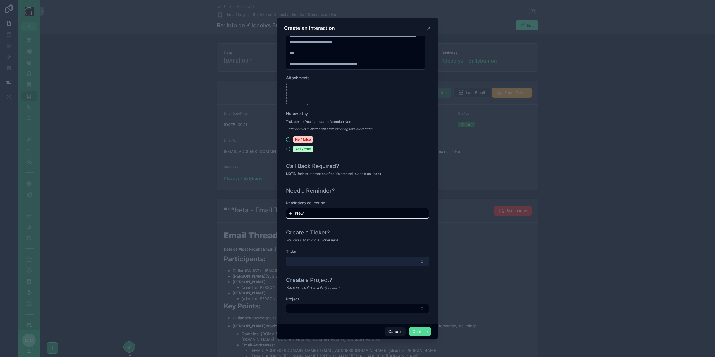
type input "**********"
click at [371, 259] on button "Select Button" at bounding box center [357, 261] width 143 height 9
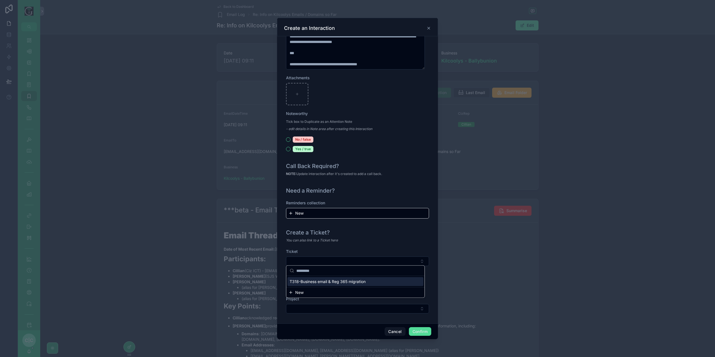
click at [360, 281] on span "T318-Business email & Reg 365 migration" at bounding box center [328, 282] width 76 height 6
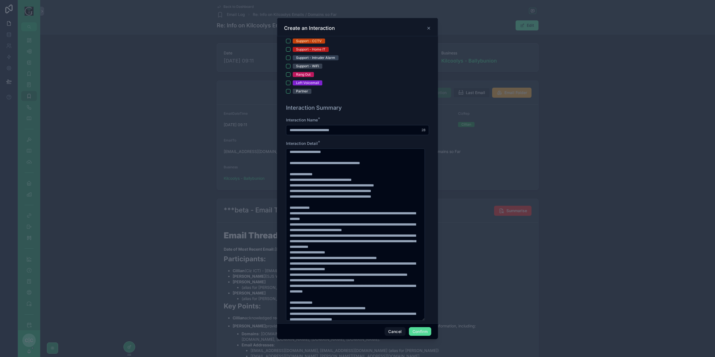
scroll to position [0, 0]
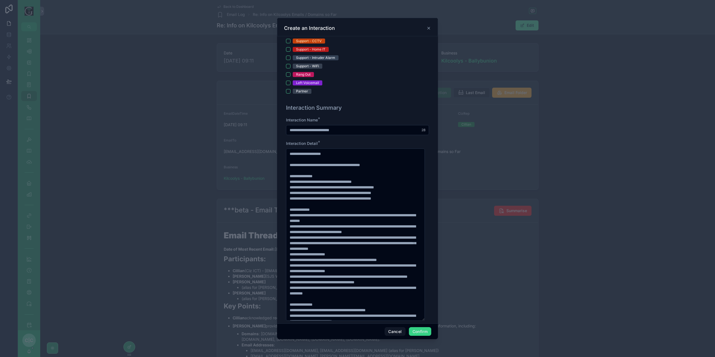
click at [417, 330] on button "Confirm" at bounding box center [420, 331] width 22 height 9
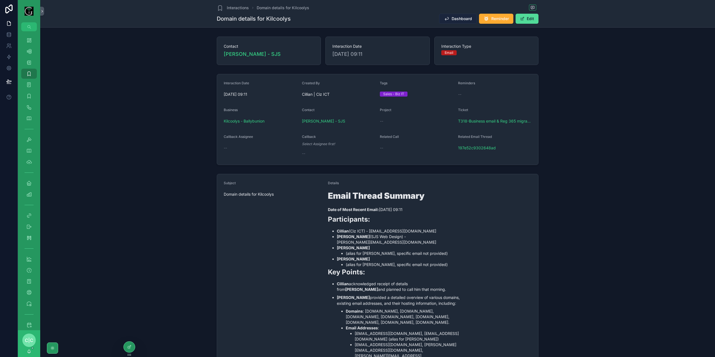
click at [457, 18] on span "Dashboard" at bounding box center [462, 19] width 20 height 6
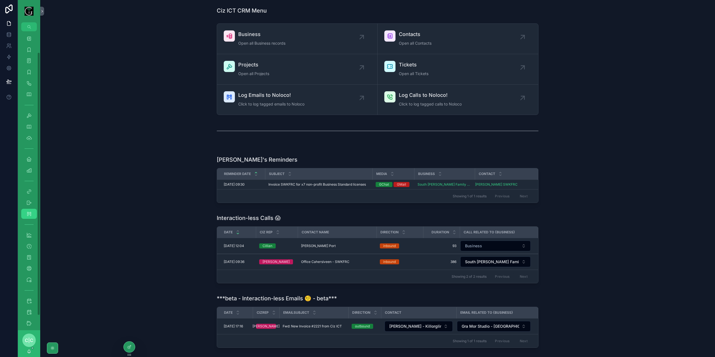
scroll to position [40, 0]
click at [30, 319] on icon "scrollable content" at bounding box center [29, 319] width 6 height 6
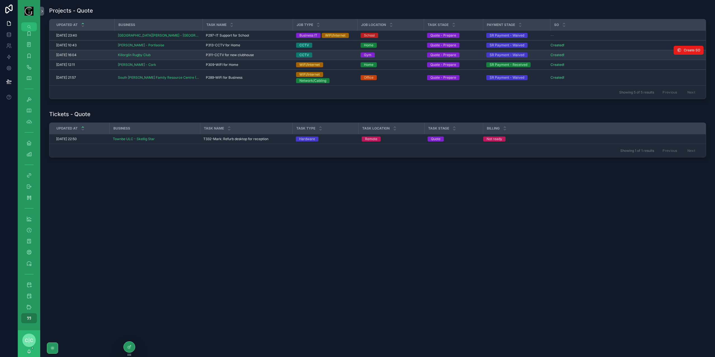
click at [171, 54] on div "Killorglin Rugby Club" at bounding box center [158, 55] width 81 height 4
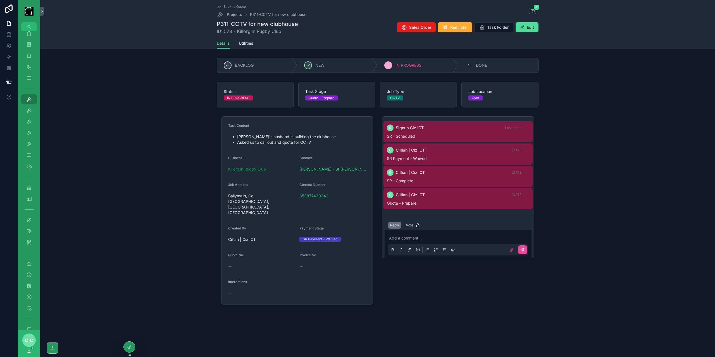
click at [260, 169] on span "Killorglin Rugby Club" at bounding box center [247, 170] width 38 height 6
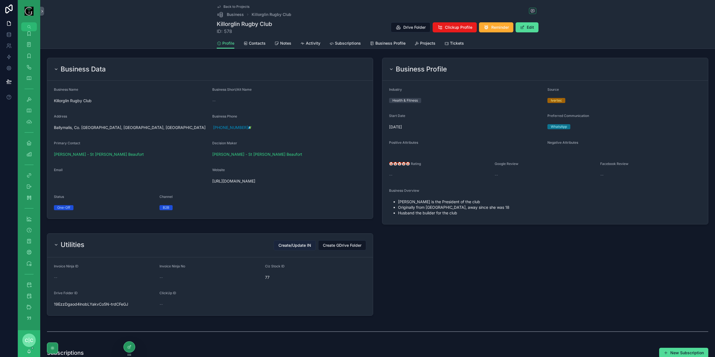
click at [298, 243] on span "Create/Update IN" at bounding box center [295, 246] width 33 height 6
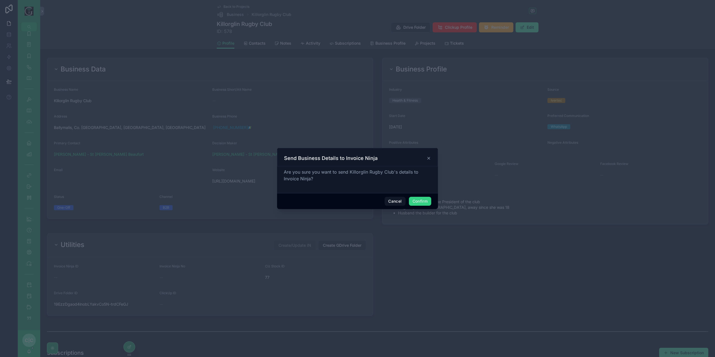
click at [421, 201] on button "Confirm" at bounding box center [420, 201] width 22 height 9
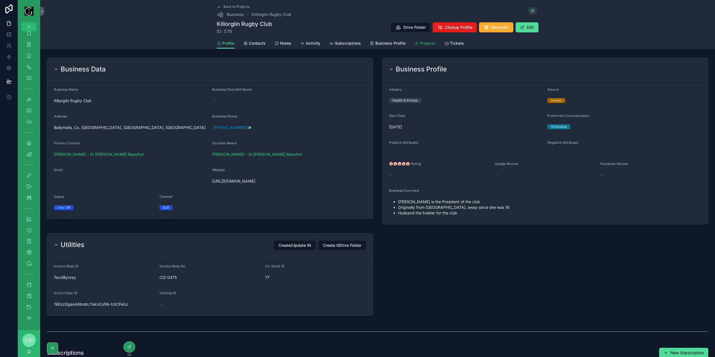
click at [427, 44] on span "Projects" at bounding box center [427, 44] width 15 height 6
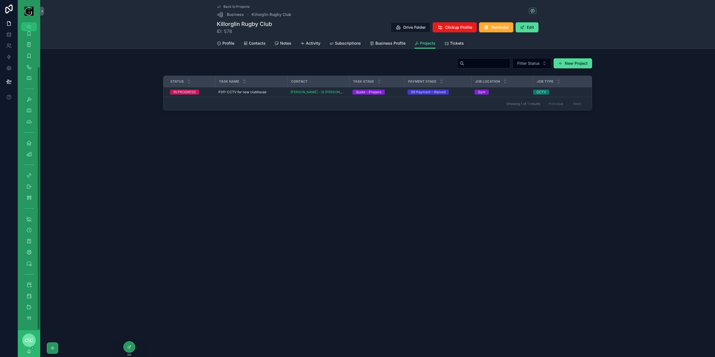
click at [219, 167] on div "Back to Projects Business Killorglin Rugby Club Killorglin Rugby Club ID: 578 D…" at bounding box center [377, 178] width 675 height 357
